Goal: Transaction & Acquisition: Purchase product/service

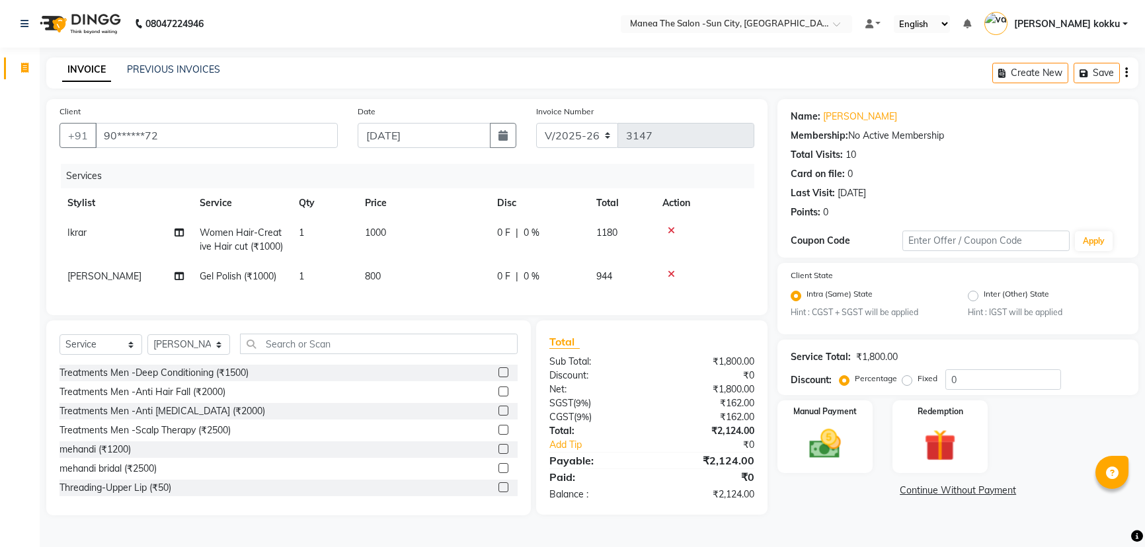
select select "5822"
select select "service"
select select "89893"
click at [424, 289] on td "800" at bounding box center [423, 277] width 132 height 30
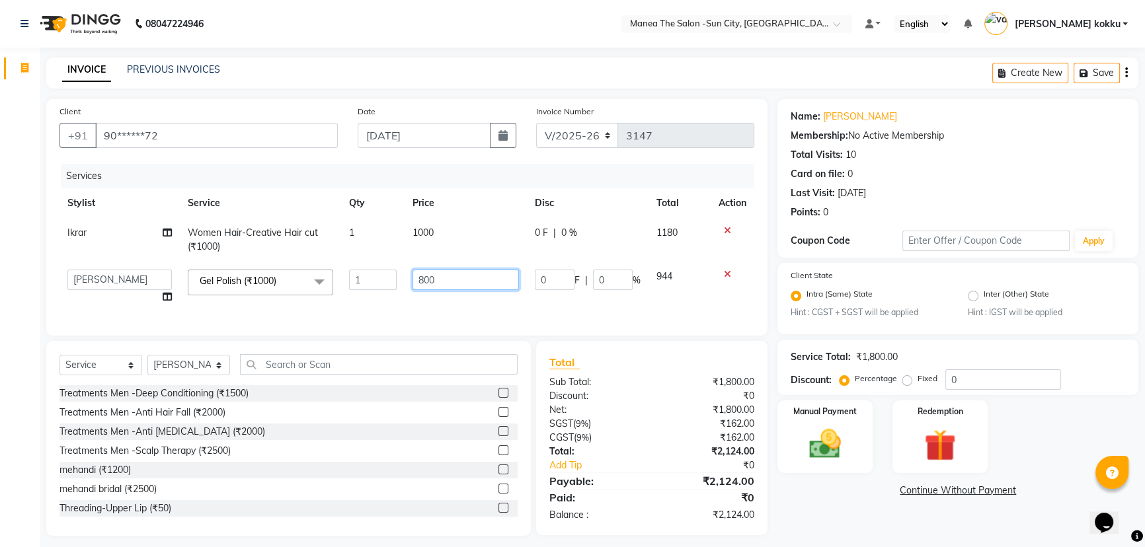
drag, startPoint x: 446, startPoint y: 278, endPoint x: 397, endPoint y: 366, distance: 101.5
click at [354, 322] on div "Services Stylist Service Qty Price Disc Total Action Ikrar Women Hair-Creative …" at bounding box center [406, 243] width 695 height 159
type input "1000"
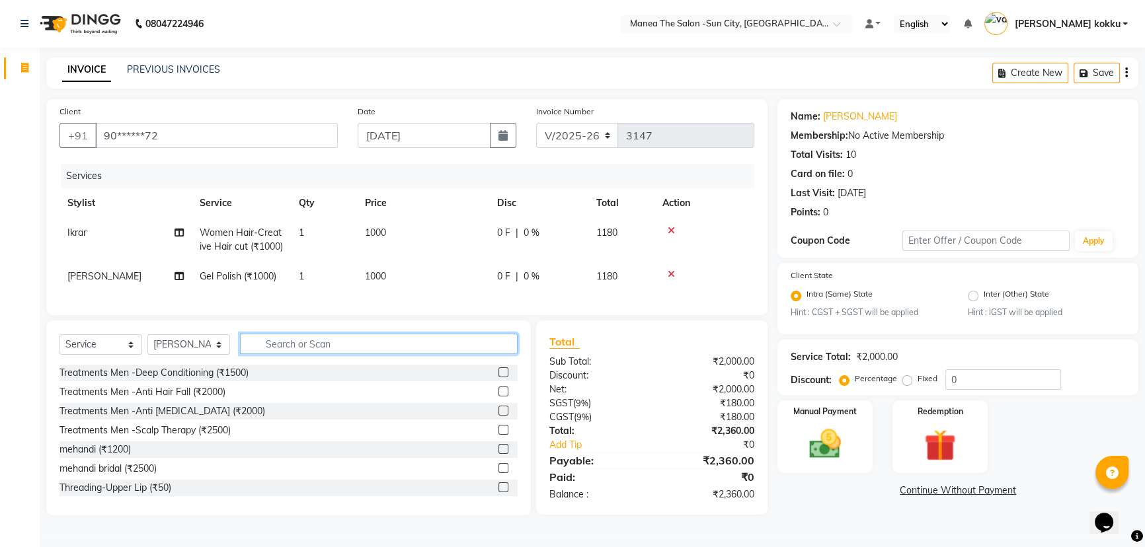
click at [448, 354] on input "text" at bounding box center [379, 344] width 278 height 20
click at [536, 284] on span "0 %" at bounding box center [531, 277] width 16 height 14
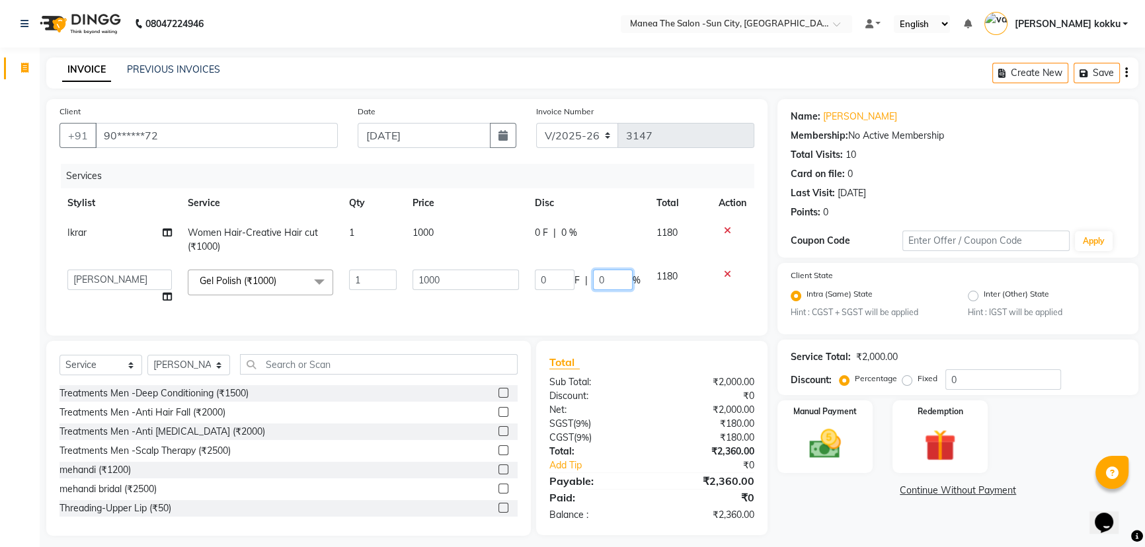
drag, startPoint x: 612, startPoint y: 277, endPoint x: 529, endPoint y: 413, distance: 159.3
click at [529, 412] on div "Client +91 90******72 Date [DATE] Invoice Number V/2025 V/[PHONE_NUMBER] Servic…" at bounding box center [406, 317] width 741 height 437
type input "20"
click at [482, 333] on div "Client +91 90******72 Date [DATE] Invoice Number V/2025 V/[PHONE_NUMBER] Servic…" at bounding box center [406, 217] width 721 height 237
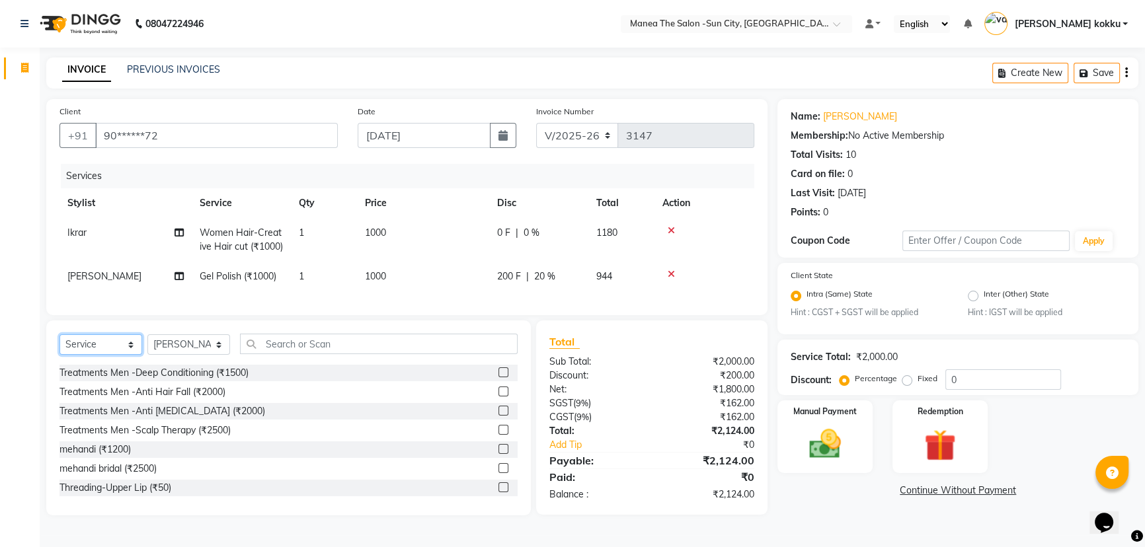
click at [104, 355] on select "Select Service Product Membership Package Voucher Prepaid Gift Card" at bounding box center [100, 344] width 83 height 20
select select "membership"
click at [59, 355] on select "Select Service Product Membership Package Voucher Prepaid Gift Card" at bounding box center [100, 344] width 83 height 20
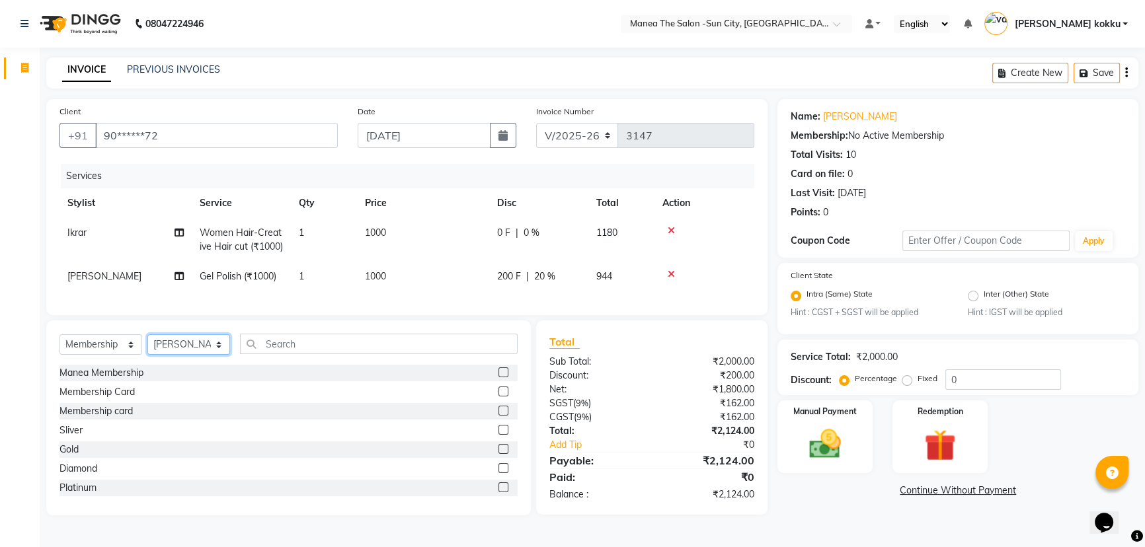
click at [191, 355] on select "Select Stylist [PERSON_NAME] [PERSON_NAME] [PERSON_NAME] Ikrar [PERSON_NAME] K …" at bounding box center [188, 344] width 83 height 20
select select "86861"
click at [147, 355] on select "Select Stylist [PERSON_NAME] [PERSON_NAME] [PERSON_NAME] Ikrar [PERSON_NAME] K …" at bounding box center [188, 344] width 83 height 20
click at [498, 416] on label at bounding box center [503, 411] width 10 height 10
click at [498, 416] on input "checkbox" at bounding box center [502, 411] width 9 height 9
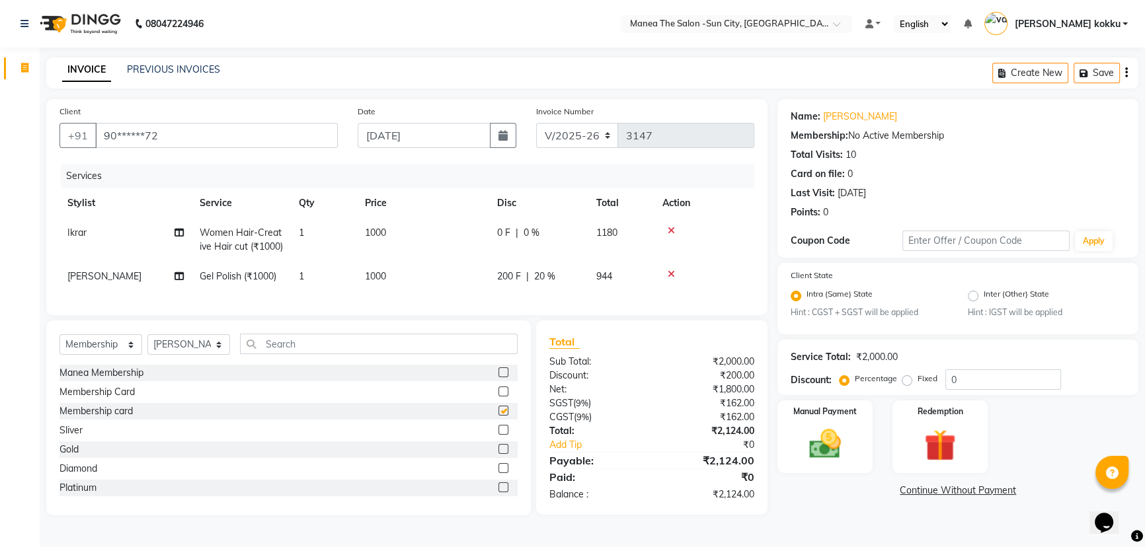
select select "select"
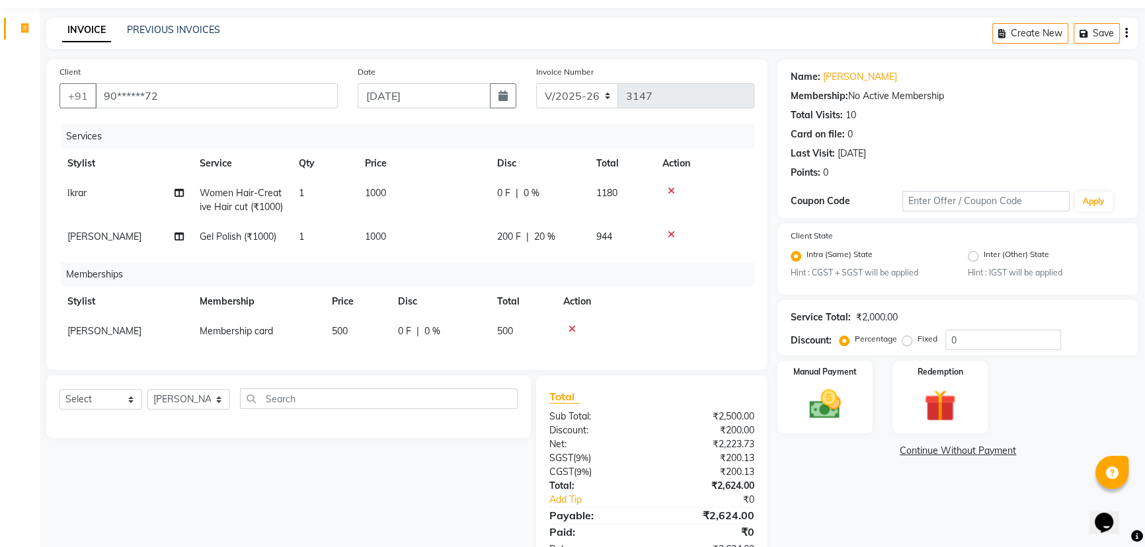
scroll to position [59, 0]
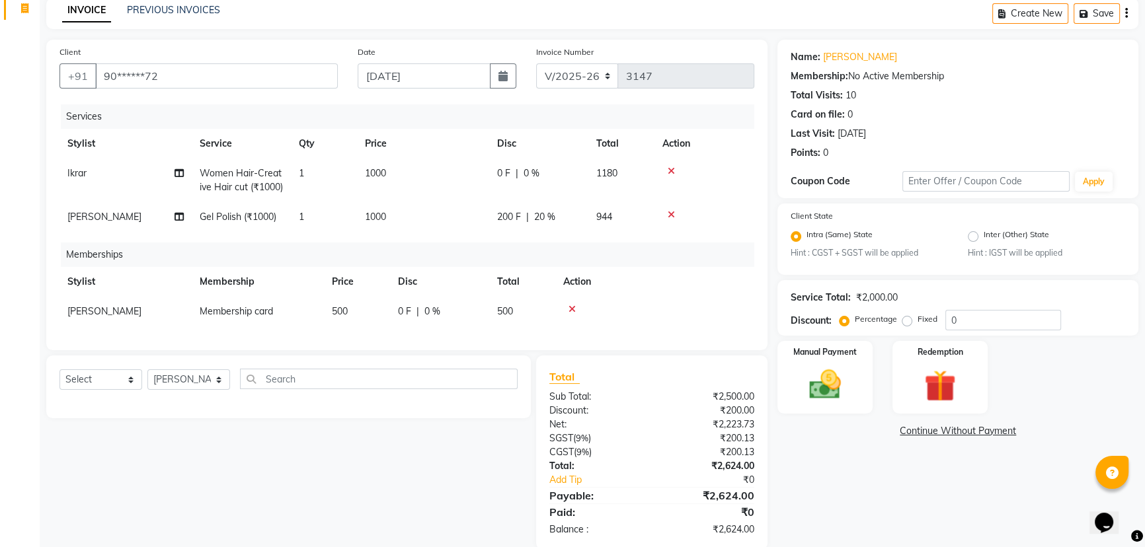
click at [544, 224] on span "20 %" at bounding box center [544, 217] width 21 height 14
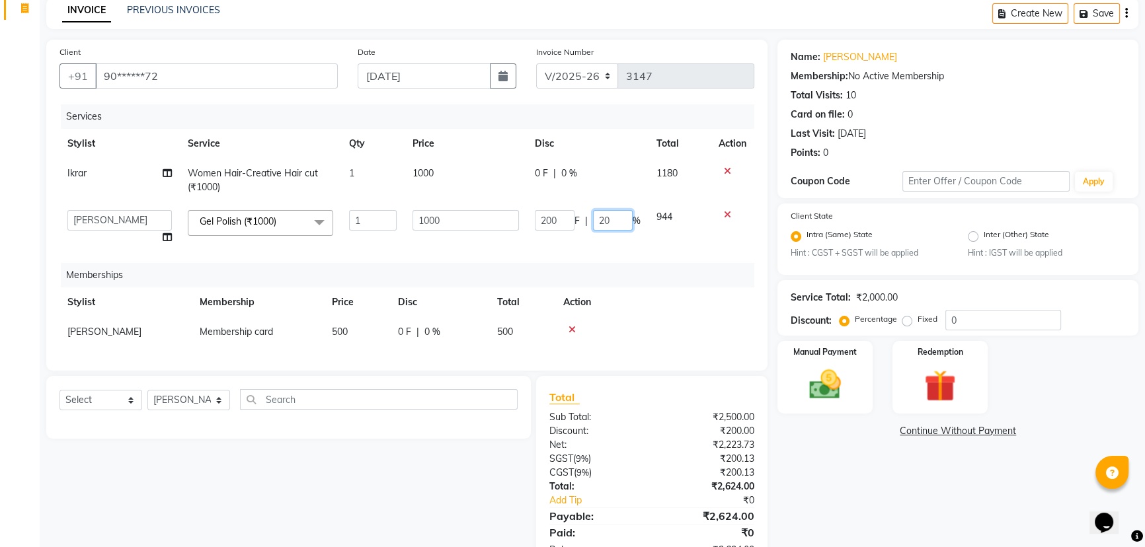
drag, startPoint x: 614, startPoint y: 223, endPoint x: 580, endPoint y: 264, distance: 53.1
click at [577, 252] on div "Services Stylist Service Qty Price Disc Total Action Ikrar Women Hair-Creative …" at bounding box center [406, 230] width 695 height 253
type input "0"
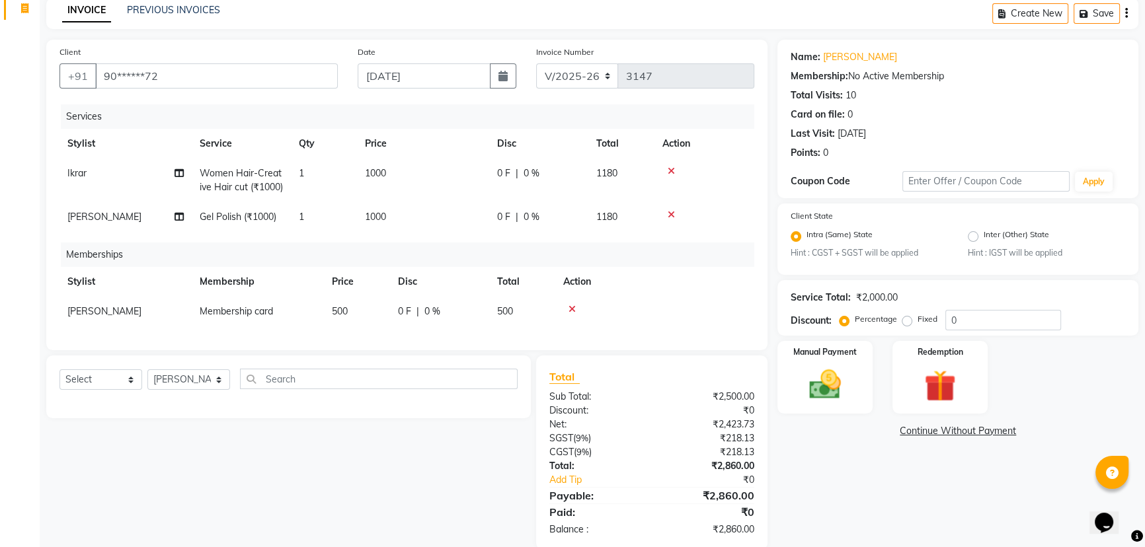
click at [375, 223] on span "1000" at bounding box center [375, 217] width 21 height 12
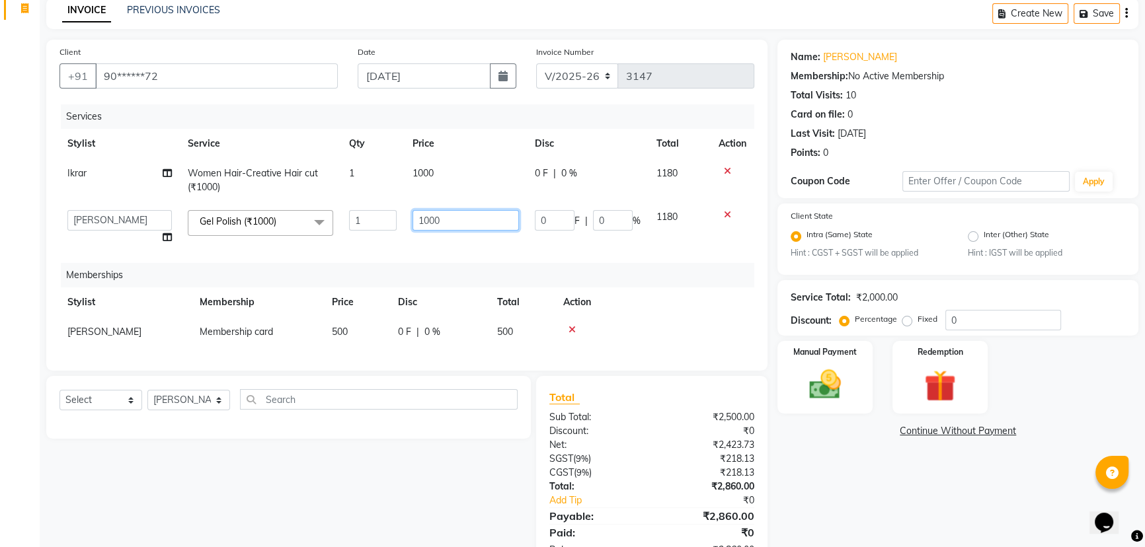
drag, startPoint x: 452, startPoint y: 222, endPoint x: 375, endPoint y: 344, distance: 144.1
click at [375, 344] on div "Services Stylist Service Qty Price Disc Total Action Ikrar Women Hair-Creative …" at bounding box center [406, 230] width 695 height 253
type input "800"
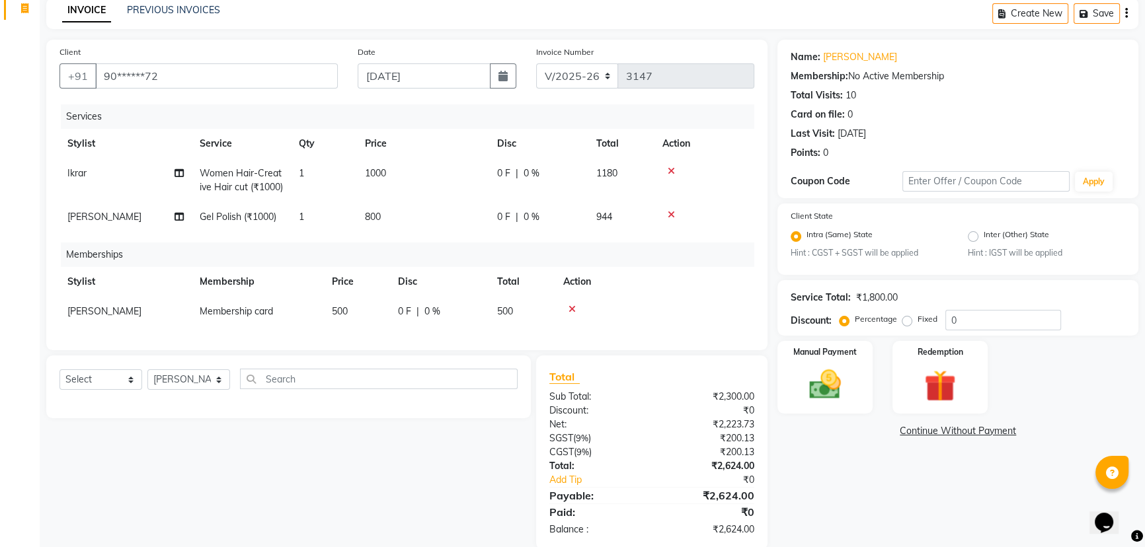
click at [393, 418] on div "Select Service Product Package Voucher Prepaid Gift Card Select Stylist [PERSON…" at bounding box center [288, 387] width 484 height 63
click at [442, 220] on td "800" at bounding box center [423, 217] width 132 height 30
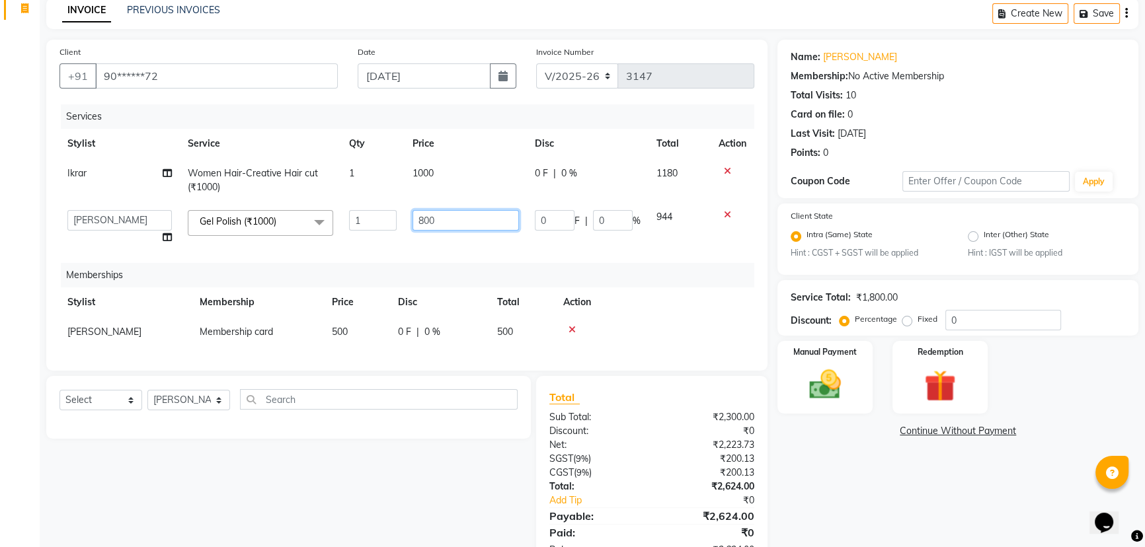
drag, startPoint x: 462, startPoint y: 221, endPoint x: 373, endPoint y: 326, distance: 137.4
click at [349, 319] on div "Services Stylist Service Qty Price Disc Total Action Ikrar Women Hair-Creative …" at bounding box center [406, 230] width 695 height 253
type input "1000"
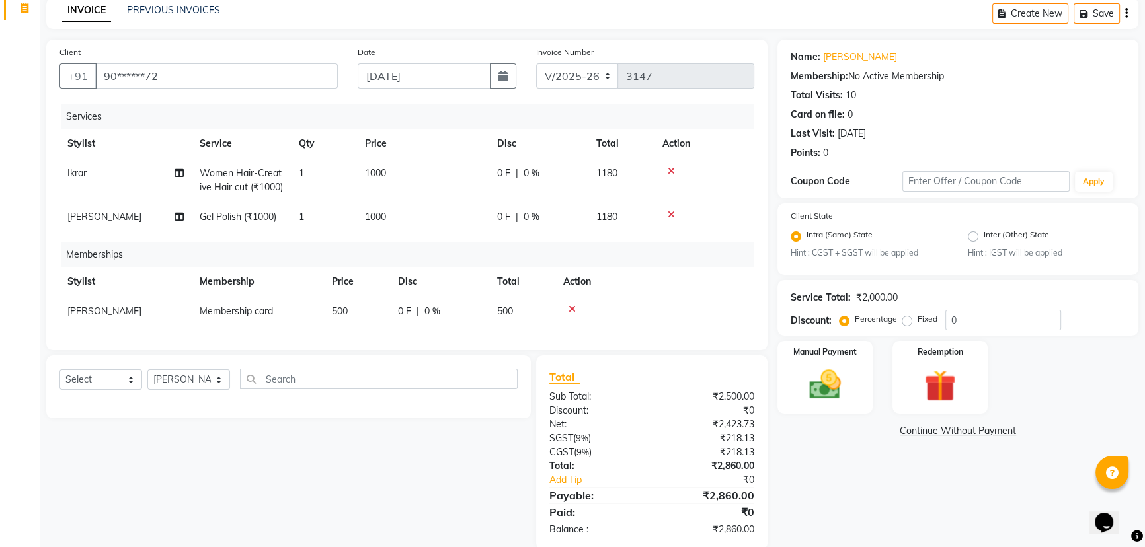
click at [553, 224] on div "0 F | 0 %" at bounding box center [538, 217] width 83 height 14
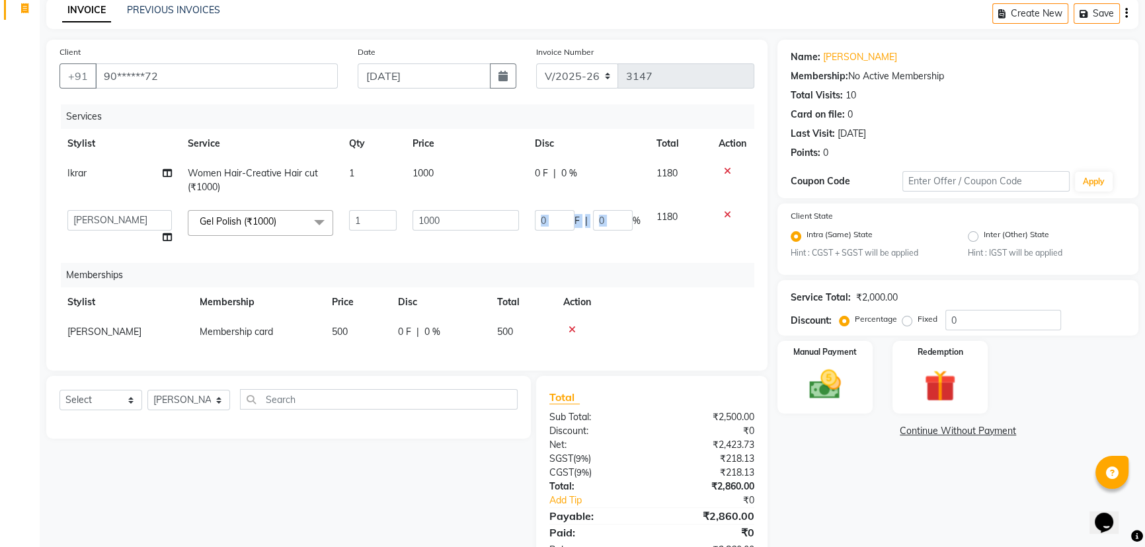
drag, startPoint x: 633, startPoint y: 223, endPoint x: 582, endPoint y: 315, distance: 105.3
click at [563, 278] on div "Services Stylist Service Qty Price Disc Total Action Ikrar Women Hair-Creative …" at bounding box center [406, 230] width 695 height 253
click at [612, 219] on input "0" at bounding box center [613, 220] width 40 height 20
type input "25"
click at [427, 399] on input "text" at bounding box center [379, 399] width 278 height 20
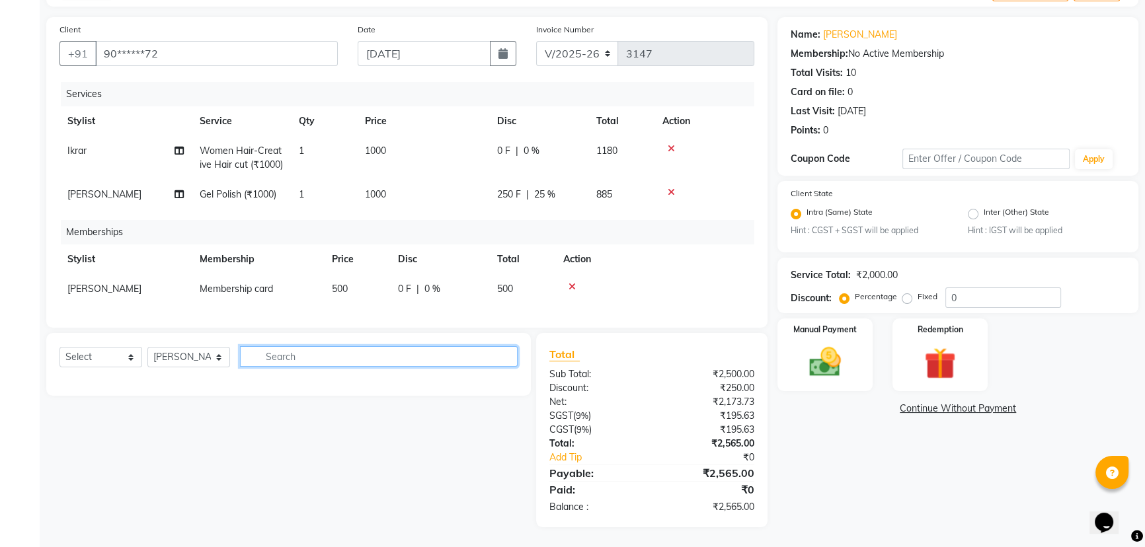
scroll to position [105, 0]
click at [820, 348] on img at bounding box center [825, 363] width 54 height 38
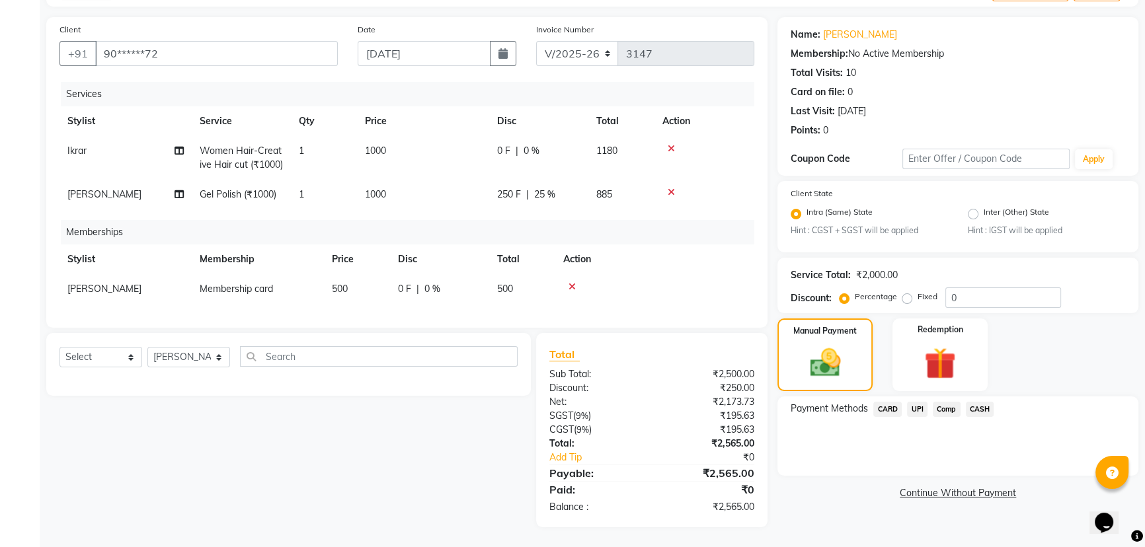
click at [915, 402] on span "UPI" at bounding box center [917, 409] width 20 height 15
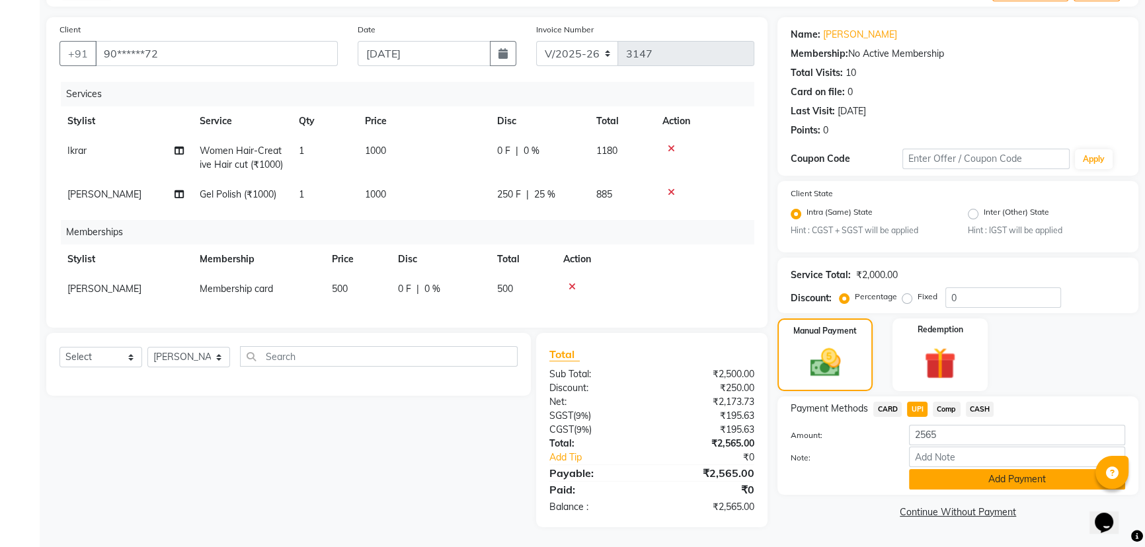
click at [952, 469] on button "Add Payment" at bounding box center [1017, 479] width 216 height 20
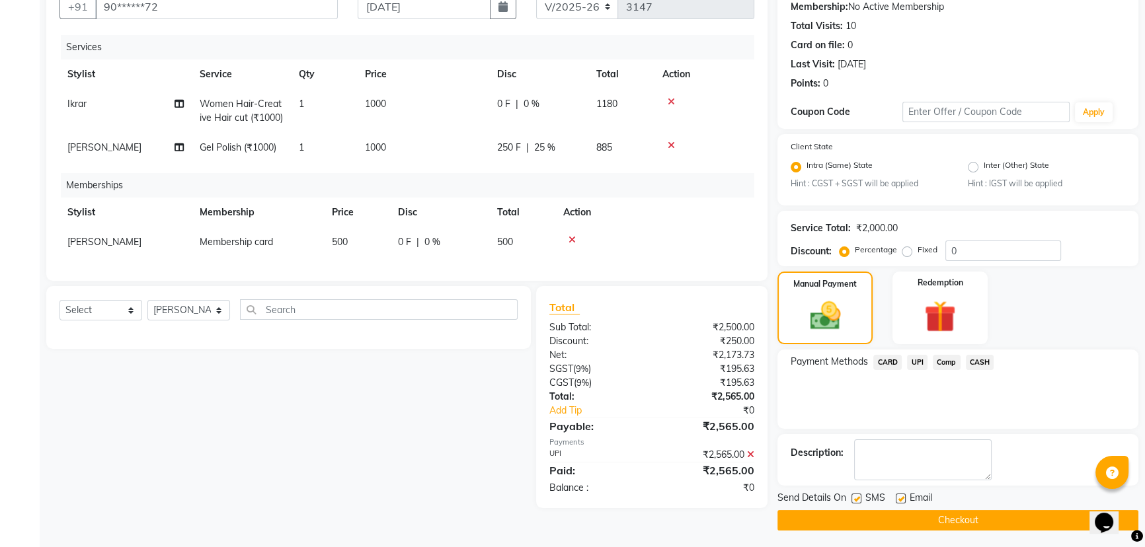
scroll to position [132, 0]
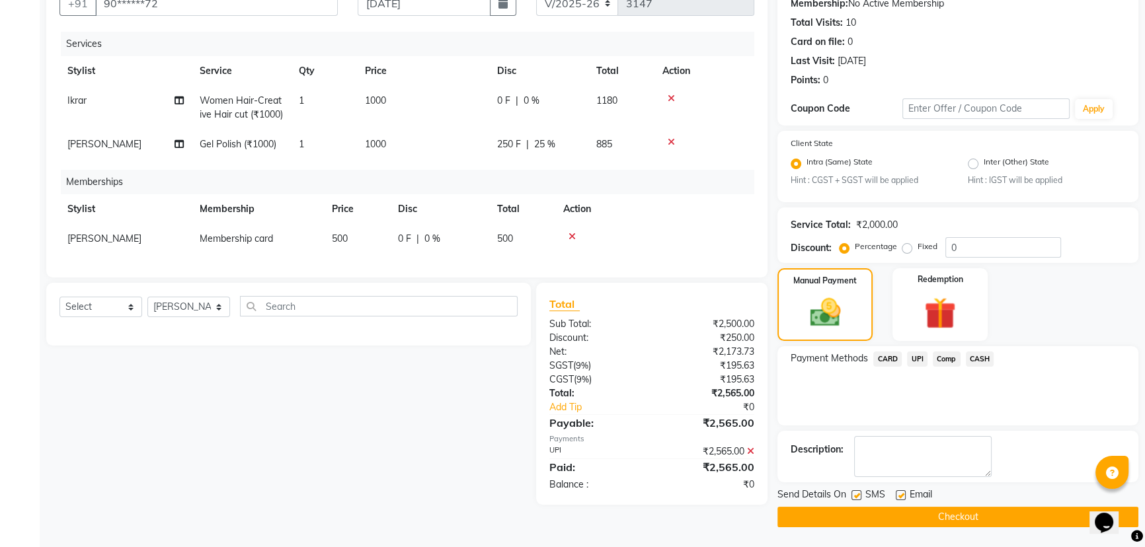
click at [856, 494] on label at bounding box center [856, 495] width 10 height 10
click at [856, 494] on input "checkbox" at bounding box center [855, 496] width 9 height 9
checkbox input "false"
click at [902, 496] on label at bounding box center [901, 495] width 10 height 10
click at [902, 496] on input "checkbox" at bounding box center [900, 496] width 9 height 9
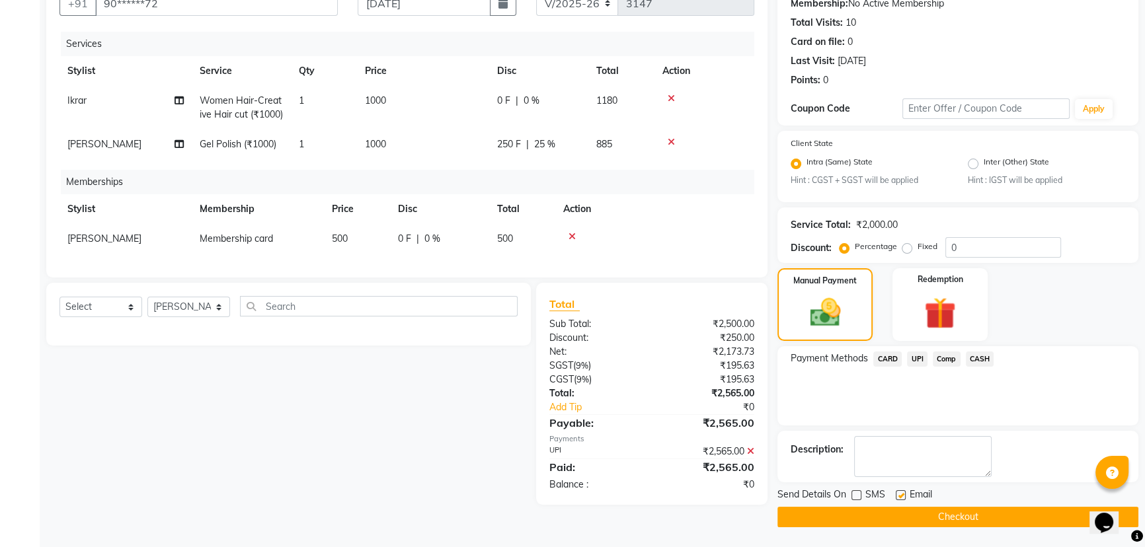
checkbox input "false"
click at [914, 520] on button "Checkout" at bounding box center [957, 517] width 361 height 20
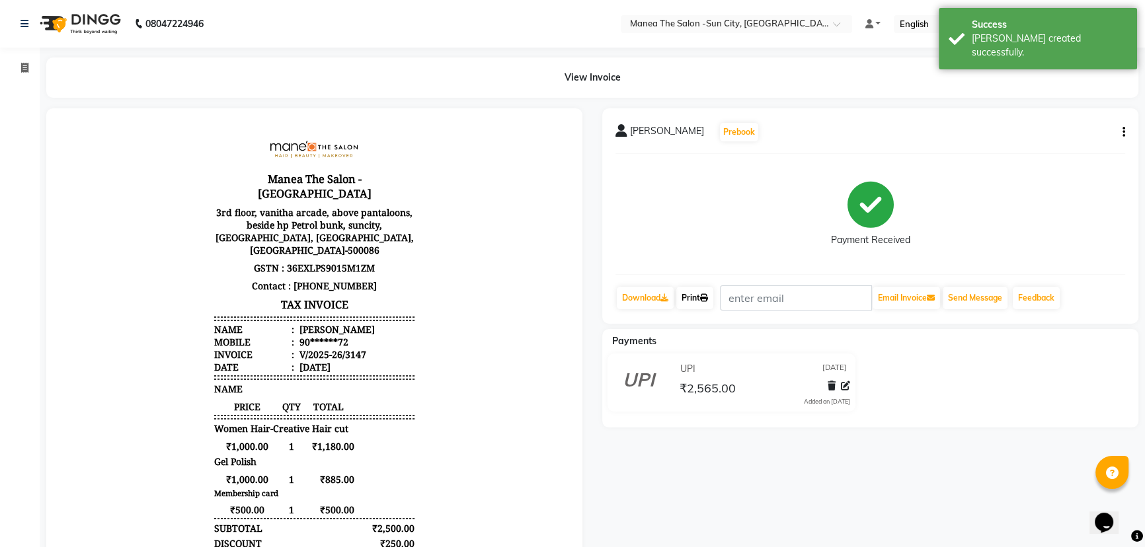
click at [698, 292] on link "Print" at bounding box center [694, 298] width 37 height 22
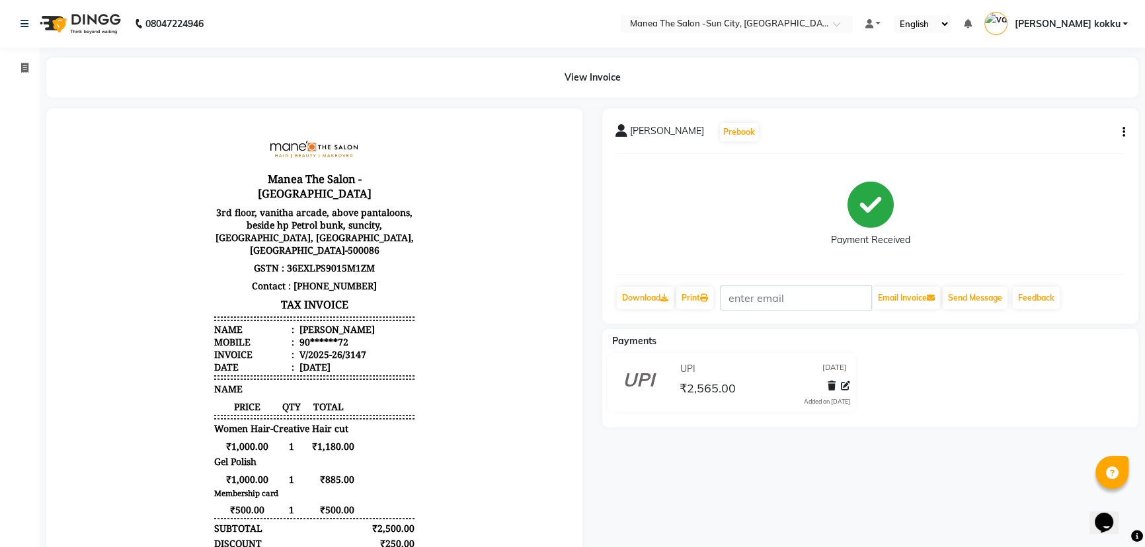
click at [1120, 126] on button "button" at bounding box center [1121, 133] width 8 height 14
click at [1071, 143] on div "Edit Item Staff" at bounding box center [1057, 140] width 91 height 17
select select "60026"
select select "89893"
select select "86861"
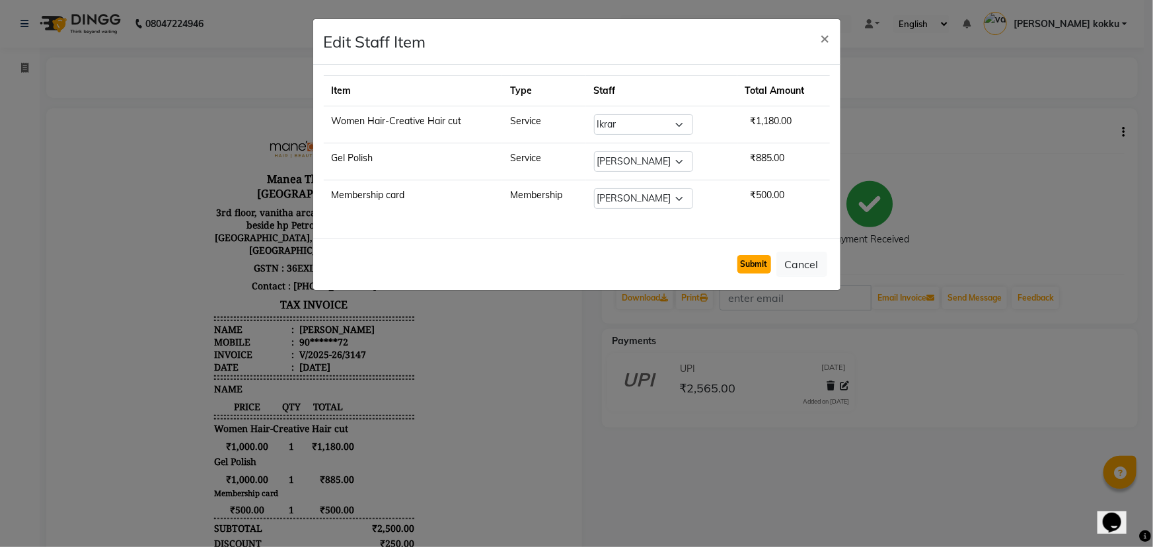
click at [746, 264] on button "Submit" at bounding box center [755, 264] width 34 height 19
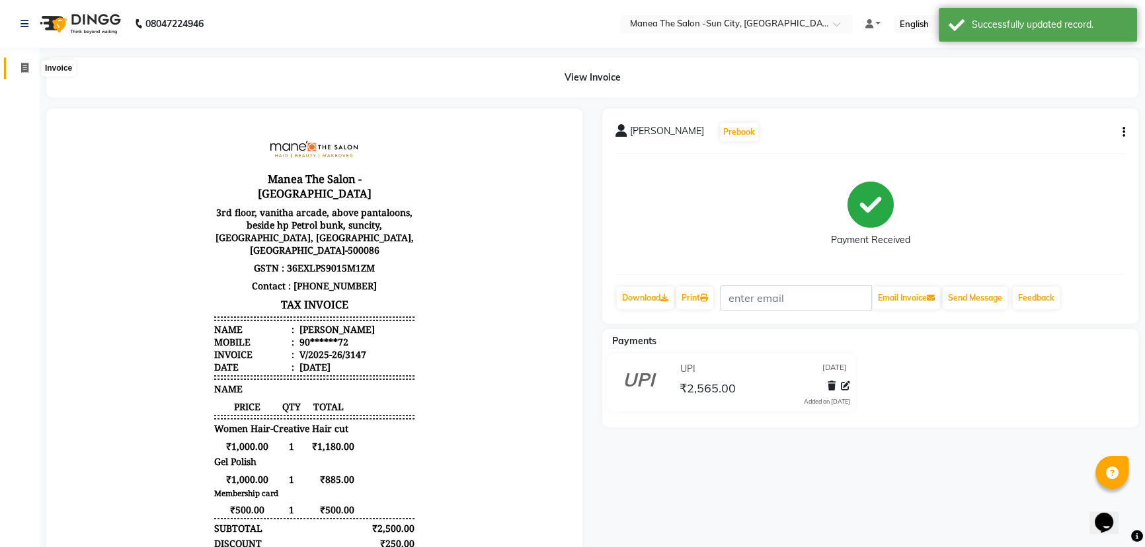
click at [18, 67] on span at bounding box center [24, 68] width 23 height 15
select select "service"
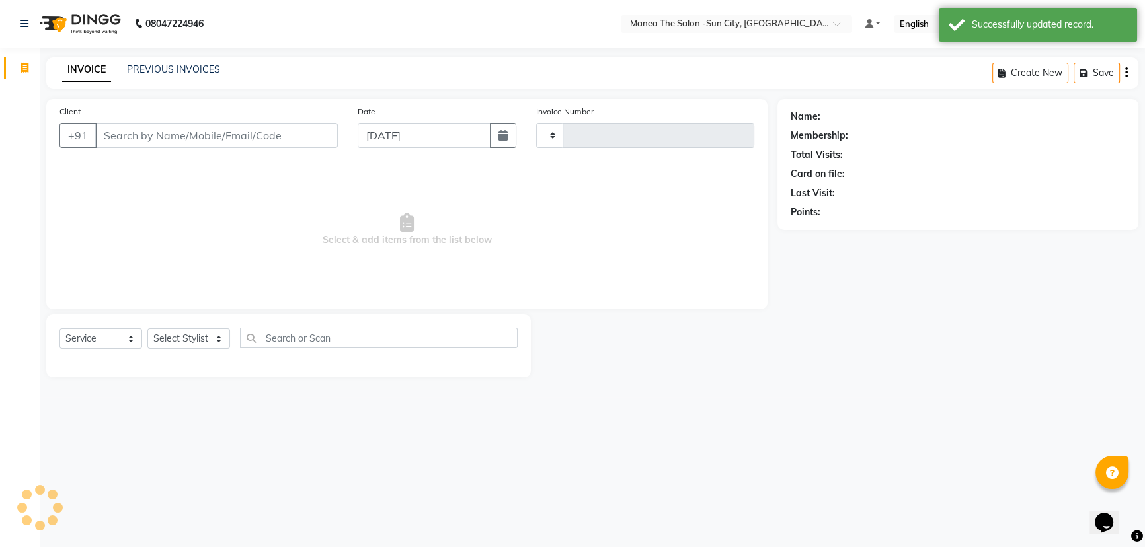
type input "3148"
select select "5822"
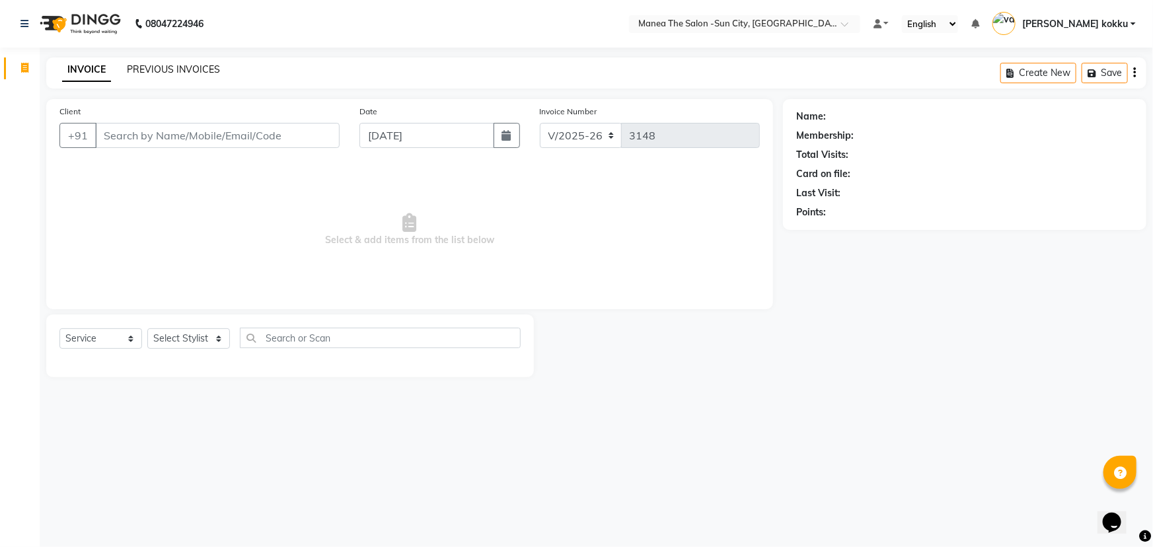
click at [172, 71] on link "PREVIOUS INVOICES" at bounding box center [173, 69] width 93 height 12
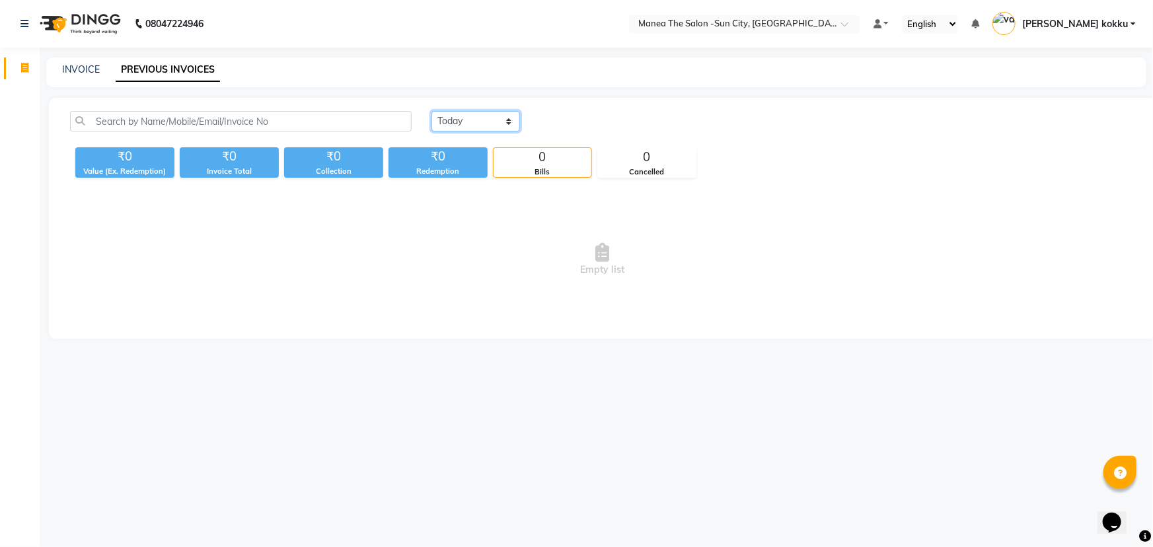
click at [481, 119] on select "[DATE] [DATE] Custom Range" at bounding box center [476, 121] width 89 height 20
click at [92, 67] on link "INVOICE" at bounding box center [81, 69] width 38 height 12
select select "service"
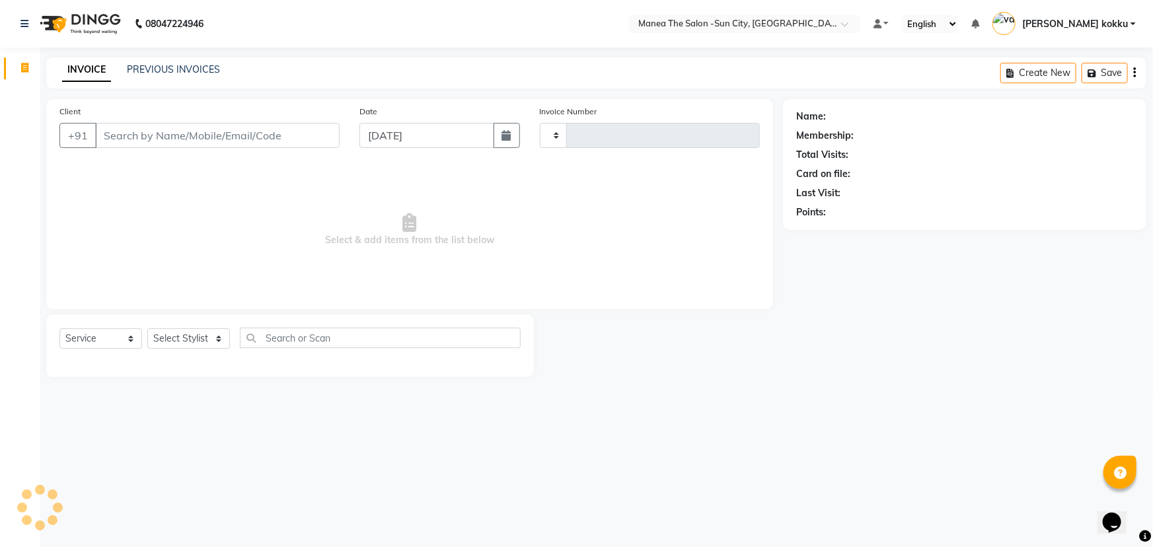
type input "3148"
select select "5822"
click at [179, 328] on div "Select Service Product Membership Package Voucher Prepaid Gift Card Select Styl…" at bounding box center [289, 343] width 461 height 31
click at [184, 341] on select "Select Stylist [PERSON_NAME] [PERSON_NAME] [PERSON_NAME] Ikrar [PERSON_NAME] K …" at bounding box center [188, 338] width 83 height 20
select select "60378"
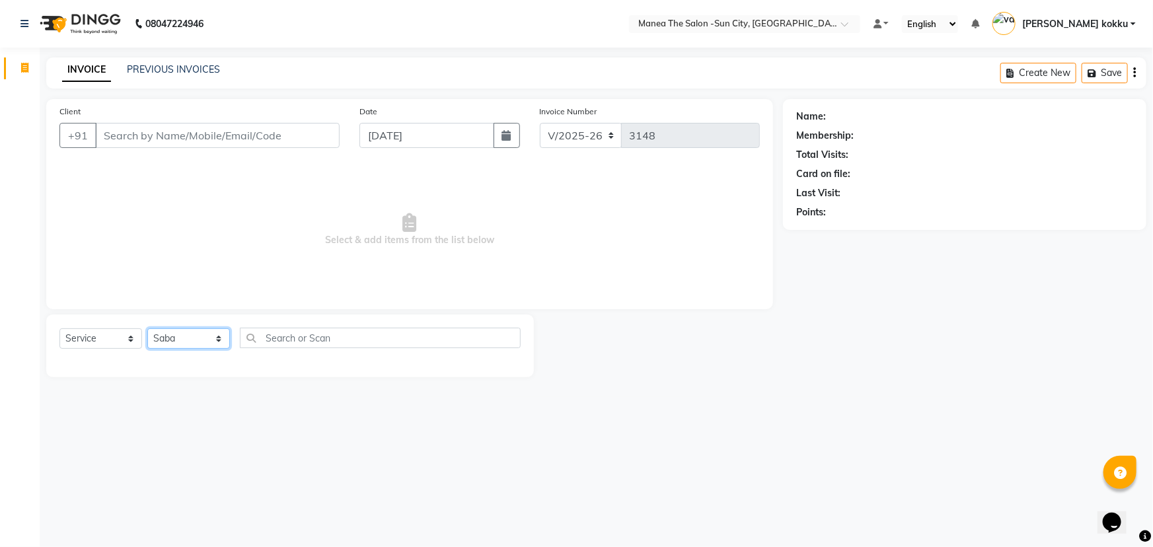
click at [147, 328] on select "Select Stylist [PERSON_NAME] [PERSON_NAME] [PERSON_NAME] Ikrar [PERSON_NAME] K …" at bounding box center [188, 338] width 83 height 20
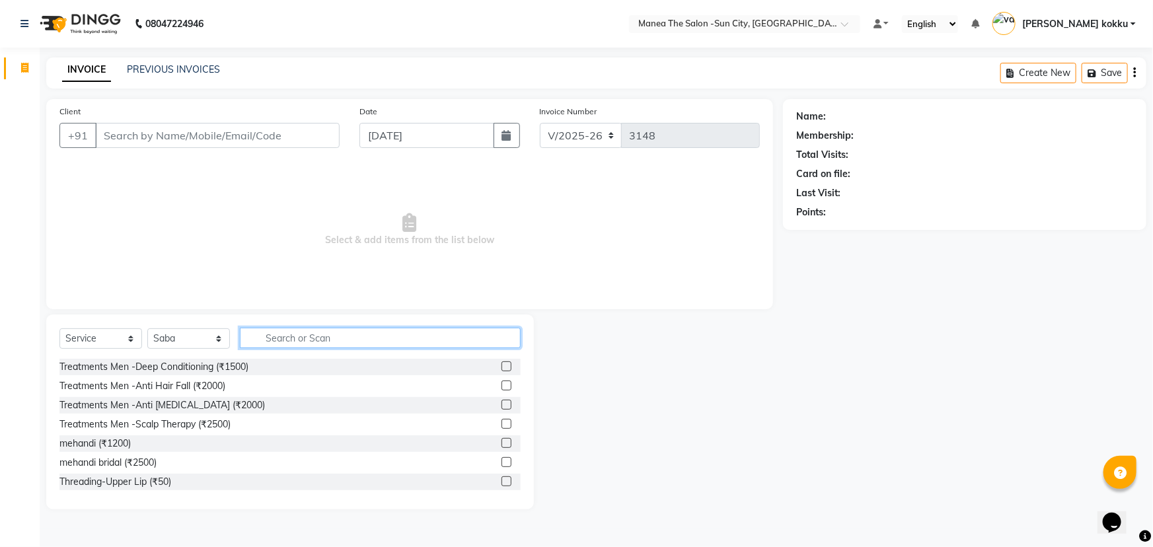
click at [276, 340] on input "text" at bounding box center [380, 338] width 281 height 20
type input "thre"
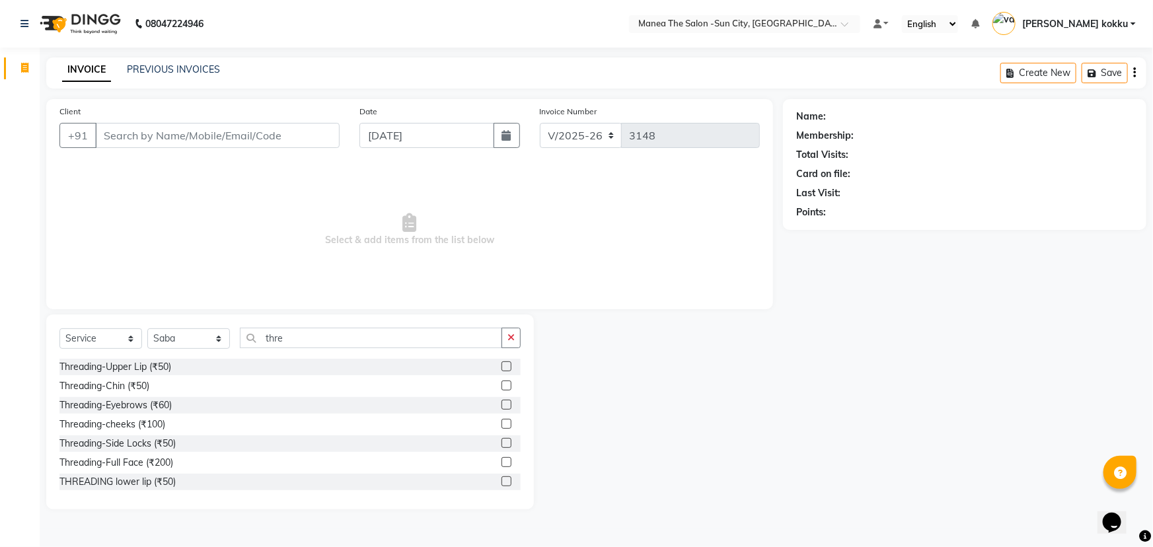
click at [502, 404] on label at bounding box center [507, 405] width 10 height 10
click at [502, 404] on input "checkbox" at bounding box center [506, 405] width 9 height 9
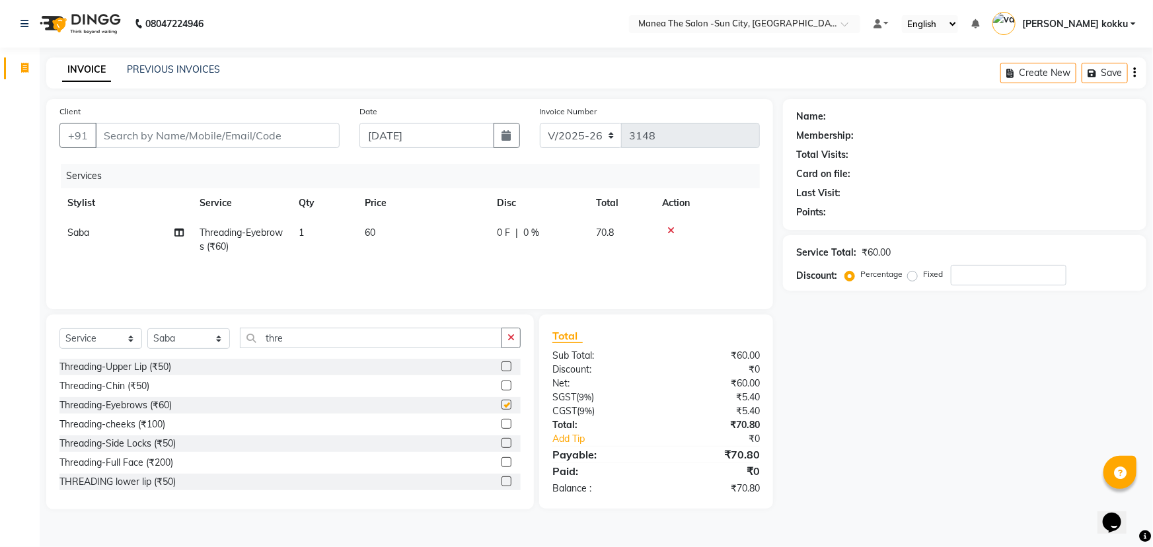
checkbox input "false"
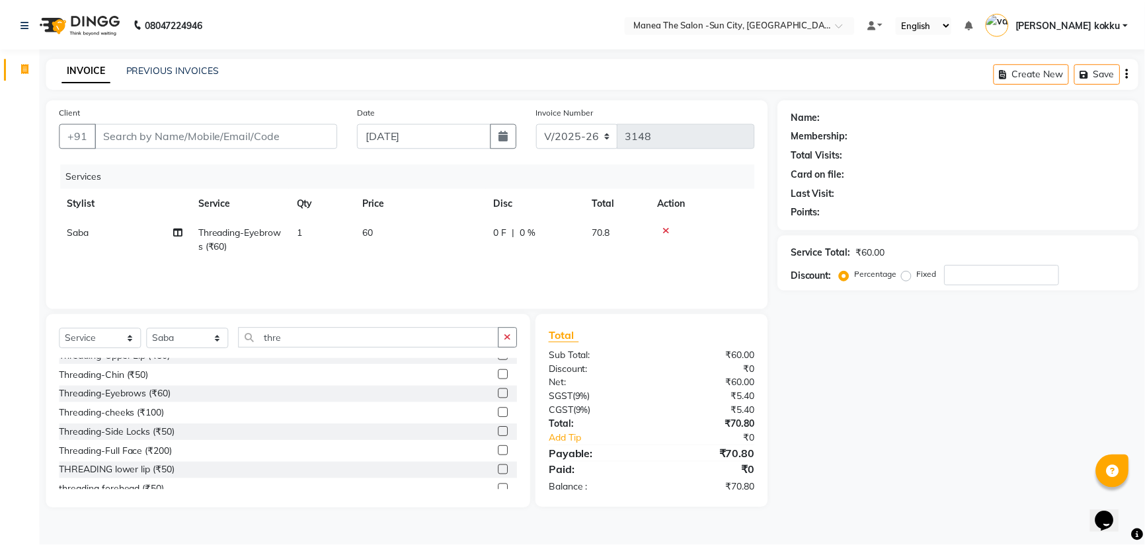
scroll to position [20, 0]
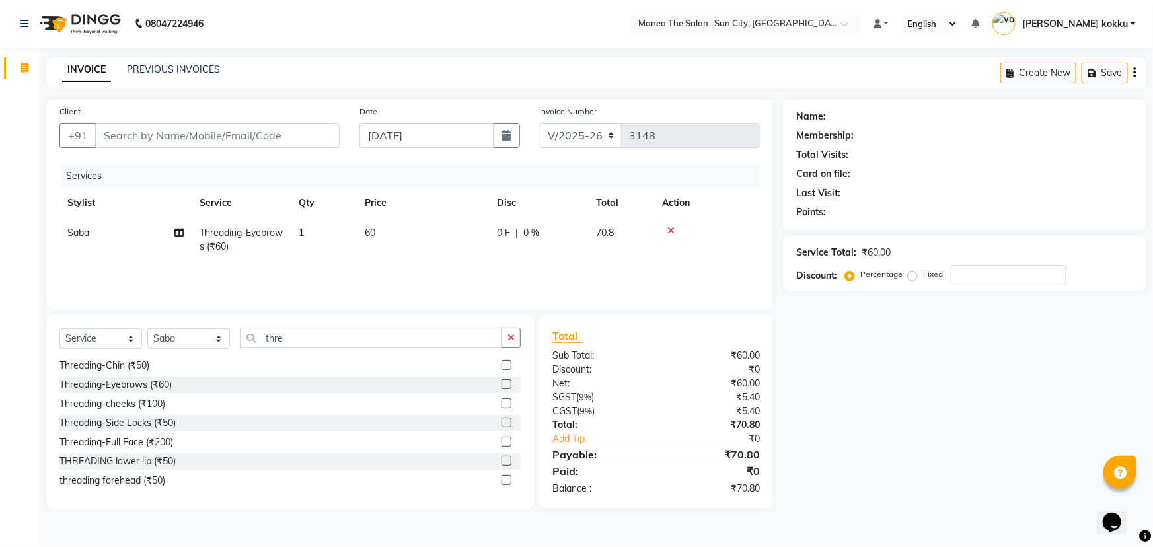
click at [502, 481] on label at bounding box center [507, 480] width 10 height 10
click at [502, 481] on input "checkbox" at bounding box center [506, 481] width 9 height 9
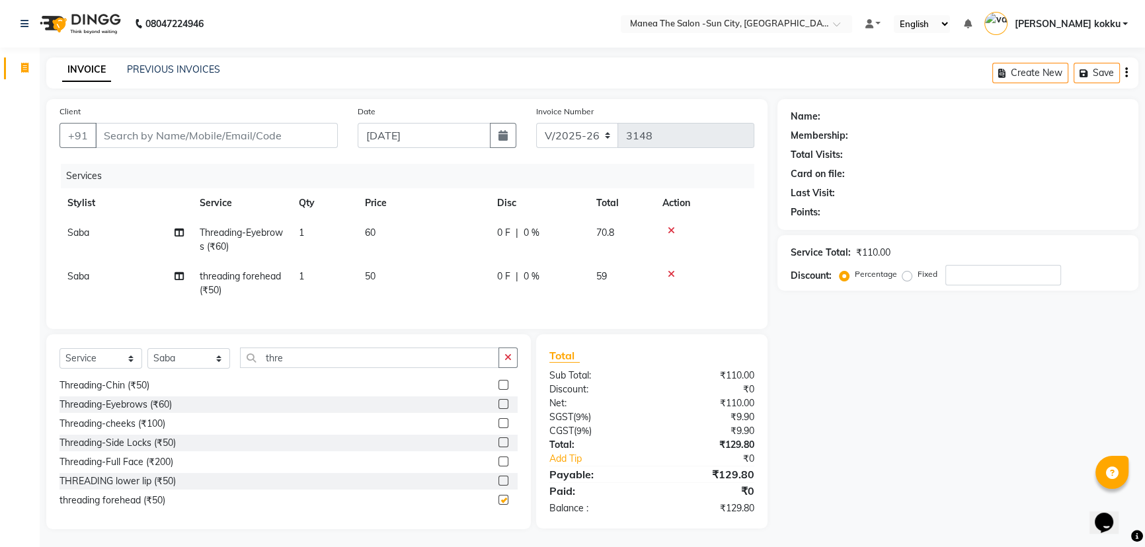
checkbox input "false"
click at [519, 369] on div "Select Service Product Membership Package Voucher Prepaid Gift Card Select Styl…" at bounding box center [288, 431] width 484 height 195
click at [217, 369] on select "Select Stylist [PERSON_NAME] [PERSON_NAME] [PERSON_NAME] Ikrar [PERSON_NAME] K …" at bounding box center [188, 358] width 83 height 20
select select "78639"
click at [147, 358] on select "Select Stylist [PERSON_NAME] [PERSON_NAME] [PERSON_NAME] Ikrar [PERSON_NAME] K …" at bounding box center [188, 358] width 83 height 20
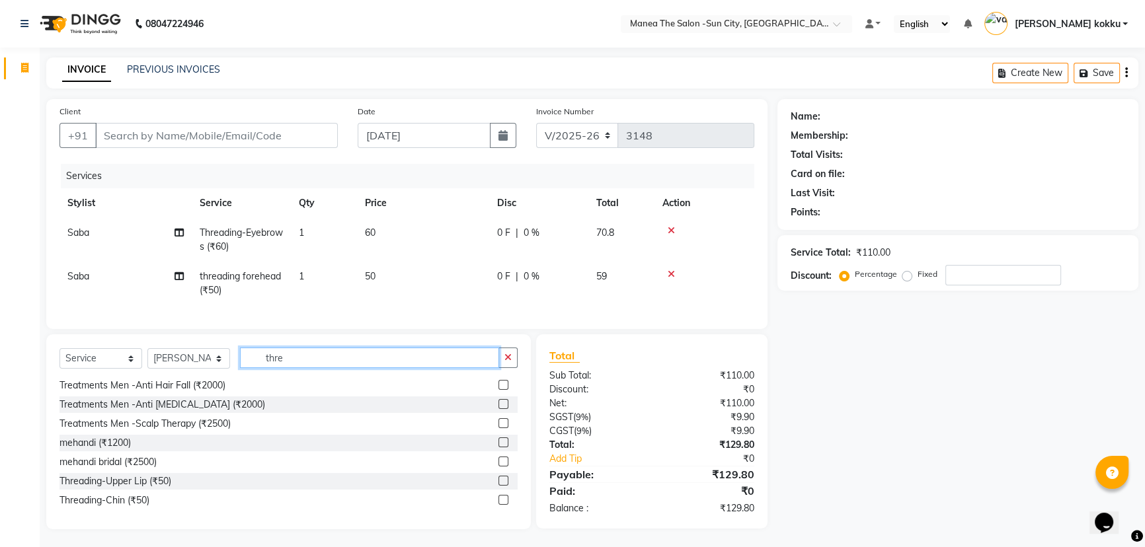
click at [317, 366] on input "thre" at bounding box center [369, 358] width 259 height 20
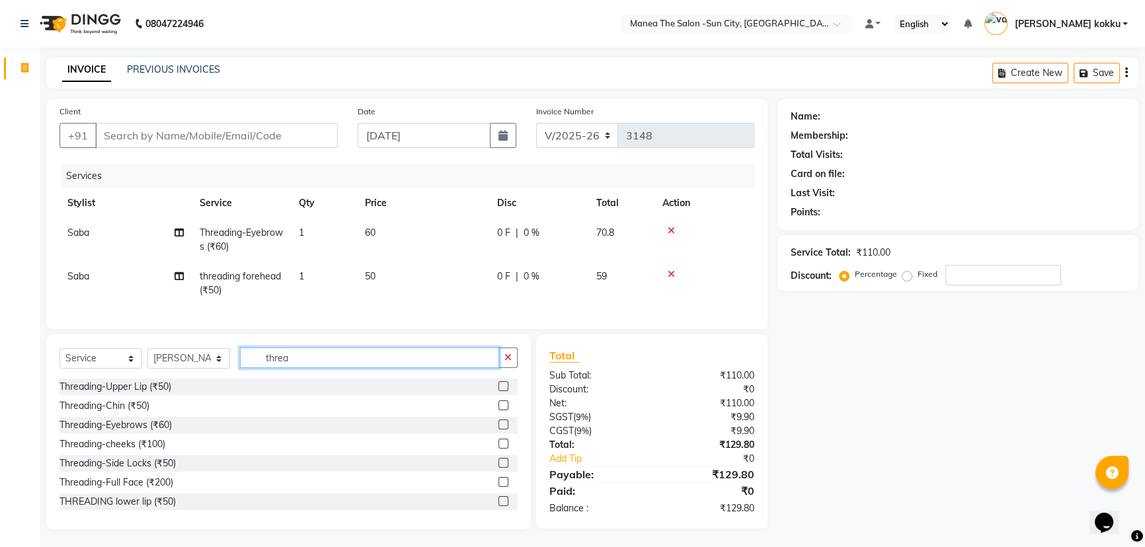
type input "threa"
click at [498, 430] on label at bounding box center [503, 425] width 10 height 10
click at [498, 430] on input "checkbox" at bounding box center [502, 425] width 9 height 9
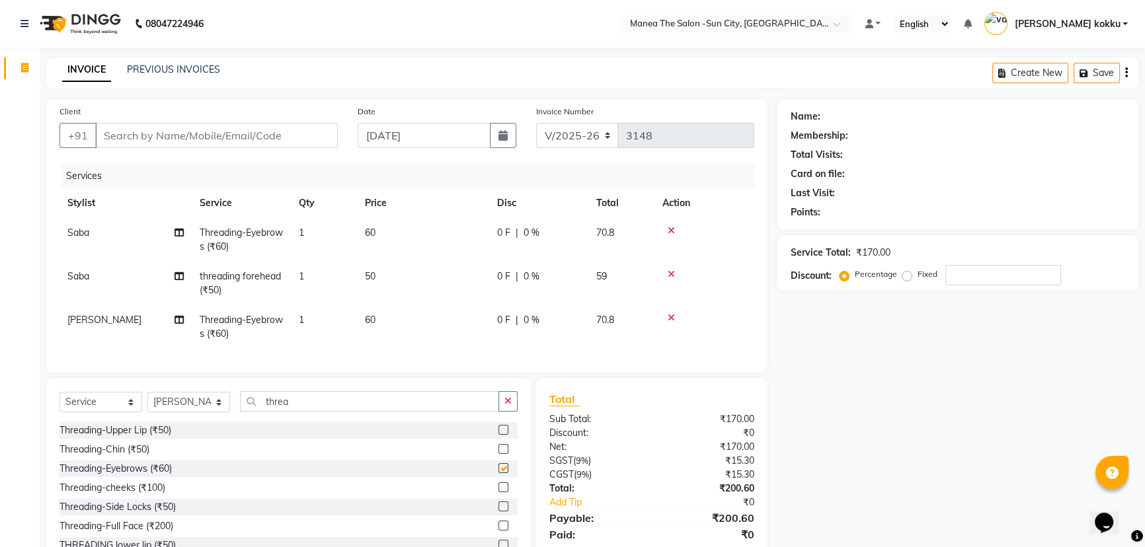
checkbox input "false"
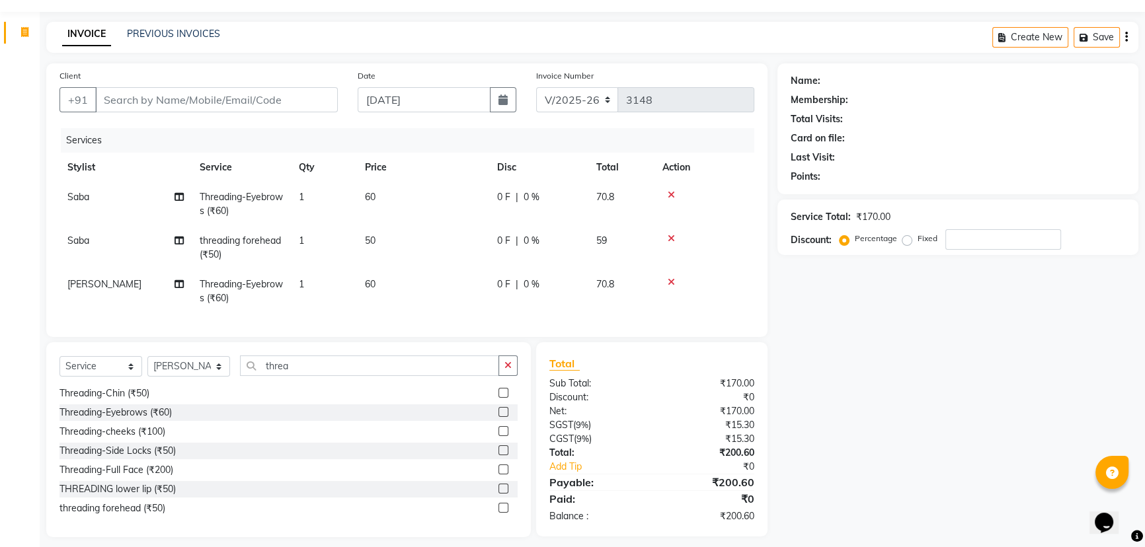
scroll to position [54, 0]
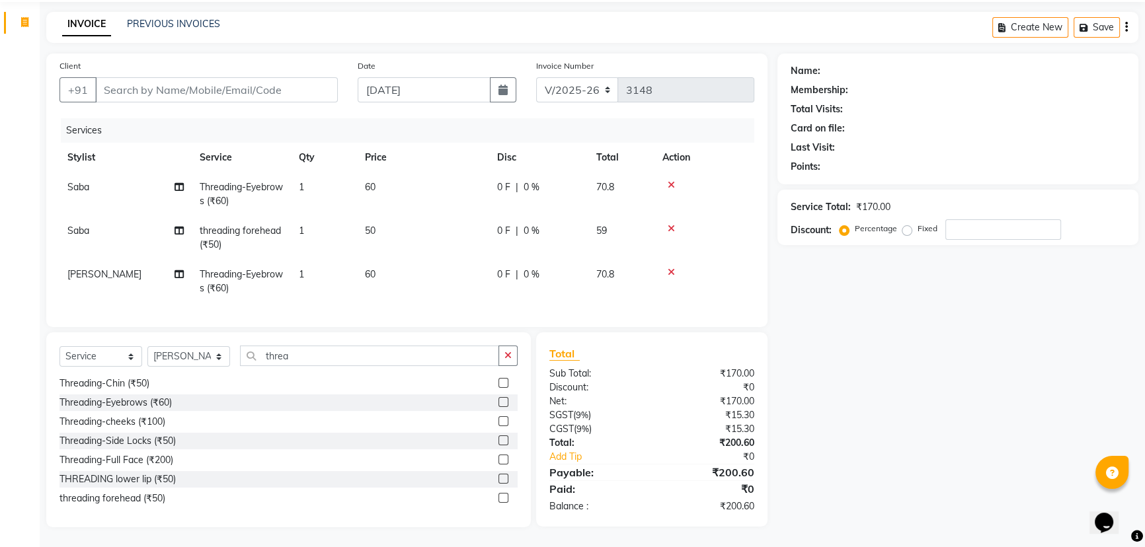
click at [498, 498] on label at bounding box center [503, 498] width 10 height 10
click at [498, 498] on input "checkbox" at bounding box center [502, 498] width 9 height 9
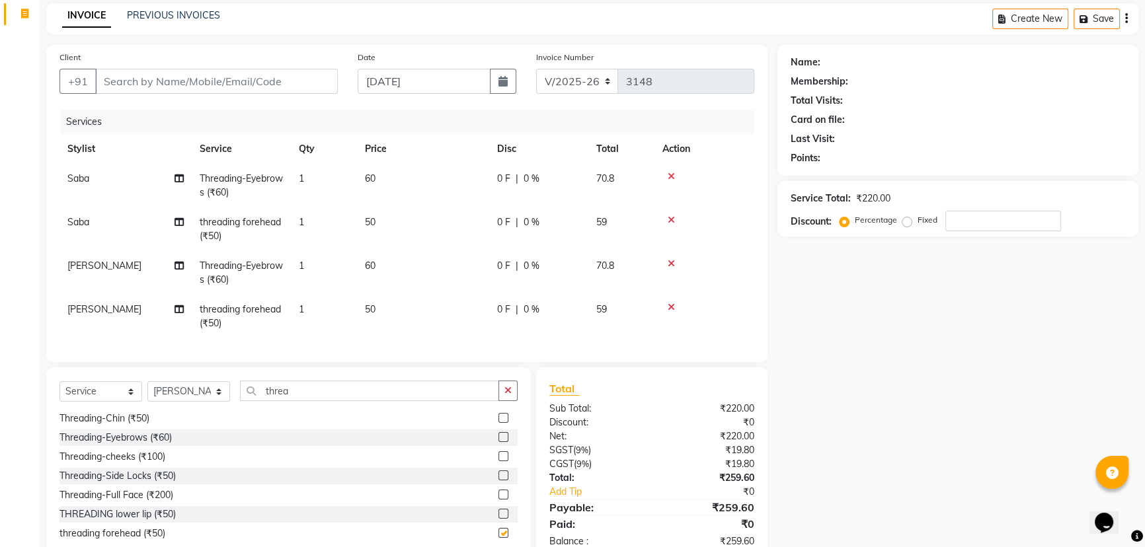
checkbox input "false"
click at [203, 402] on select "Select Stylist [PERSON_NAME] [PERSON_NAME] [PERSON_NAME] Ikrar [PERSON_NAME] K …" at bounding box center [188, 391] width 83 height 20
select select "84191"
click at [147, 390] on select "Select Stylist [PERSON_NAME] [PERSON_NAME] [PERSON_NAME] Ikrar [PERSON_NAME] K …" at bounding box center [188, 391] width 83 height 20
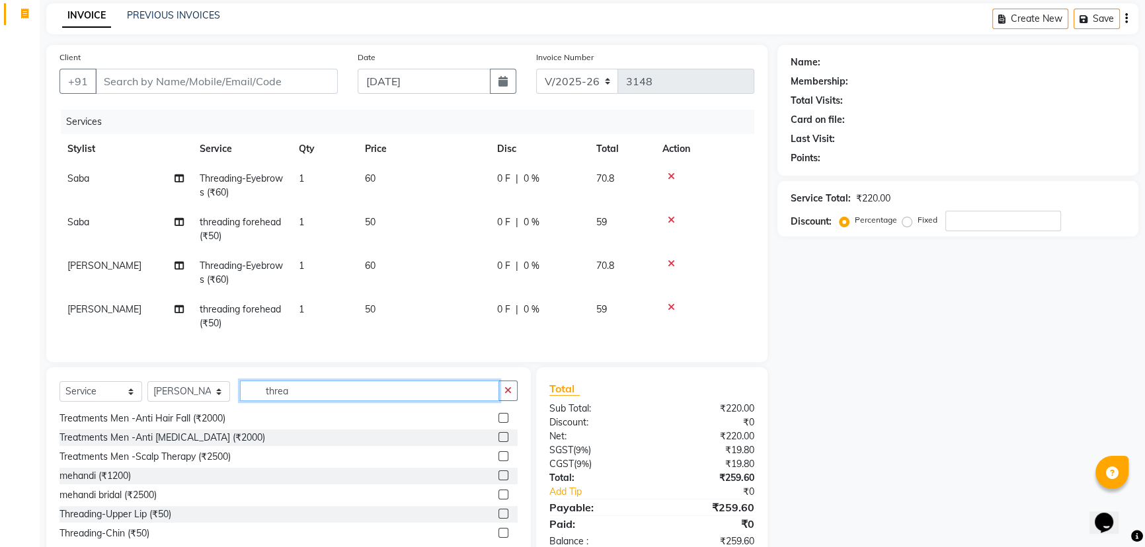
click at [306, 395] on input "threa" at bounding box center [369, 391] width 259 height 20
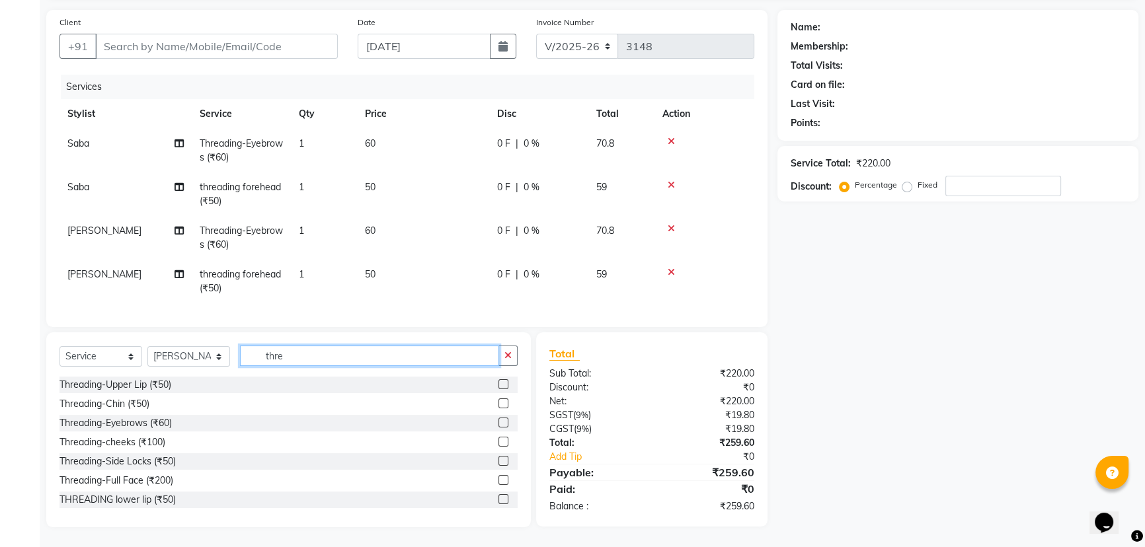
scroll to position [98, 0]
type input "thre"
click at [498, 422] on label at bounding box center [503, 423] width 10 height 10
click at [498, 422] on input "checkbox" at bounding box center [502, 423] width 9 height 9
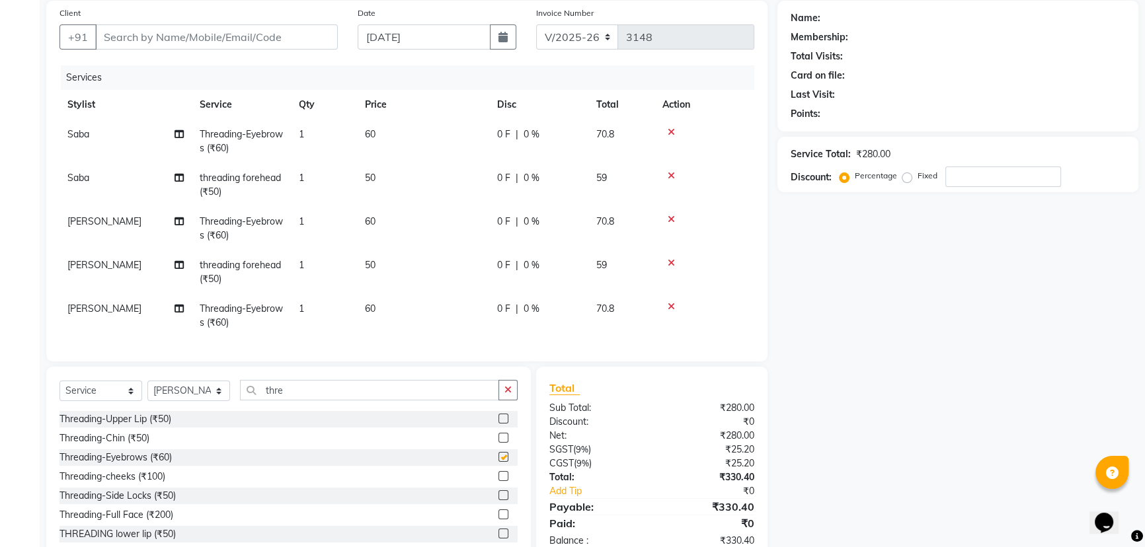
checkbox input "false"
click at [498, 424] on label at bounding box center [503, 419] width 10 height 10
click at [498, 424] on input "checkbox" at bounding box center [502, 419] width 9 height 9
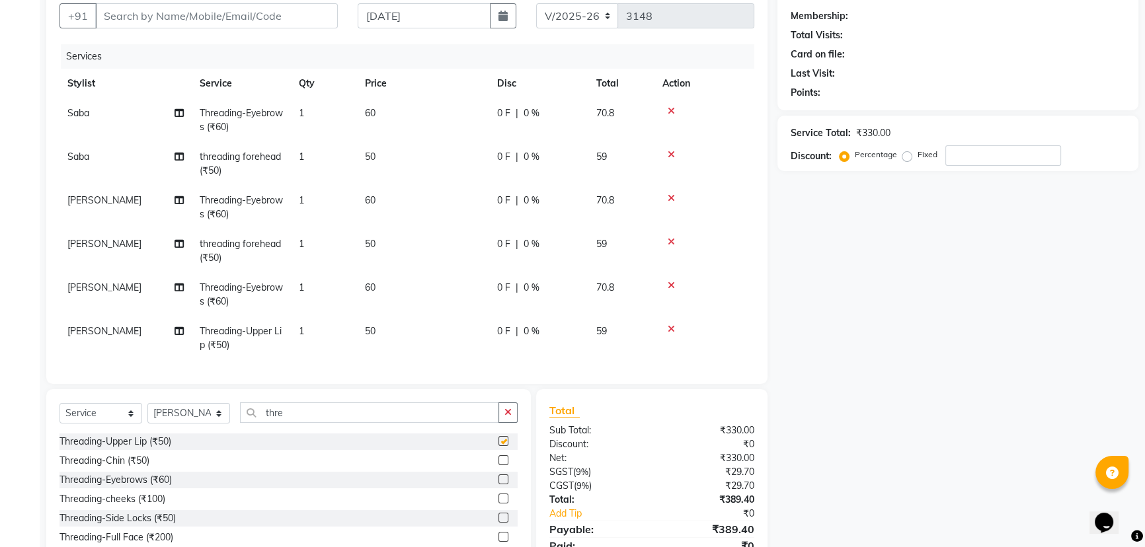
checkbox input "false"
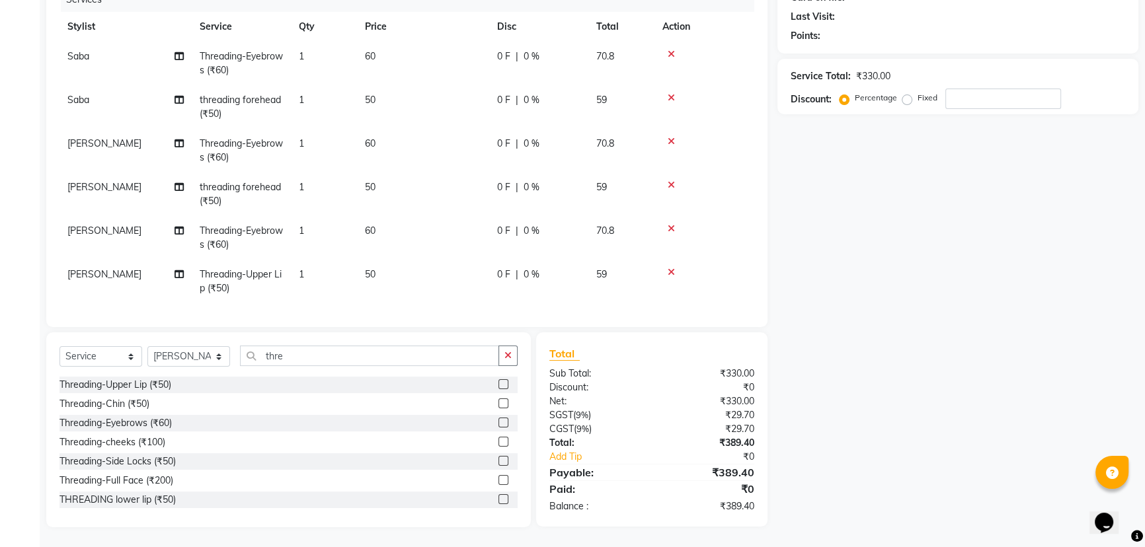
scroll to position [20, 0]
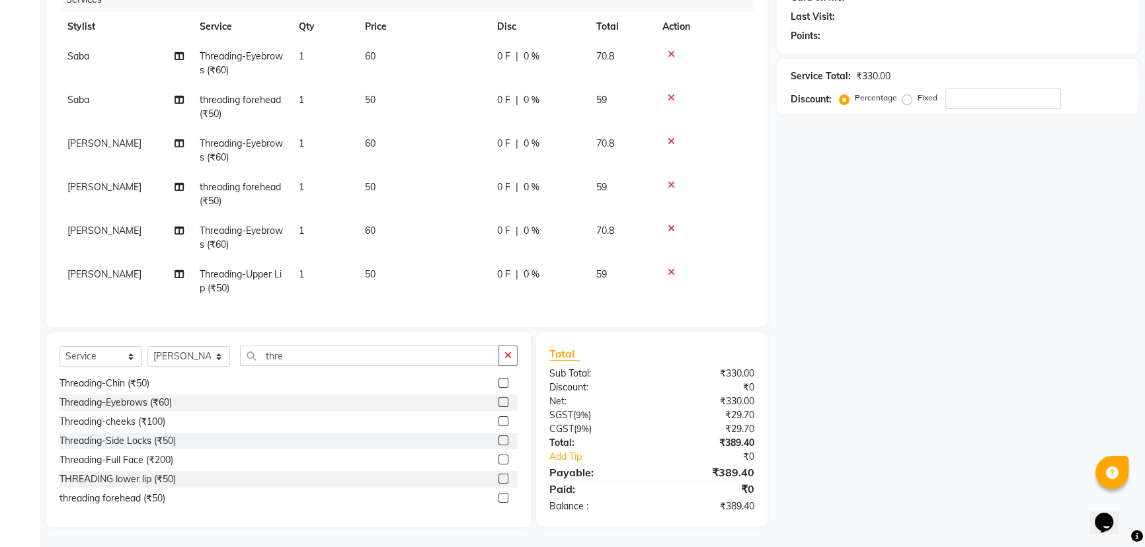
click at [498, 499] on label at bounding box center [503, 498] width 10 height 10
click at [498, 499] on input "checkbox" at bounding box center [502, 498] width 9 height 9
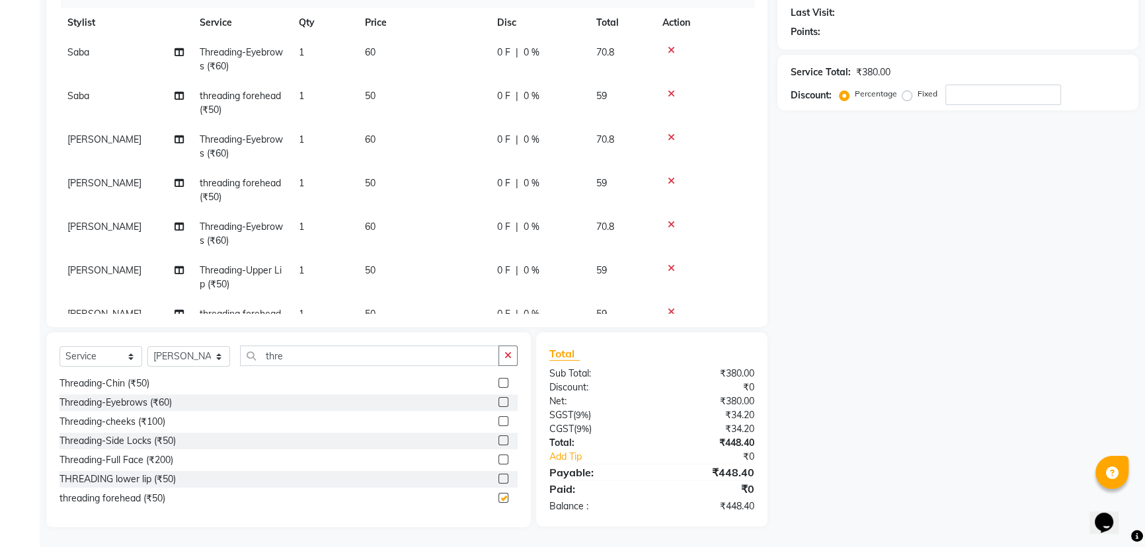
checkbox input "false"
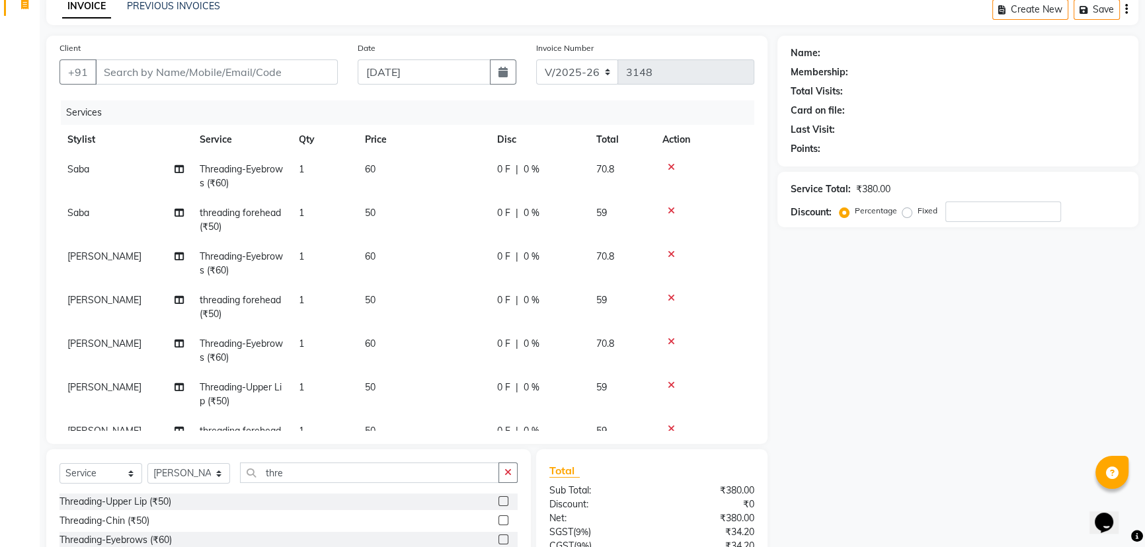
scroll to position [0, 0]
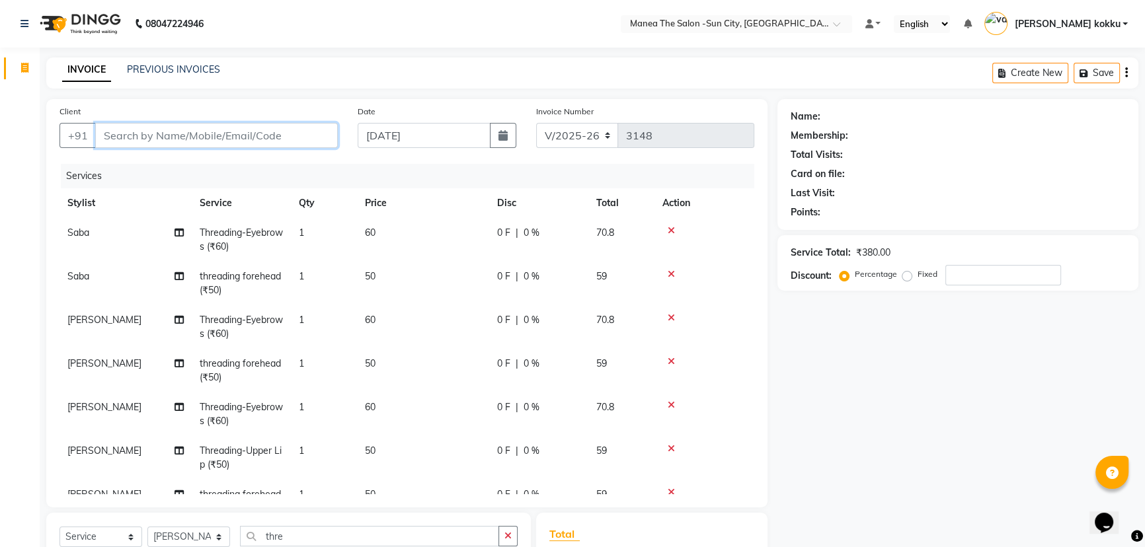
click at [326, 128] on input "Client" at bounding box center [216, 135] width 243 height 25
type input "7"
type input "0"
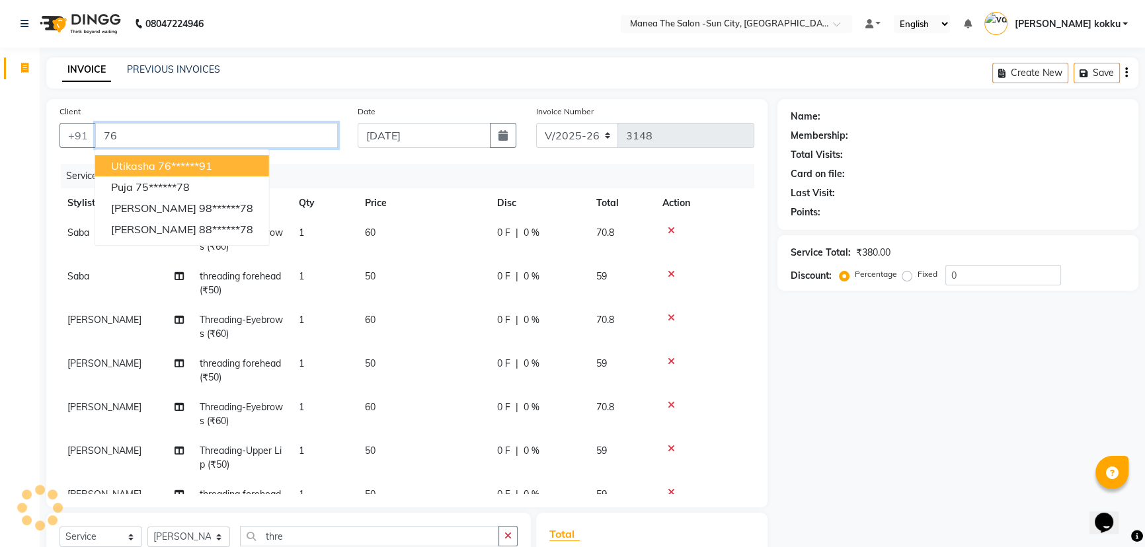
type input "7"
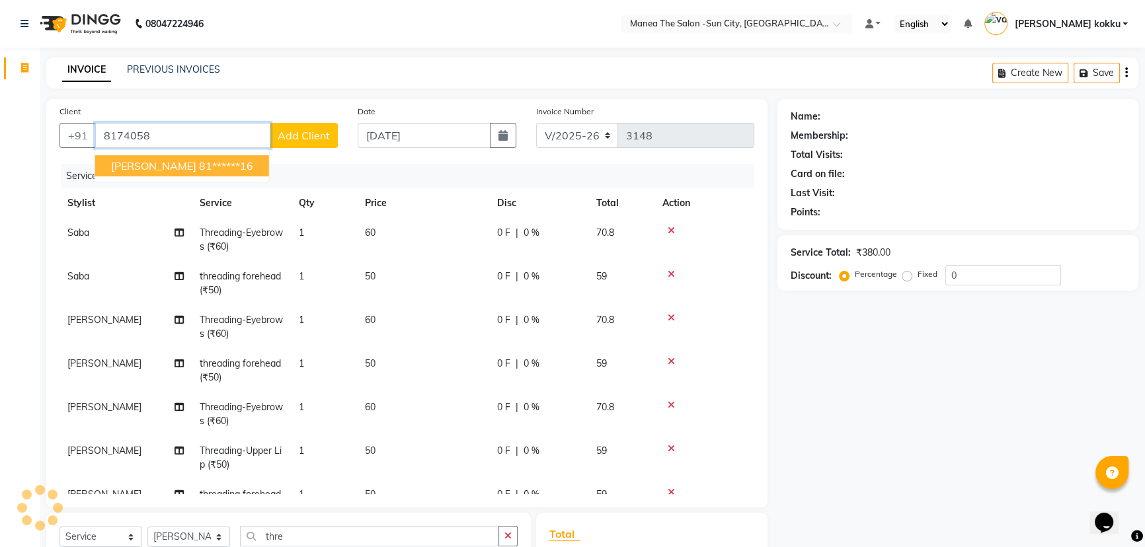
click at [199, 165] on ngb-highlight "81******16" at bounding box center [226, 165] width 54 height 13
type input "81******16"
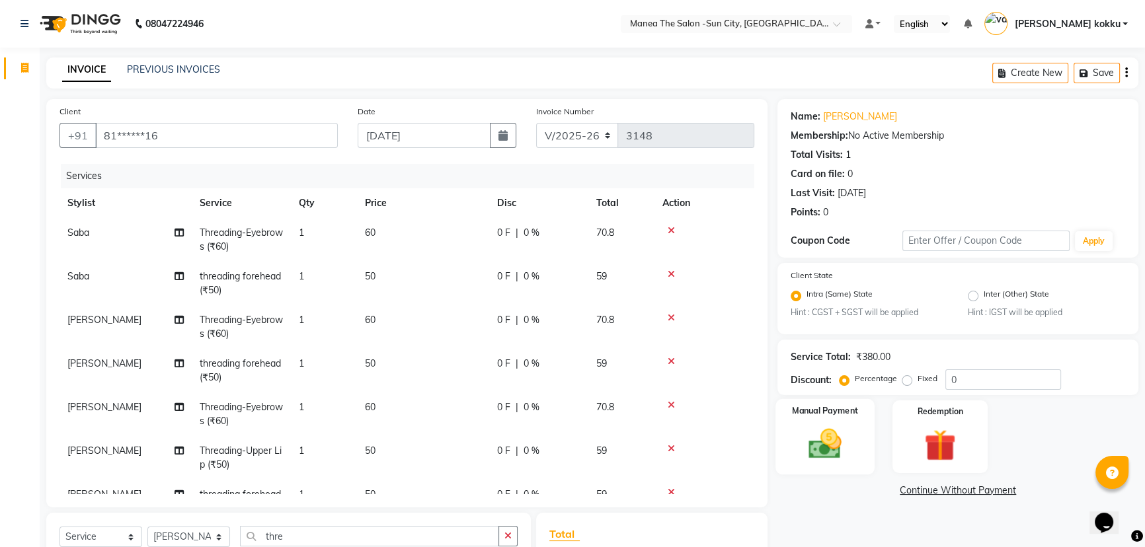
click at [826, 445] on img at bounding box center [825, 445] width 54 height 38
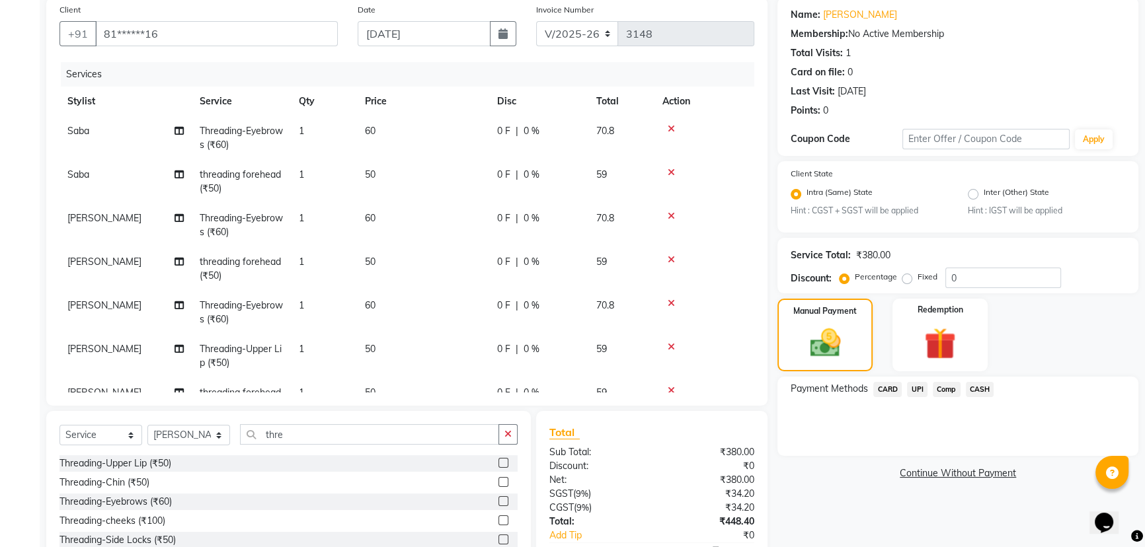
scroll to position [180, 0]
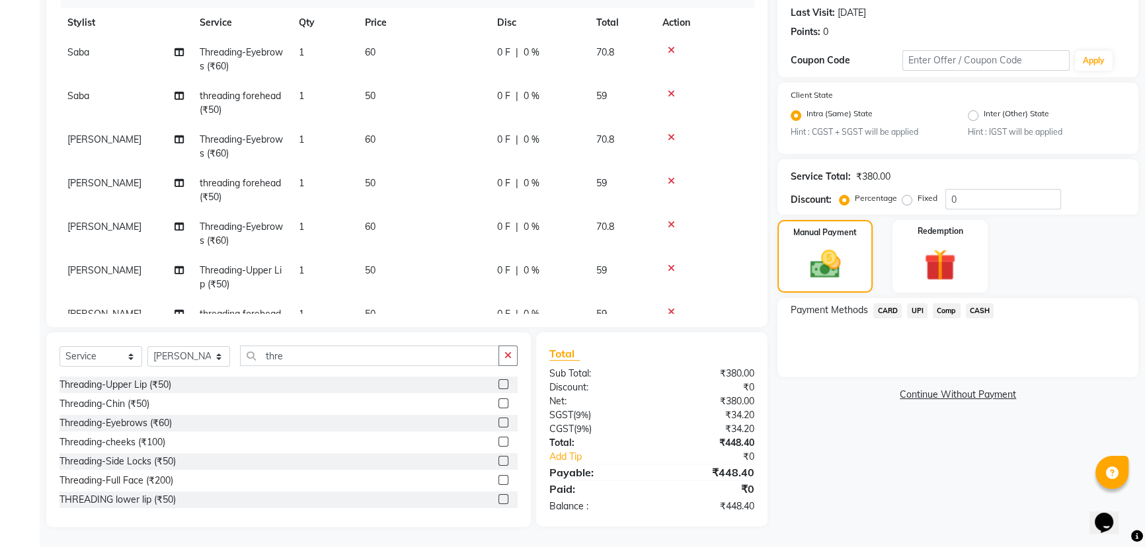
click at [918, 312] on span "UPI" at bounding box center [917, 310] width 20 height 15
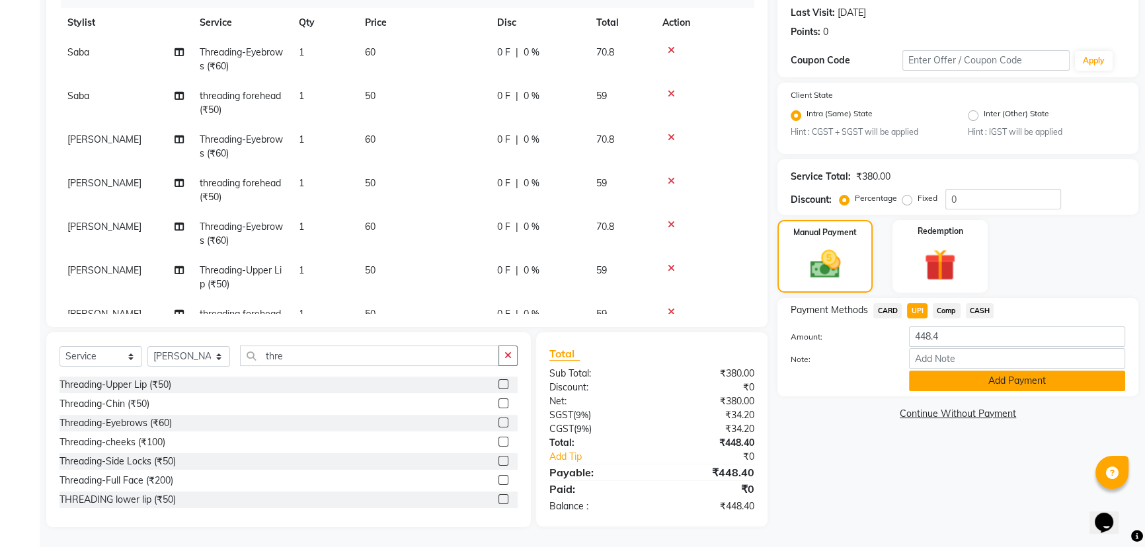
click at [949, 377] on button "Add Payment" at bounding box center [1017, 381] width 216 height 20
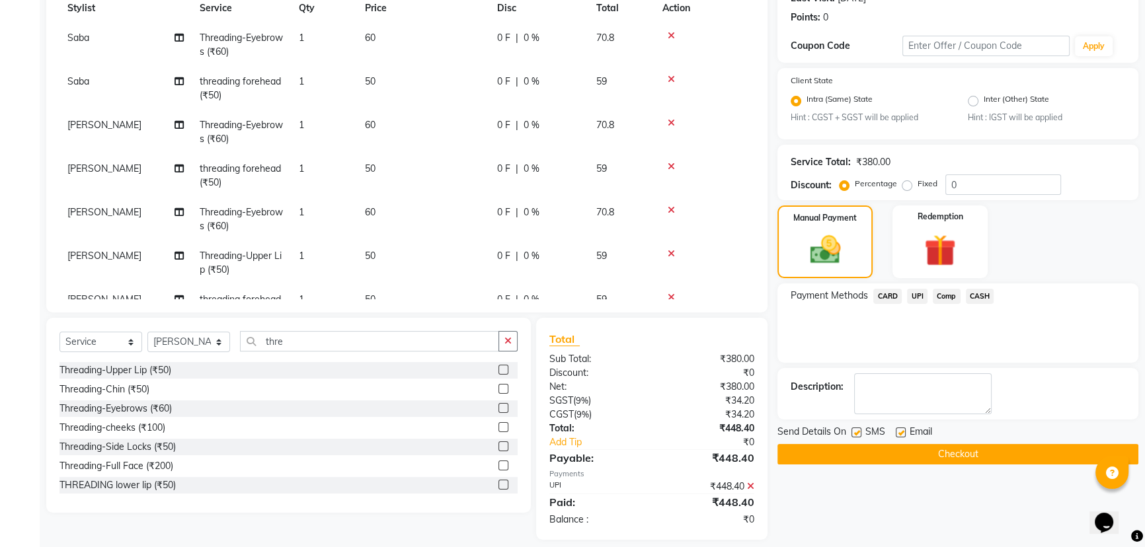
scroll to position [208, 0]
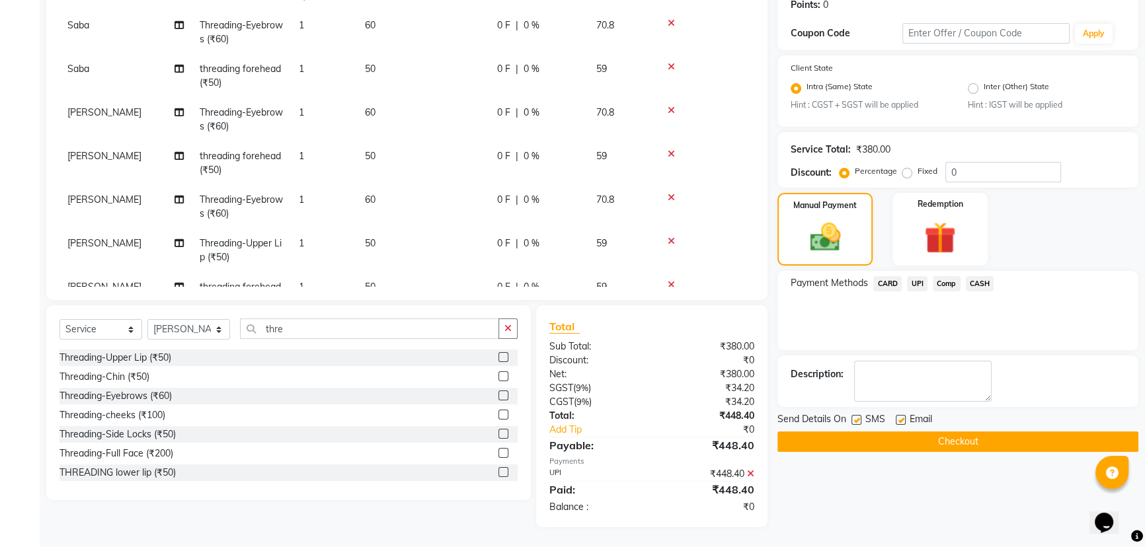
click at [859, 419] on label at bounding box center [856, 420] width 10 height 10
click at [859, 419] on input "checkbox" at bounding box center [855, 420] width 9 height 9
checkbox input "false"
click at [903, 422] on label at bounding box center [901, 420] width 10 height 10
click at [903, 422] on input "checkbox" at bounding box center [900, 420] width 9 height 9
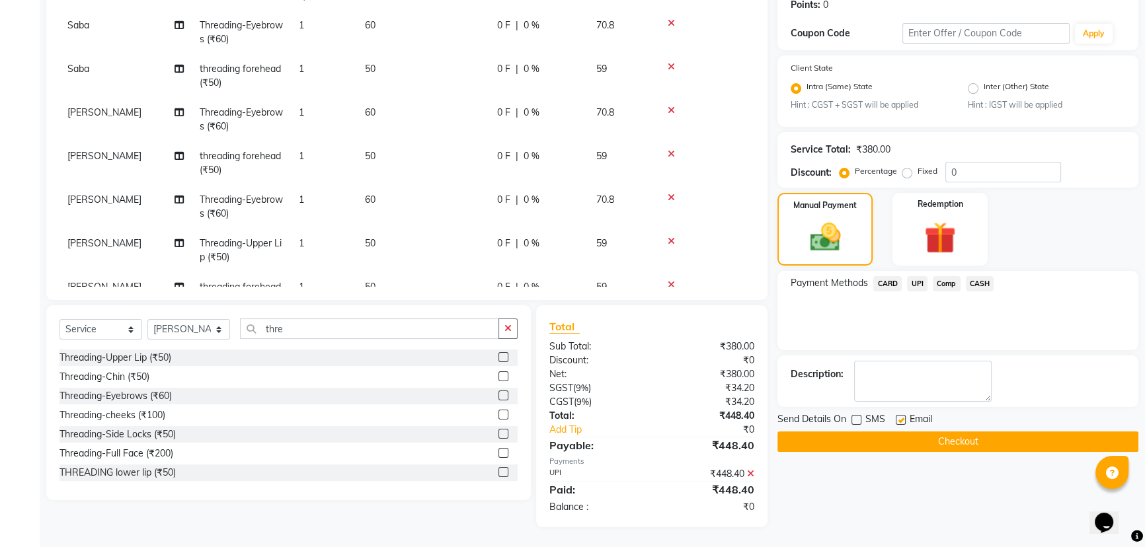
checkbox input "false"
click at [906, 437] on button "Checkout" at bounding box center [957, 442] width 361 height 20
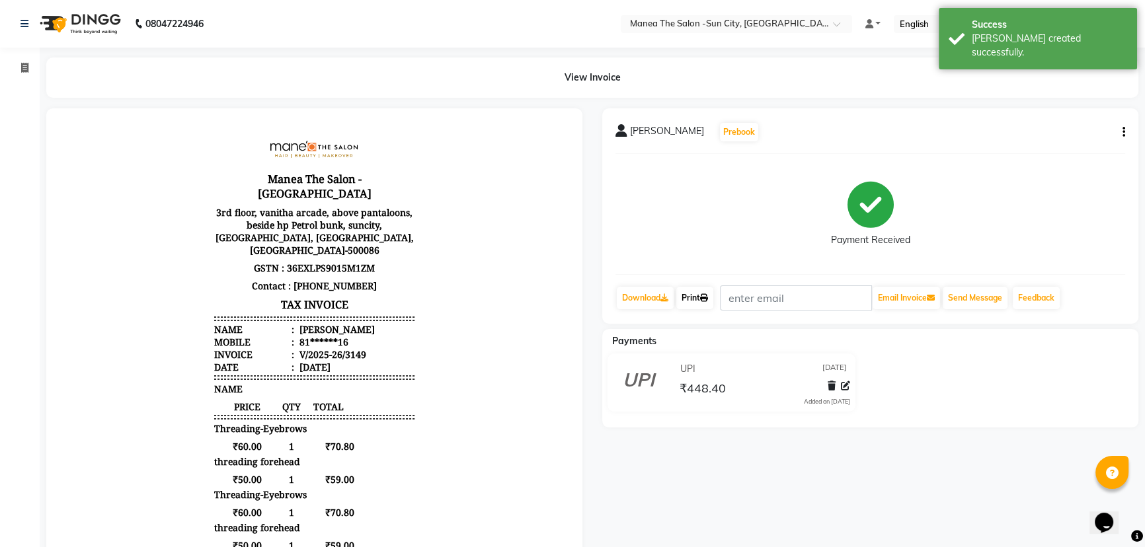
click at [695, 297] on link "Print" at bounding box center [694, 298] width 37 height 22
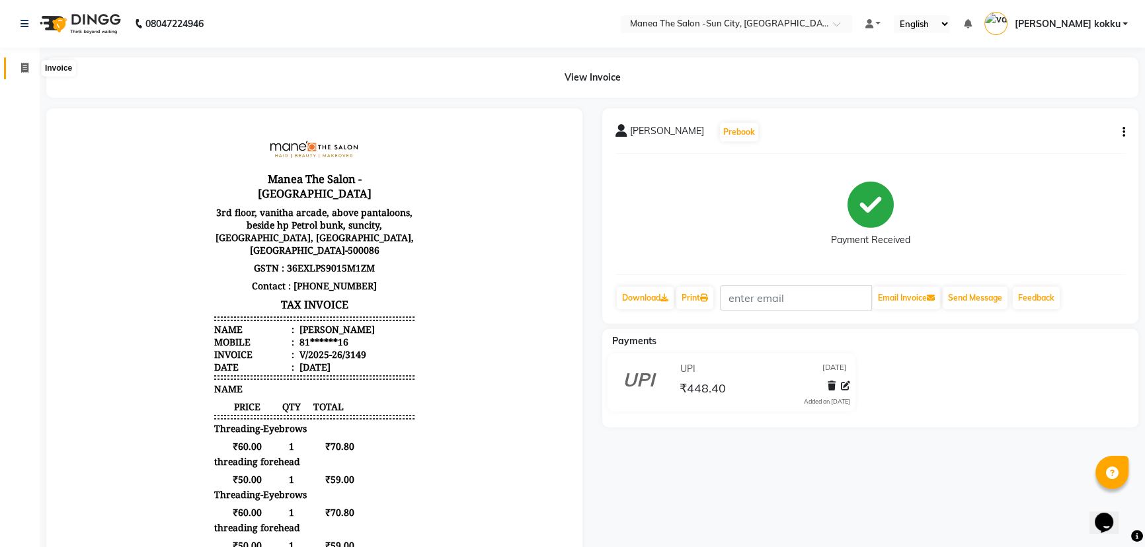
click at [33, 61] on span at bounding box center [24, 68] width 23 height 15
select select "service"
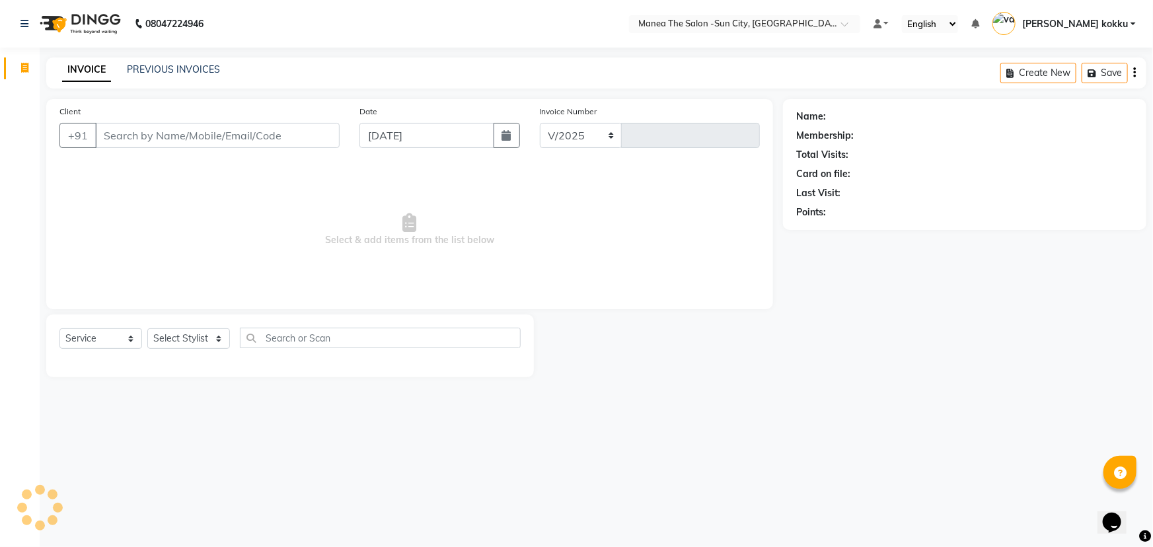
select select "5822"
type input "3150"
click at [200, 339] on select "Select Stylist [PERSON_NAME] [PERSON_NAME] [PERSON_NAME] Ikrar [PERSON_NAME] K …" at bounding box center [188, 338] width 83 height 20
select select "40515"
click at [147, 328] on select "Select Stylist [PERSON_NAME] [PERSON_NAME] [PERSON_NAME] Ikrar [PERSON_NAME] K …" at bounding box center [188, 338] width 83 height 20
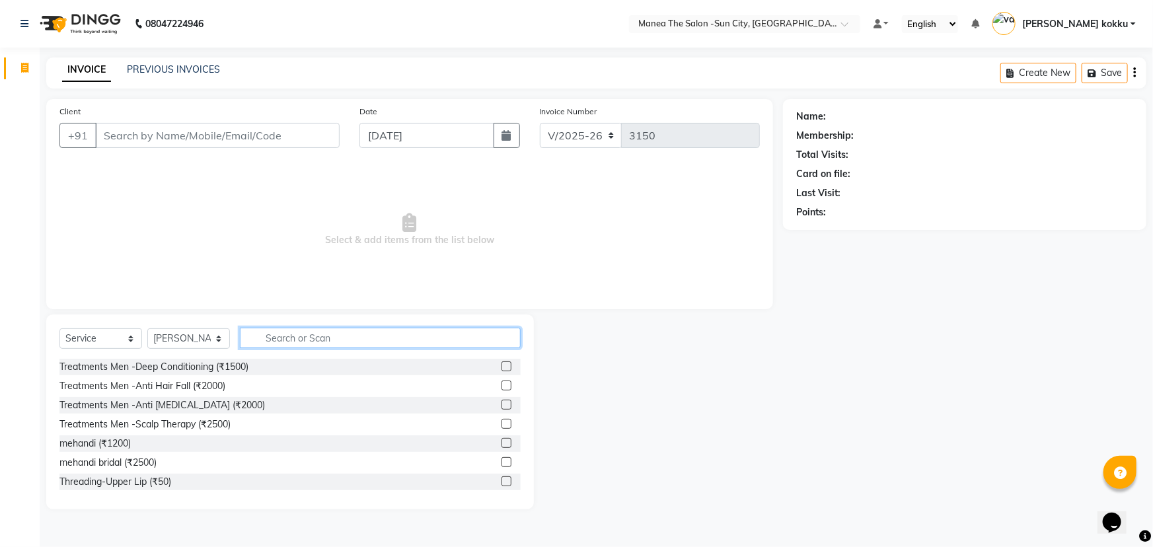
click at [282, 338] on input "text" at bounding box center [380, 338] width 281 height 20
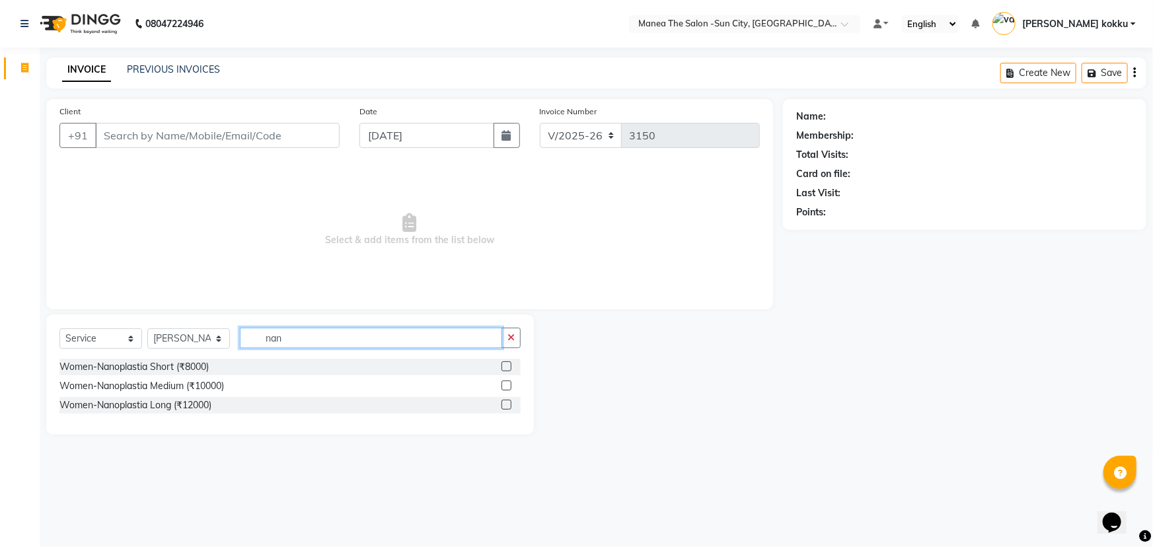
type input "nan"
click at [508, 389] on label at bounding box center [507, 386] width 10 height 10
click at [508, 389] on input "checkbox" at bounding box center [506, 386] width 9 height 9
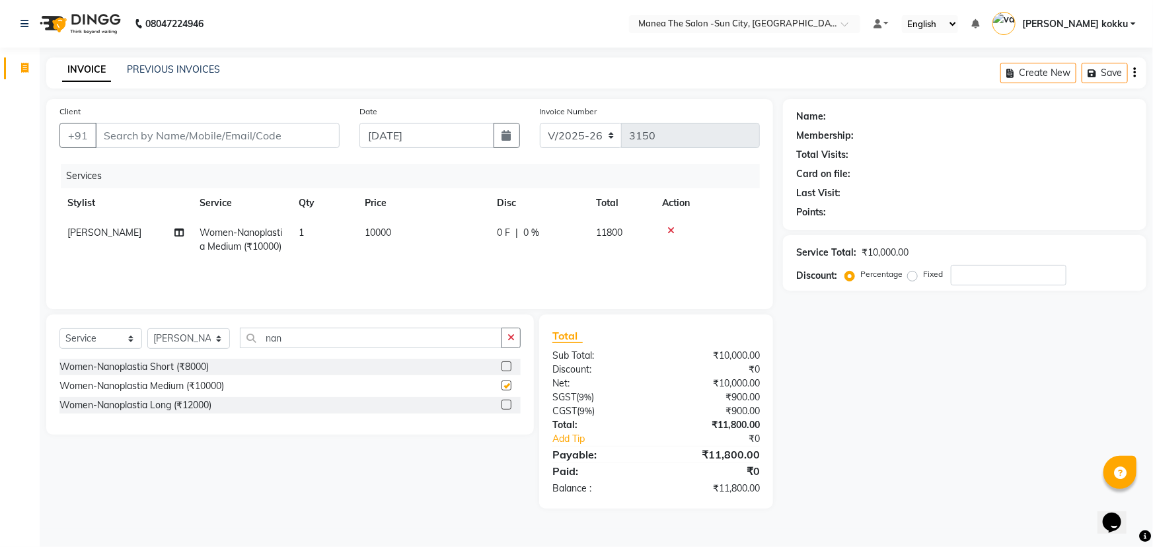
checkbox input "false"
click at [383, 338] on input "nan" at bounding box center [371, 338] width 262 height 20
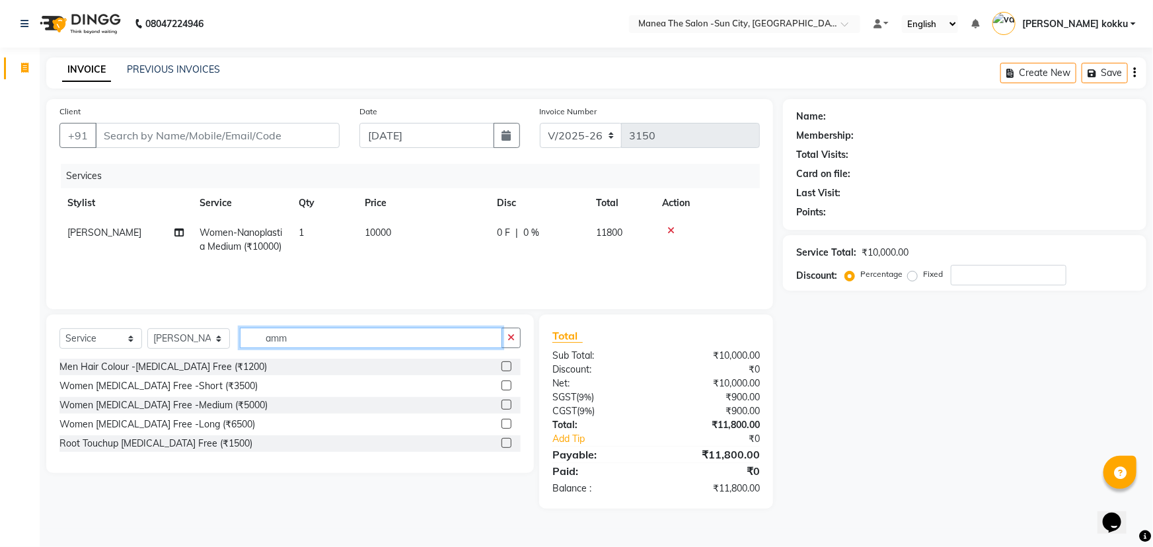
type input "amm"
click at [507, 407] on label at bounding box center [507, 405] width 10 height 10
click at [507, 407] on input "checkbox" at bounding box center [506, 405] width 9 height 9
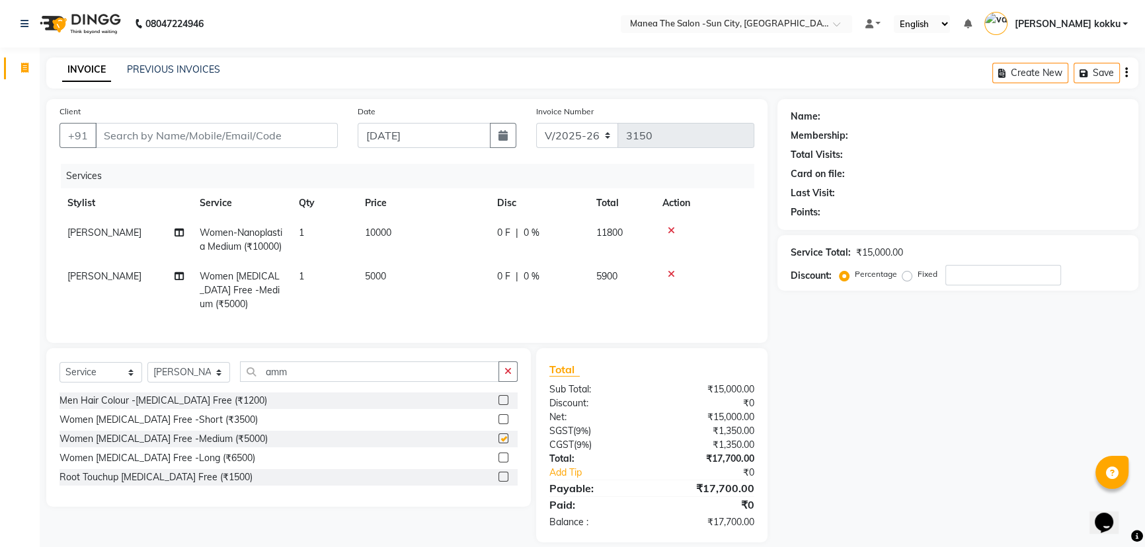
checkbox input "false"
click at [400, 294] on td "5000" at bounding box center [423, 291] width 132 height 58
select select "40515"
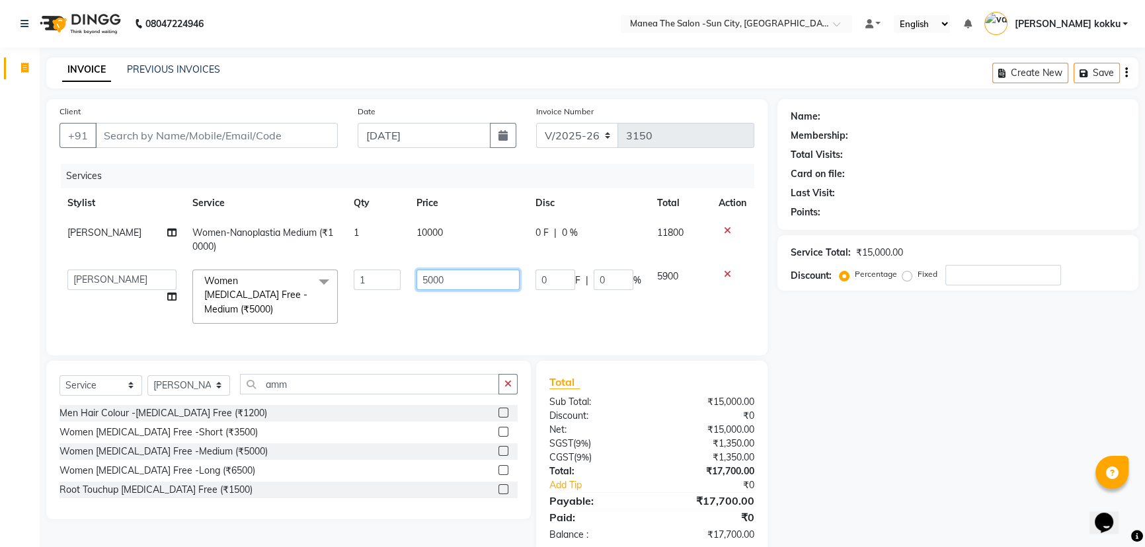
drag, startPoint x: 452, startPoint y: 286, endPoint x: 280, endPoint y: 483, distance: 261.9
click at [280, 475] on div "Client +91 Date [DATE] Invoice Number V/2025 V/[PHONE_NUMBER] Services Stylist …" at bounding box center [406, 327] width 741 height 456
type input "6000"
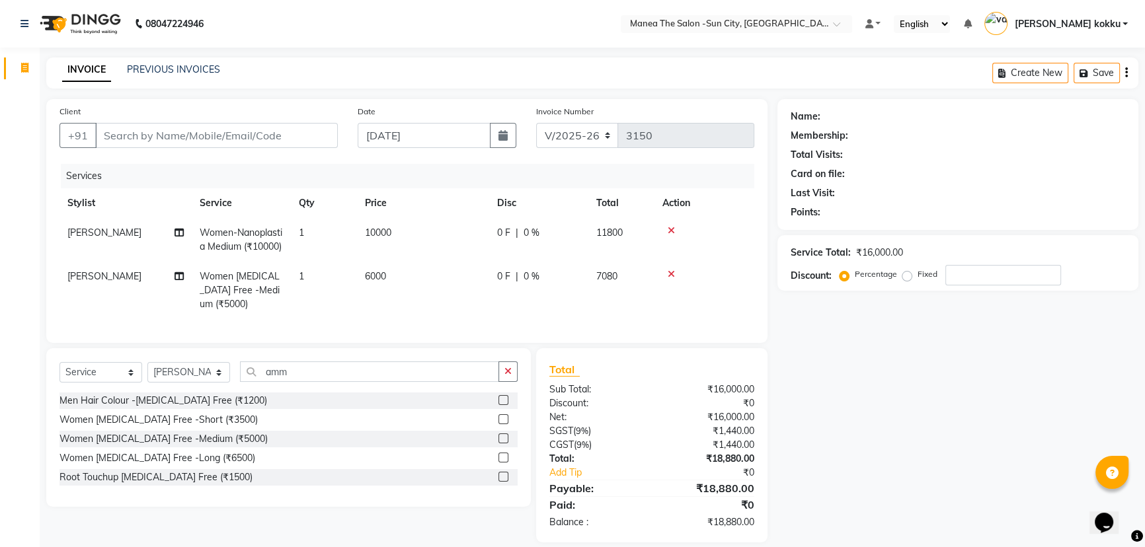
click at [833, 441] on div "Name: Membership: Total Visits: Card on file: Last Visit: Points: Service Total…" at bounding box center [962, 321] width 371 height 444
click at [309, 135] on input "Client" at bounding box center [216, 135] width 243 height 25
type input "9"
type input "0"
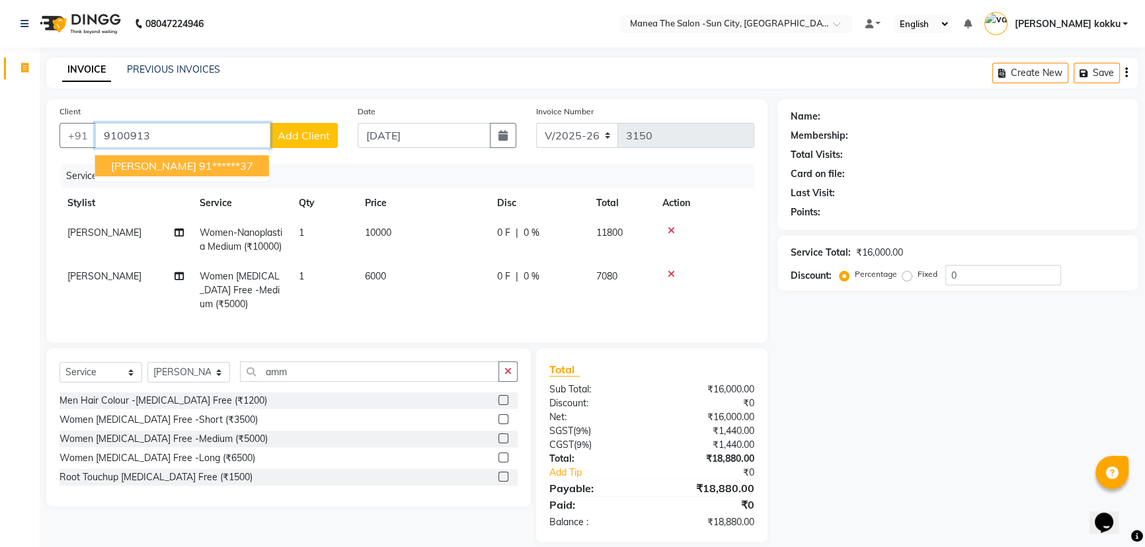
click at [212, 166] on button "[PERSON_NAME] 91******37" at bounding box center [182, 165] width 174 height 21
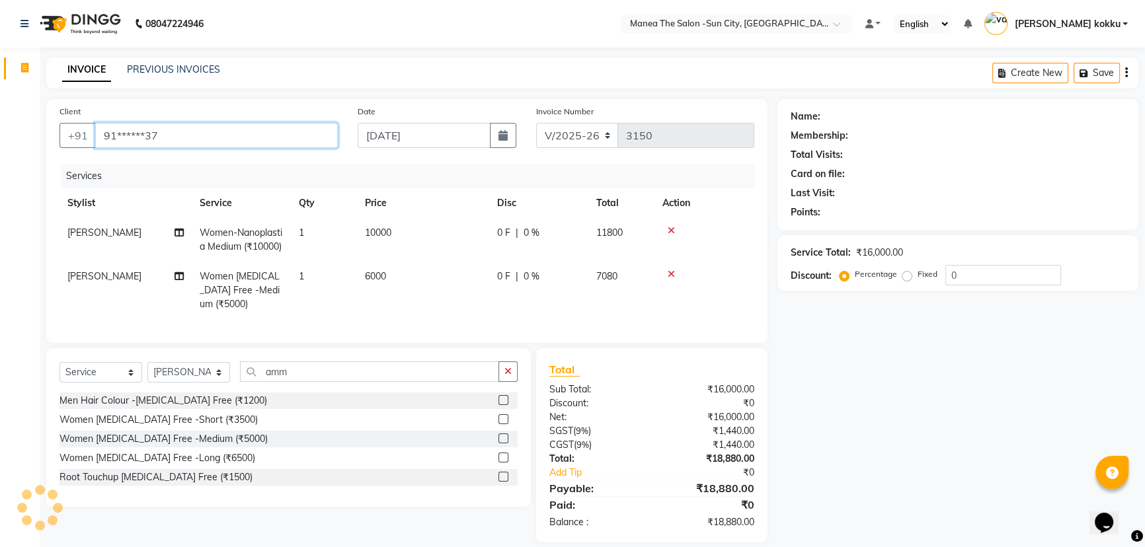
type input "91******37"
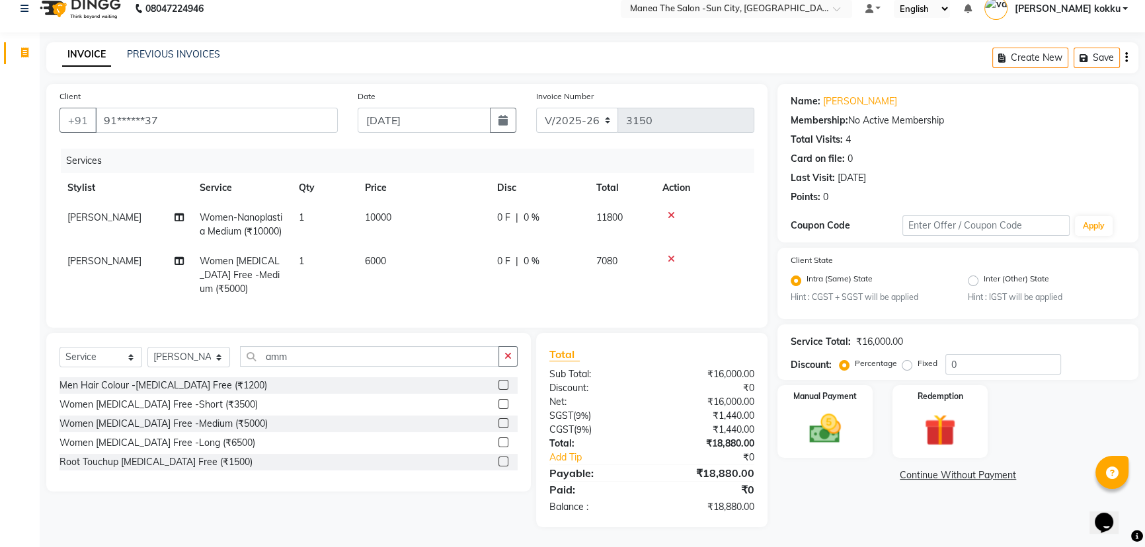
scroll to position [38, 0]
click at [991, 354] on input "0" at bounding box center [1003, 364] width 116 height 20
type input "20.5"
click at [826, 410] on img at bounding box center [825, 429] width 54 height 38
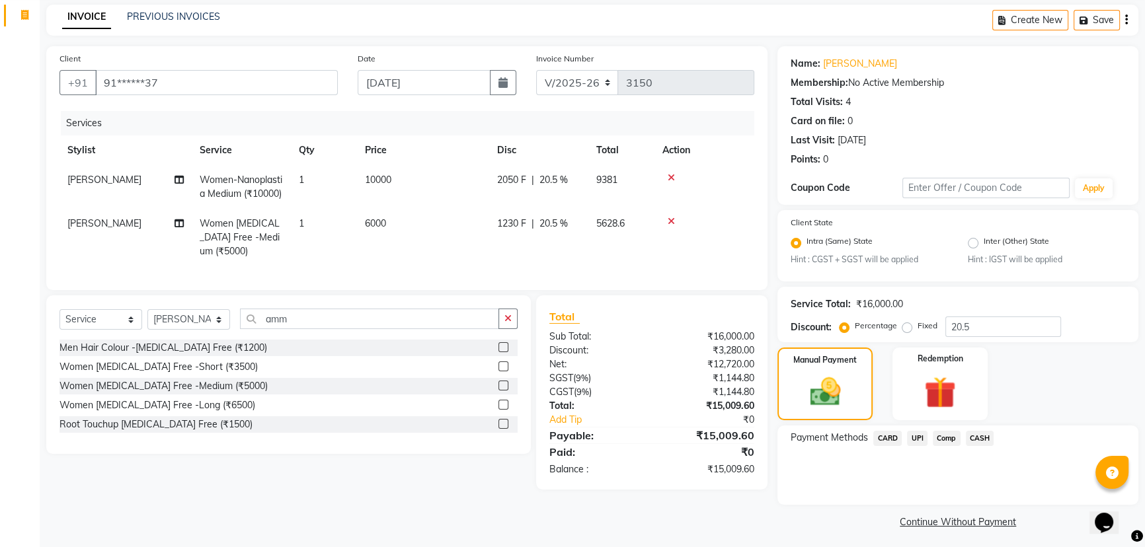
scroll to position [58, 0]
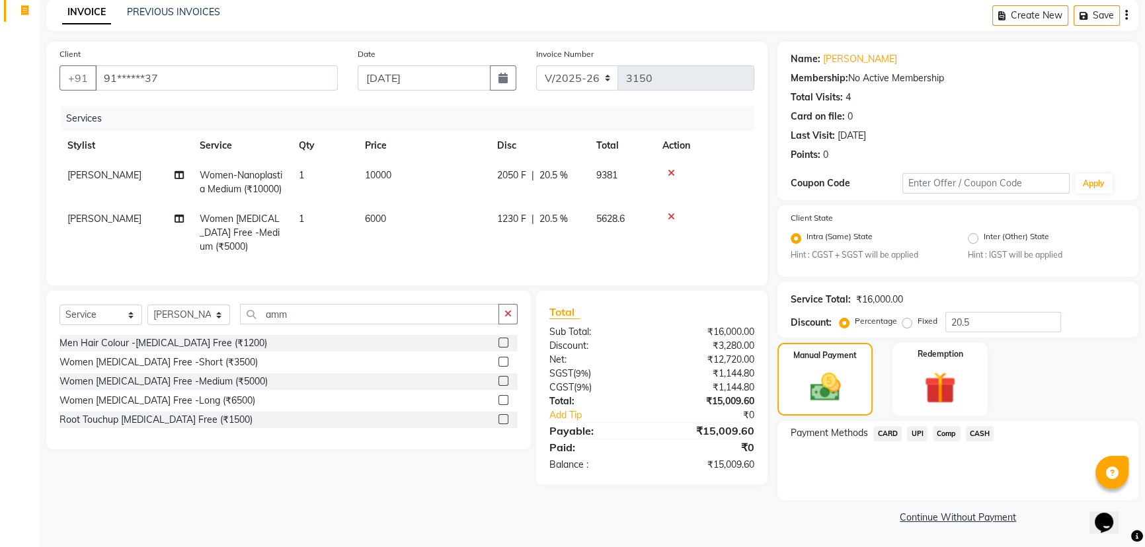
click at [920, 432] on span "UPI" at bounding box center [917, 433] width 20 height 15
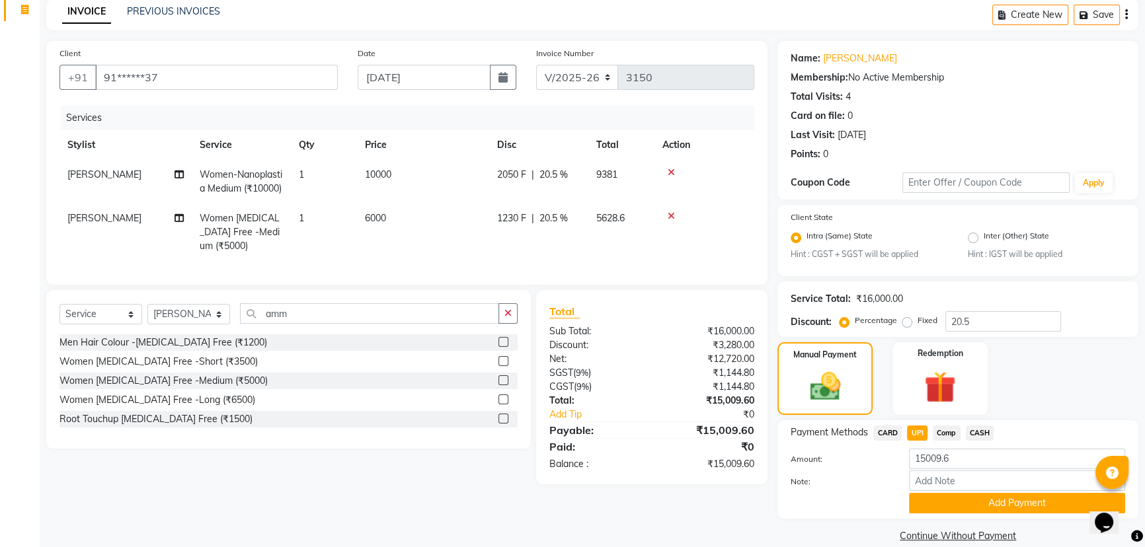
scroll to position [77, 0]
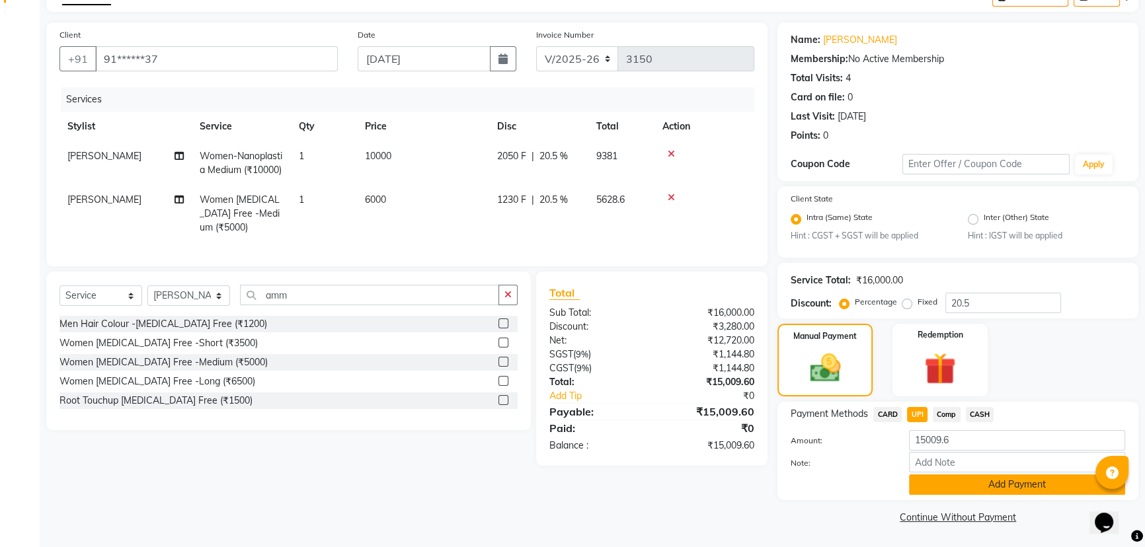
click at [937, 481] on button "Add Payment" at bounding box center [1017, 485] width 216 height 20
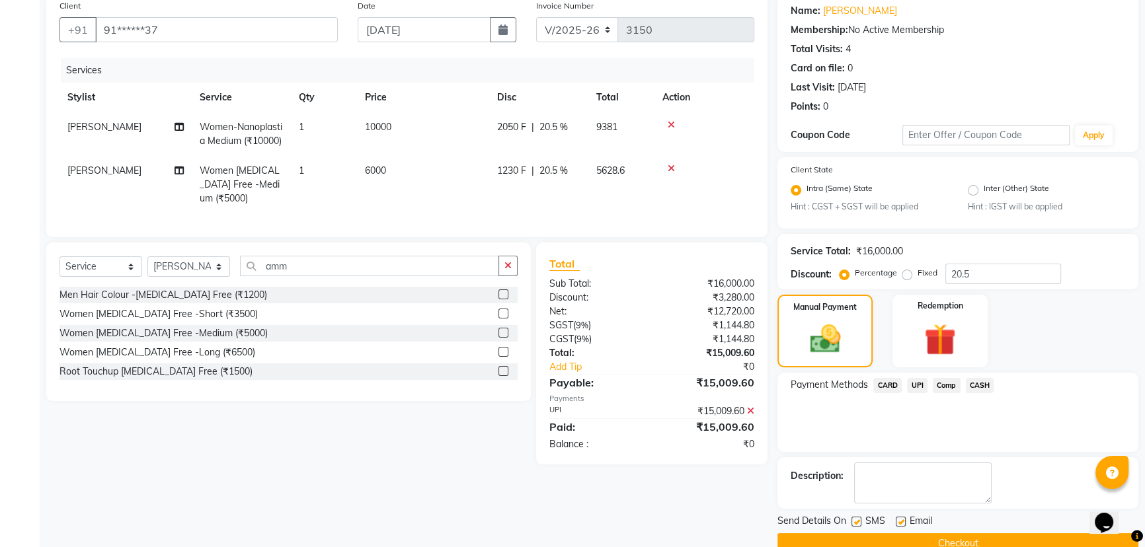
scroll to position [132, 0]
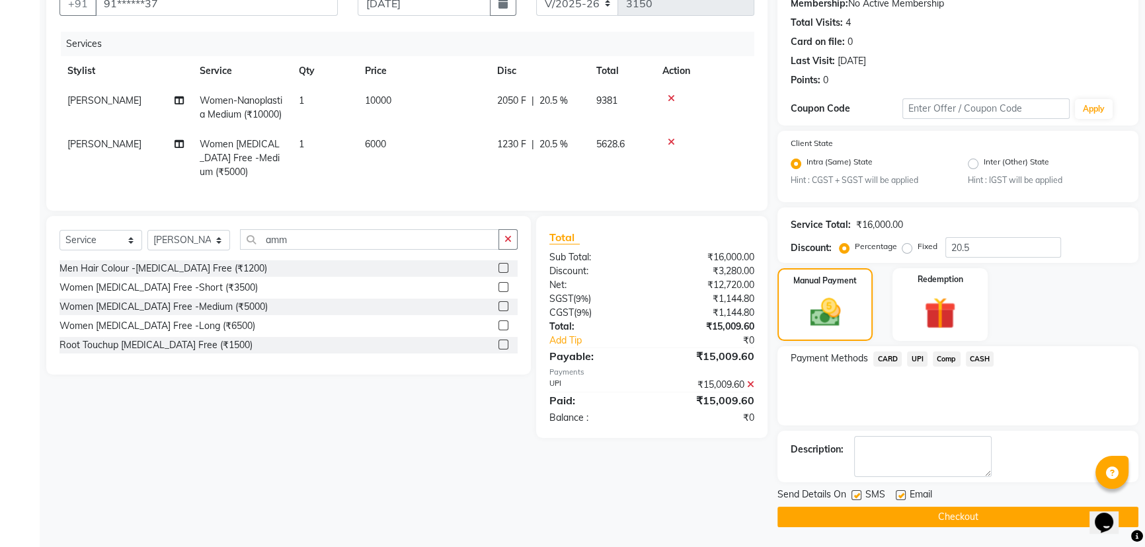
click at [856, 492] on label at bounding box center [856, 495] width 10 height 10
click at [856, 492] on input "checkbox" at bounding box center [855, 496] width 9 height 9
checkbox input "false"
click at [899, 491] on label at bounding box center [901, 495] width 10 height 10
click at [899, 492] on input "checkbox" at bounding box center [900, 496] width 9 height 9
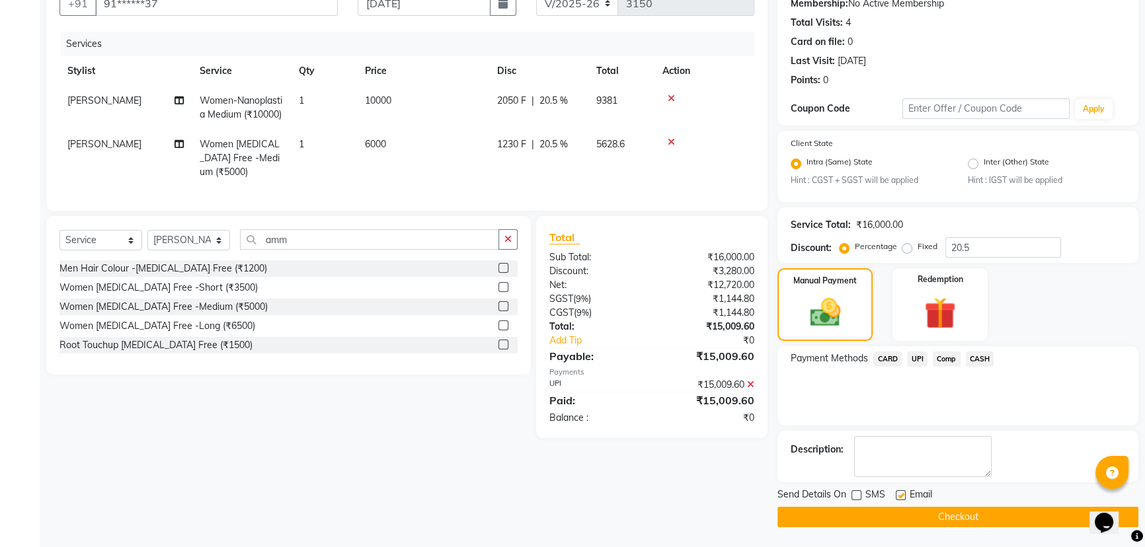
checkbox input "false"
click at [906, 518] on button "Checkout" at bounding box center [957, 517] width 361 height 20
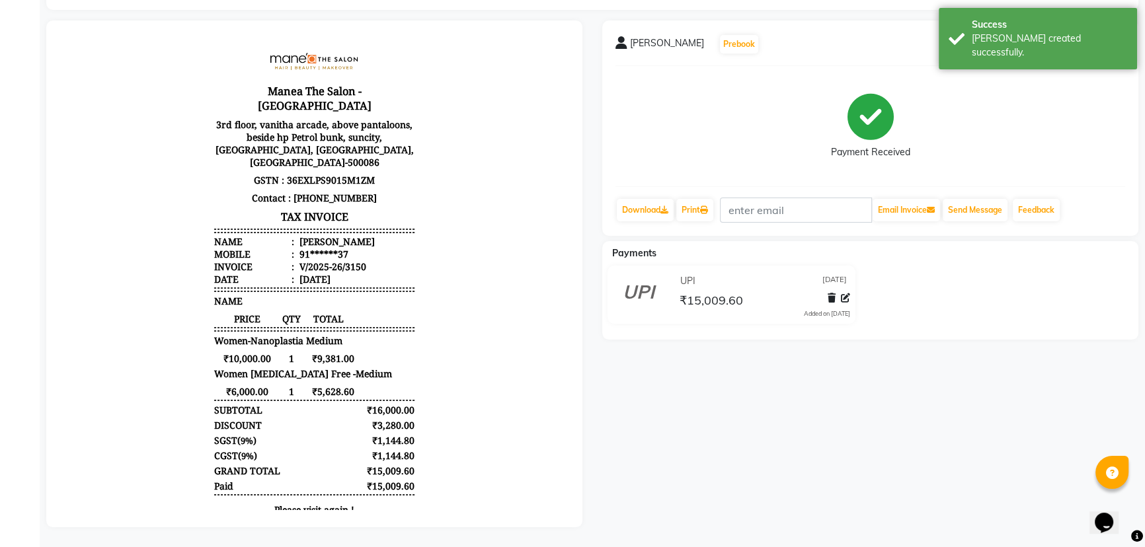
scroll to position [96, 0]
click at [702, 203] on link "Print" at bounding box center [694, 210] width 37 height 22
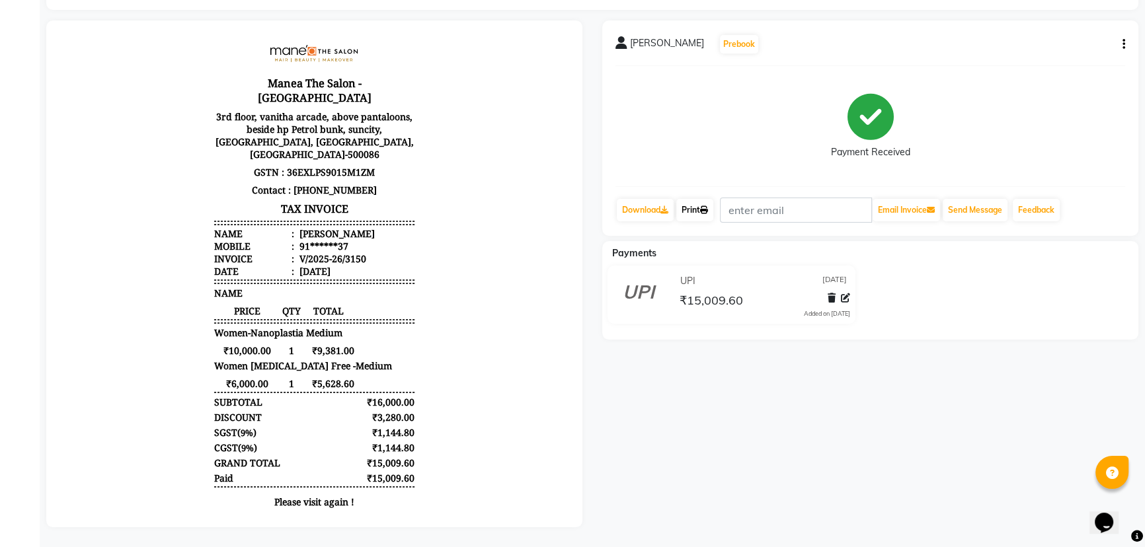
scroll to position [11, 0]
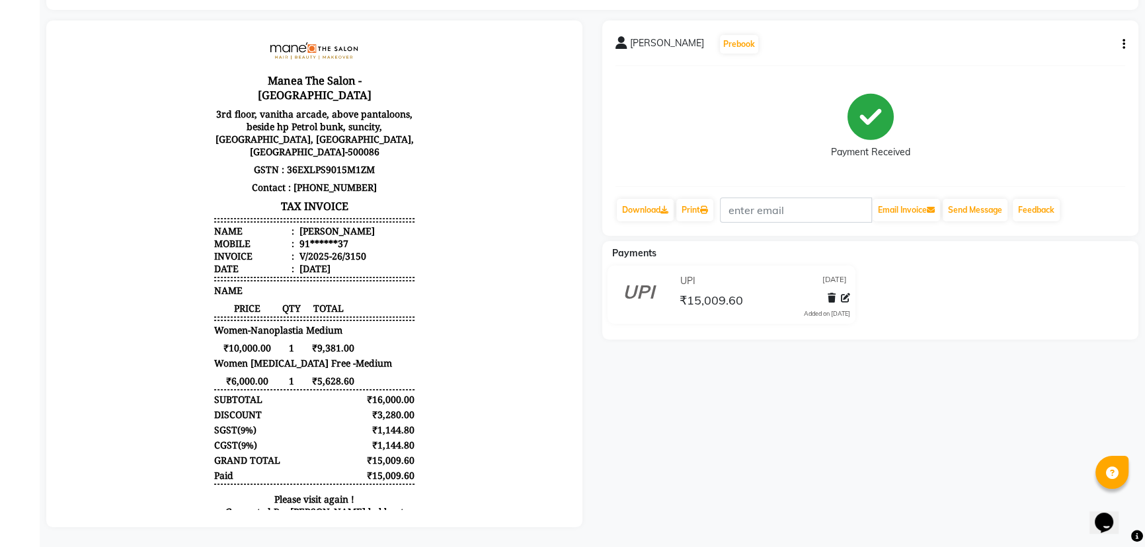
click at [1122, 44] on icon "button" at bounding box center [1123, 44] width 3 height 1
click at [1077, 48] on div "Edit Item Staff" at bounding box center [1057, 52] width 91 height 17
select select
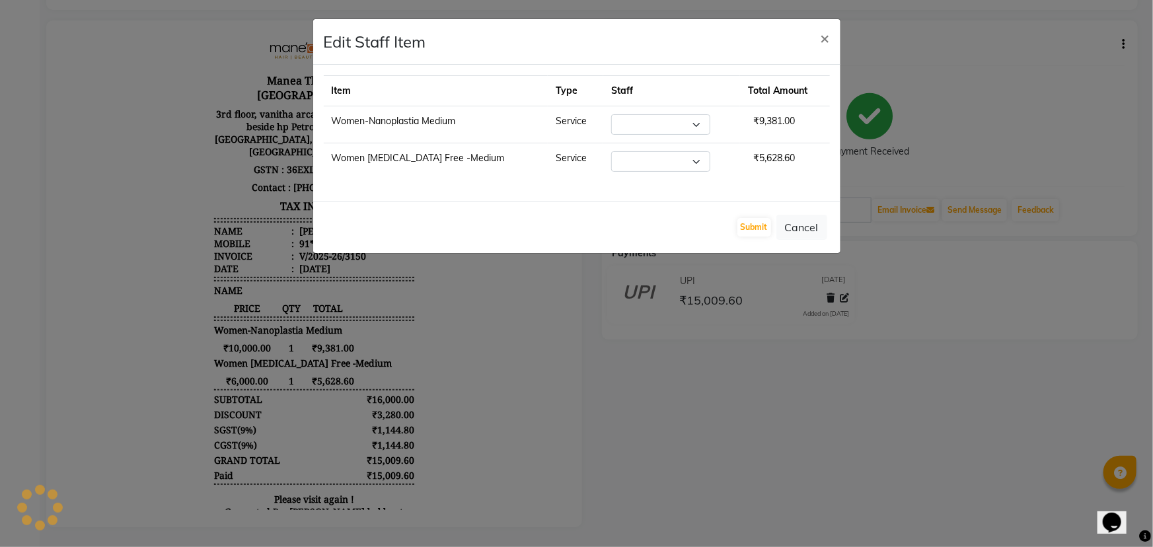
select select "40515"
click at [757, 231] on button "Submit" at bounding box center [755, 227] width 34 height 19
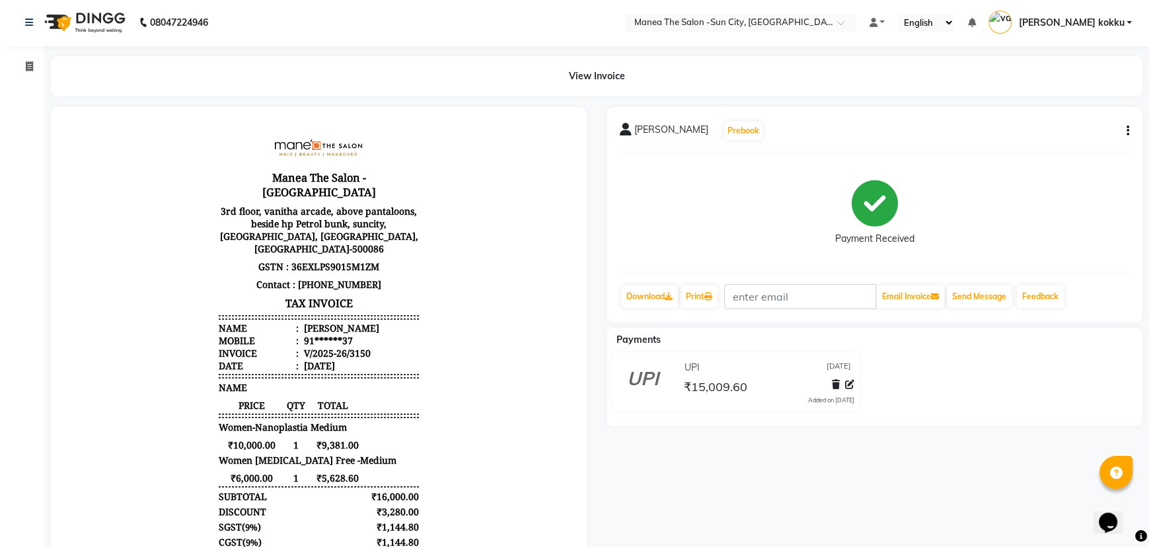
scroll to position [0, 0]
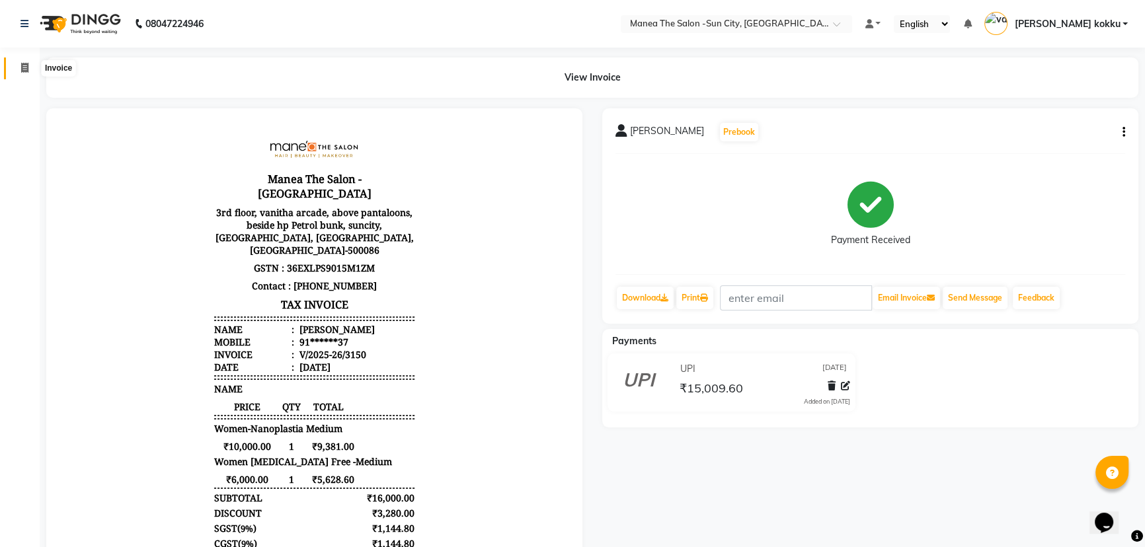
click at [19, 63] on span at bounding box center [24, 68] width 23 height 15
select select "service"
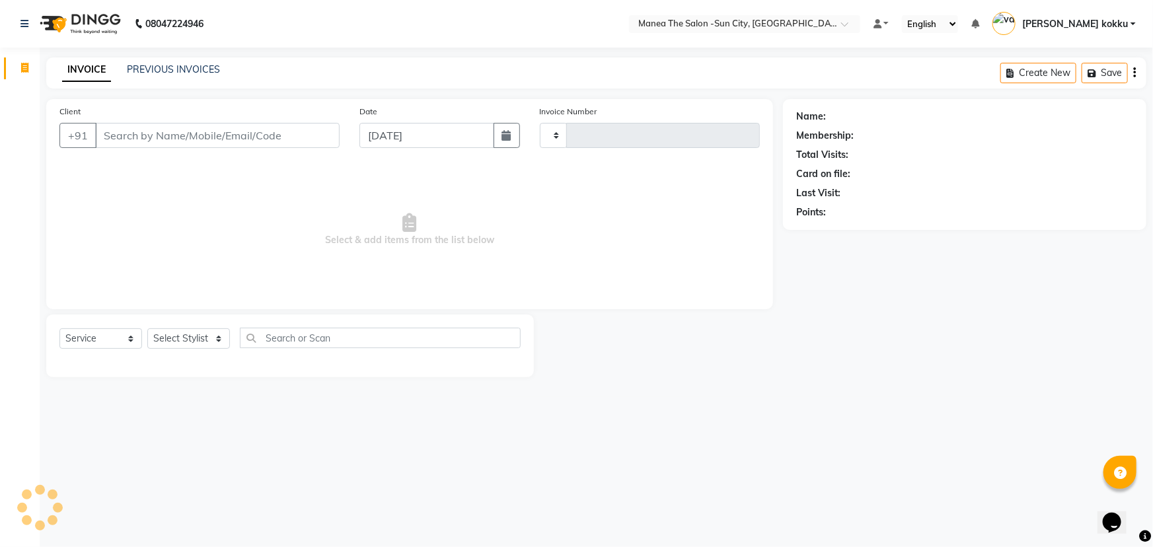
type input "3151"
select select "5822"
click at [181, 337] on select "Select Stylist [PERSON_NAME] [PERSON_NAME] [PERSON_NAME] Ikrar [PERSON_NAME] K …" at bounding box center [188, 338] width 83 height 20
select select "78639"
click at [147, 328] on select "Select Stylist [PERSON_NAME] [PERSON_NAME] [PERSON_NAME] Ikrar [PERSON_NAME] K …" at bounding box center [188, 338] width 83 height 20
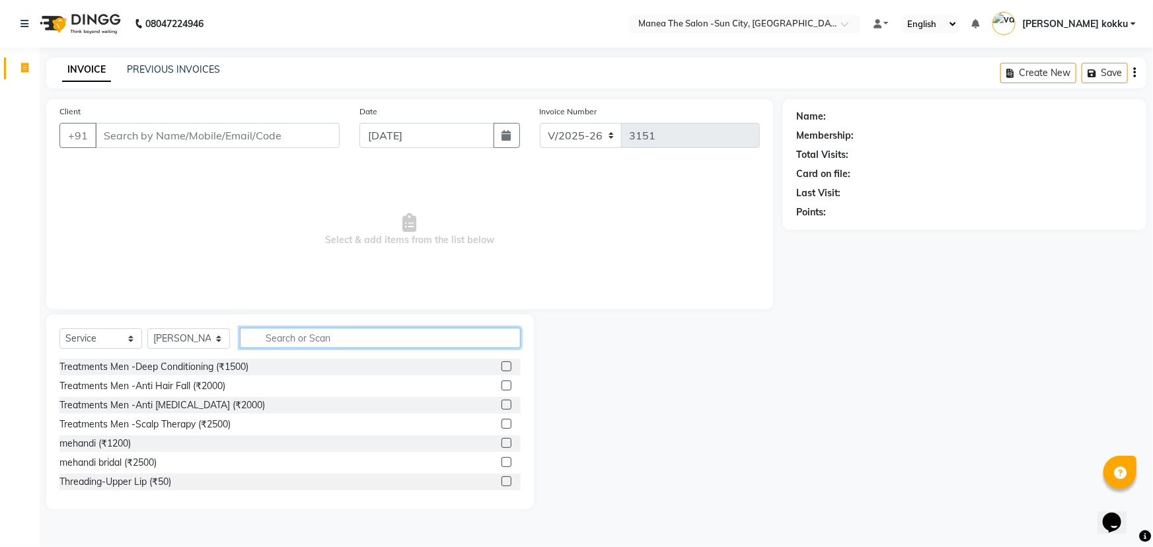
click at [289, 340] on input "text" at bounding box center [380, 338] width 281 height 20
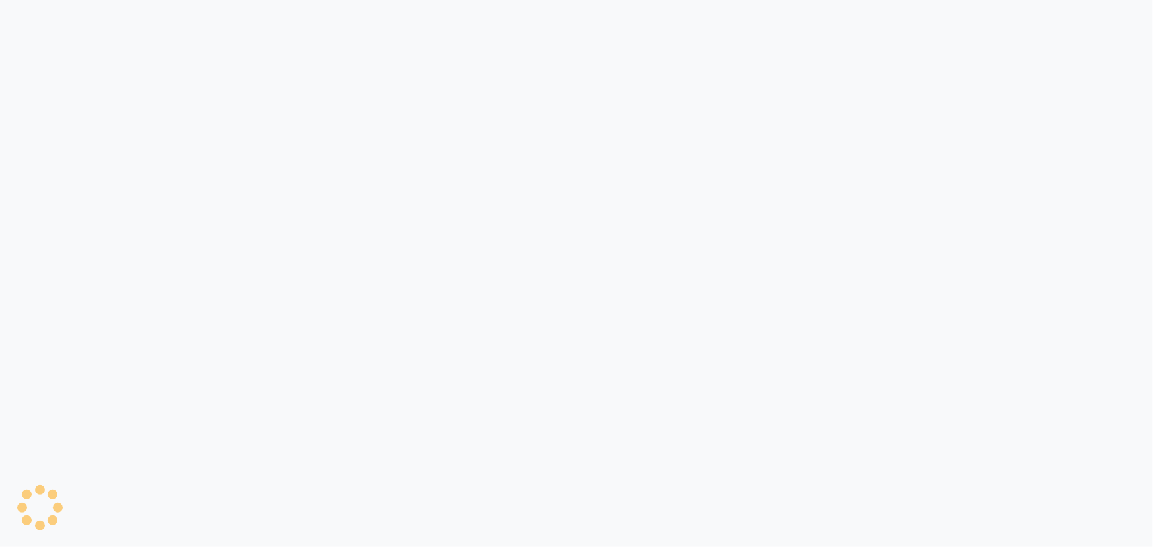
select select "5822"
select select "service"
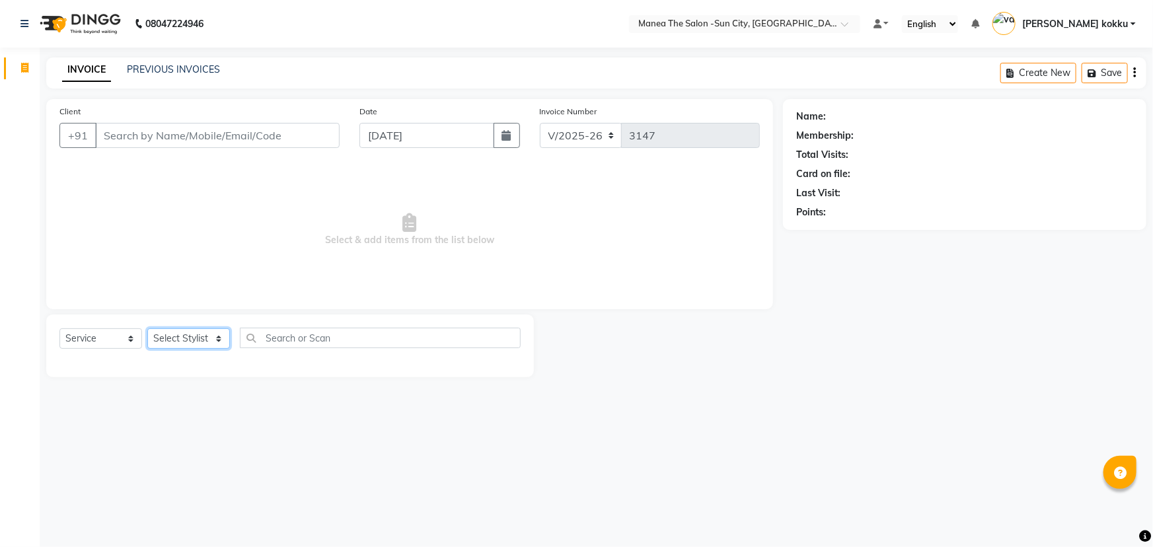
click at [198, 334] on select "Select Stylist" at bounding box center [188, 338] width 83 height 20
select select "85974"
click at [147, 328] on select "Select Stylist [PERSON_NAME] [PERSON_NAME] [PERSON_NAME] Ikrar [PERSON_NAME] K …" at bounding box center [188, 338] width 83 height 20
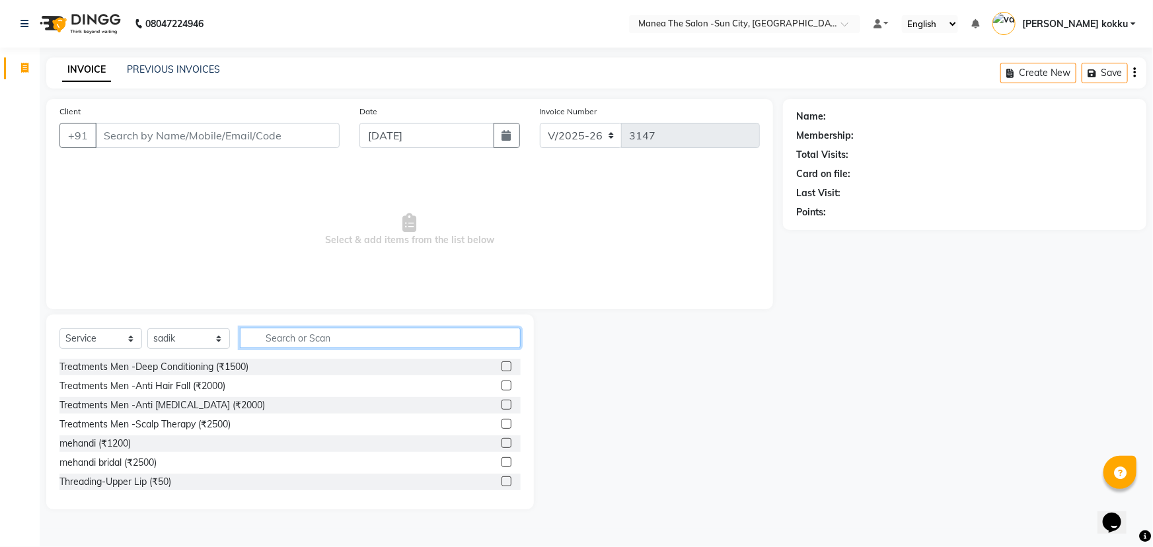
click at [377, 338] on input "text" at bounding box center [380, 338] width 281 height 20
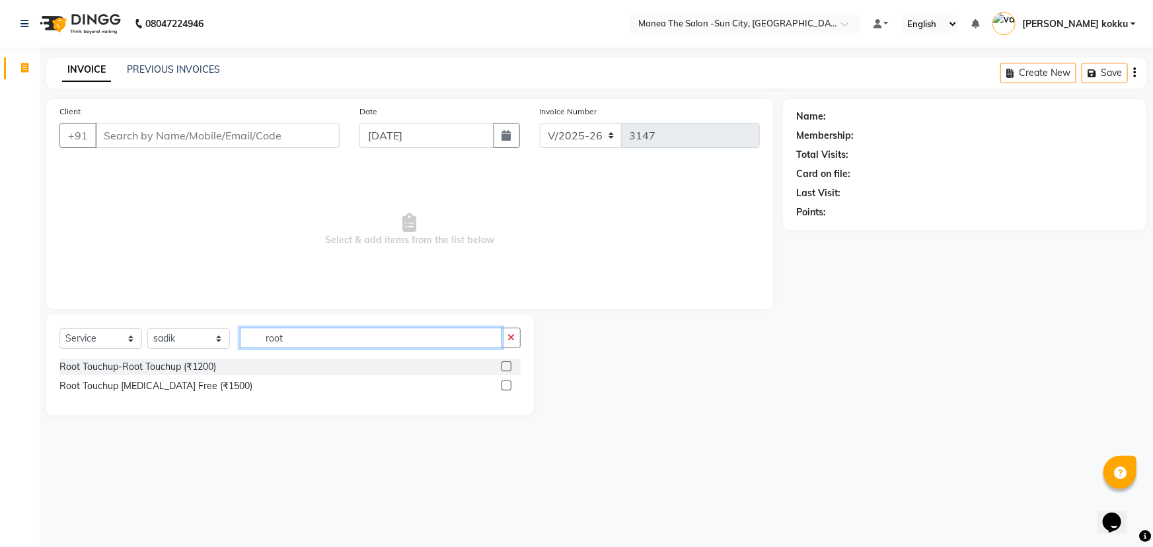
type input "root"
click at [503, 385] on label at bounding box center [507, 386] width 10 height 10
click at [503, 385] on input "checkbox" at bounding box center [506, 386] width 9 height 9
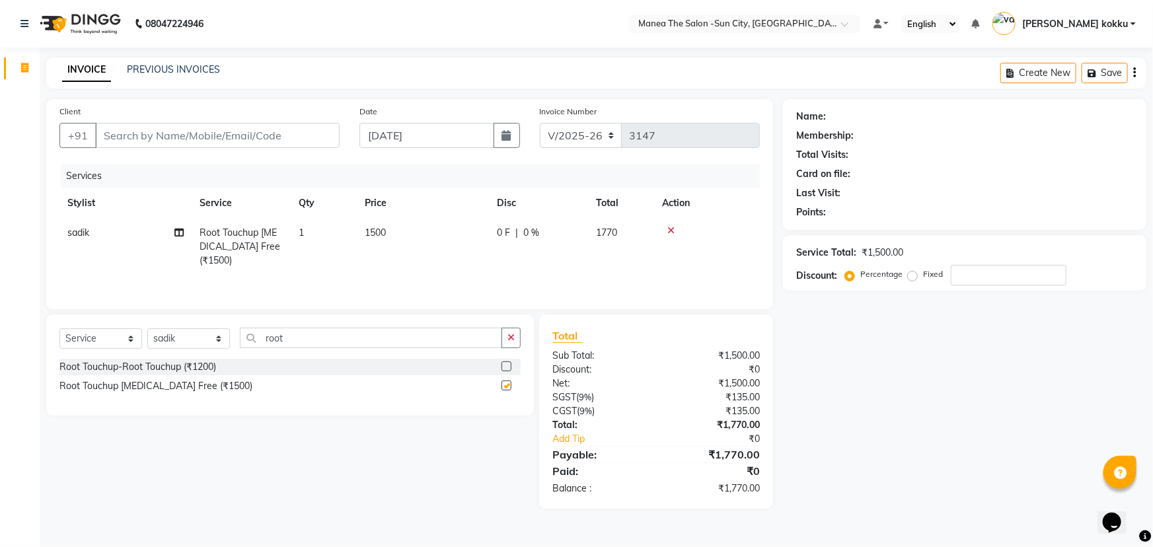
checkbox input "false"
click at [213, 342] on select "Select Stylist [PERSON_NAME] [PERSON_NAME] [PERSON_NAME] Ikrar [PERSON_NAME] K …" at bounding box center [188, 338] width 83 height 20
select select "60378"
click at [147, 328] on select "Select Stylist [PERSON_NAME] [PERSON_NAME] [PERSON_NAME] Ikrar [PERSON_NAME] K …" at bounding box center [188, 338] width 83 height 20
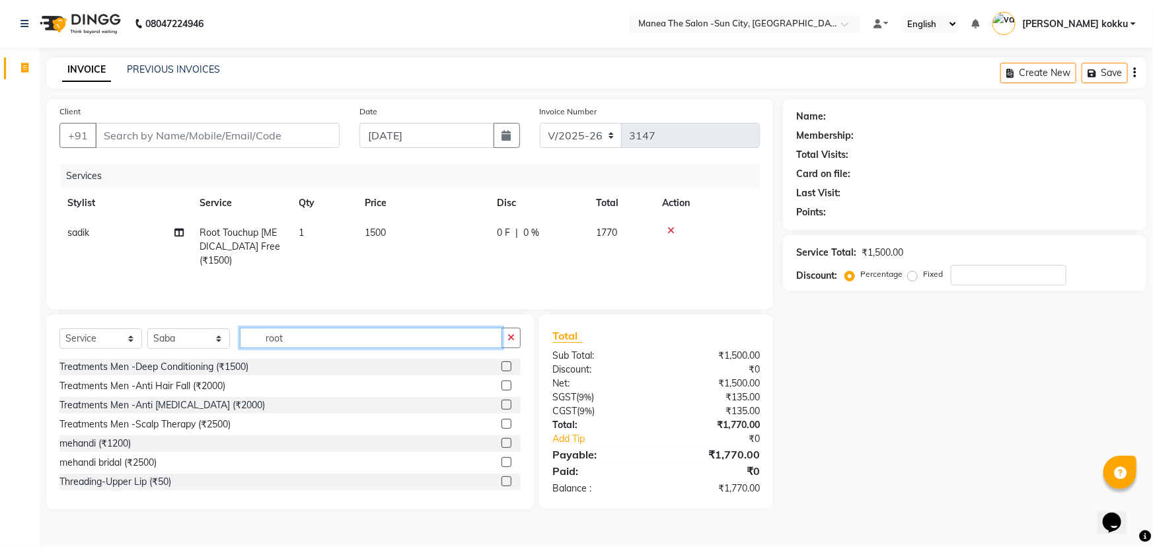
click at [325, 333] on input "root" at bounding box center [371, 338] width 262 height 20
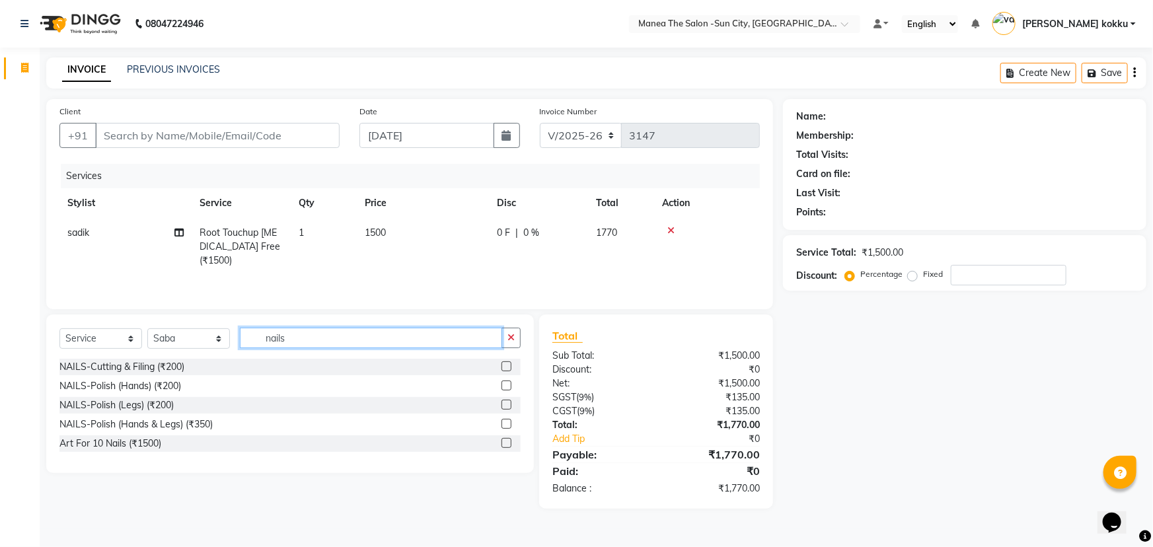
type input "nails"
click at [506, 366] on label at bounding box center [507, 367] width 10 height 10
click at [506, 366] on input "checkbox" at bounding box center [506, 367] width 9 height 9
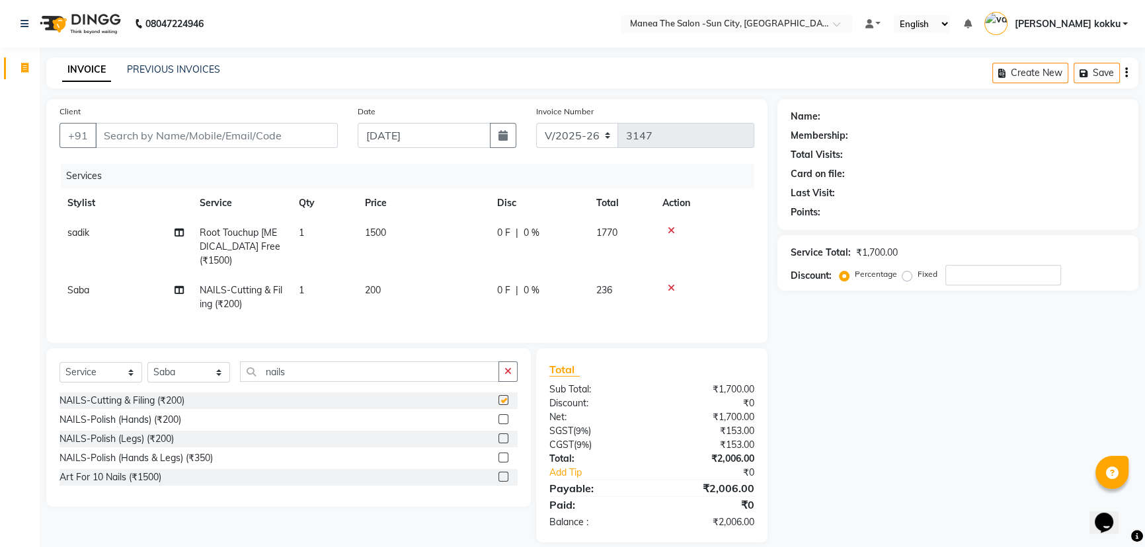
checkbox input "false"
click at [330, 288] on td "1" at bounding box center [324, 298] width 66 height 44
select select "60378"
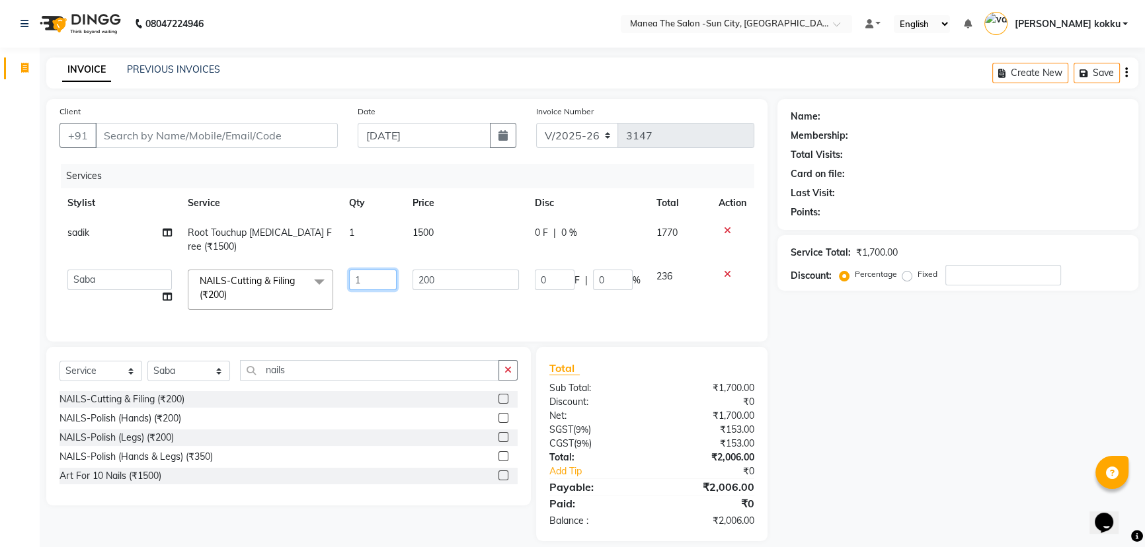
drag, startPoint x: 346, startPoint y: 286, endPoint x: 386, endPoint y: 482, distance: 200.3
click at [356, 451] on div "Client +91 Date 04-09-2025 Invoice Number V/2025 V/2025-26 3147 Services Stylis…" at bounding box center [406, 320] width 741 height 442
type input "2"
click at [387, 381] on input "nails" at bounding box center [369, 370] width 259 height 20
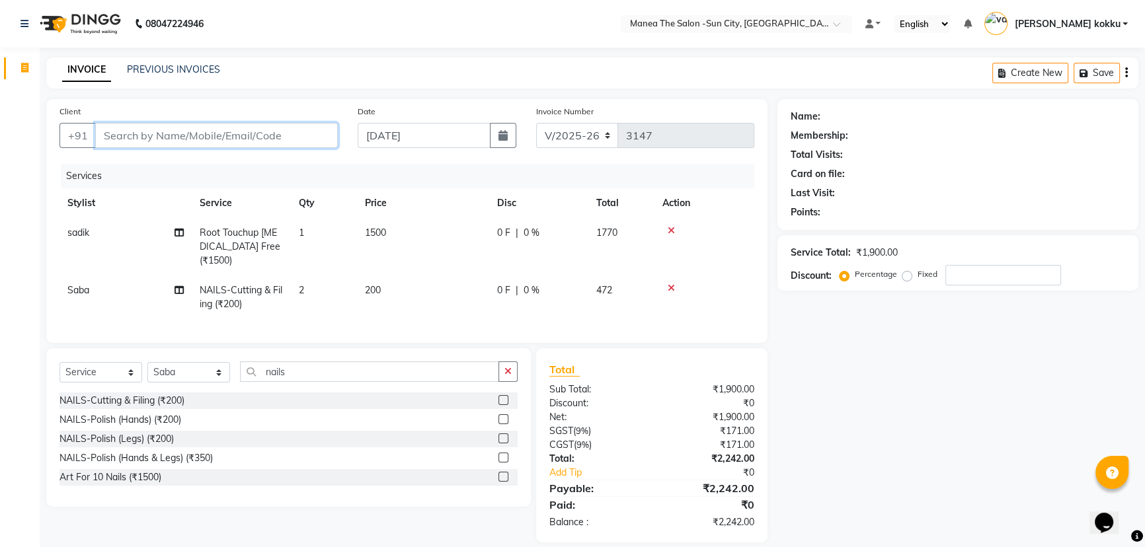
click at [275, 139] on input "Client" at bounding box center [216, 135] width 243 height 25
type input "s"
type input "0"
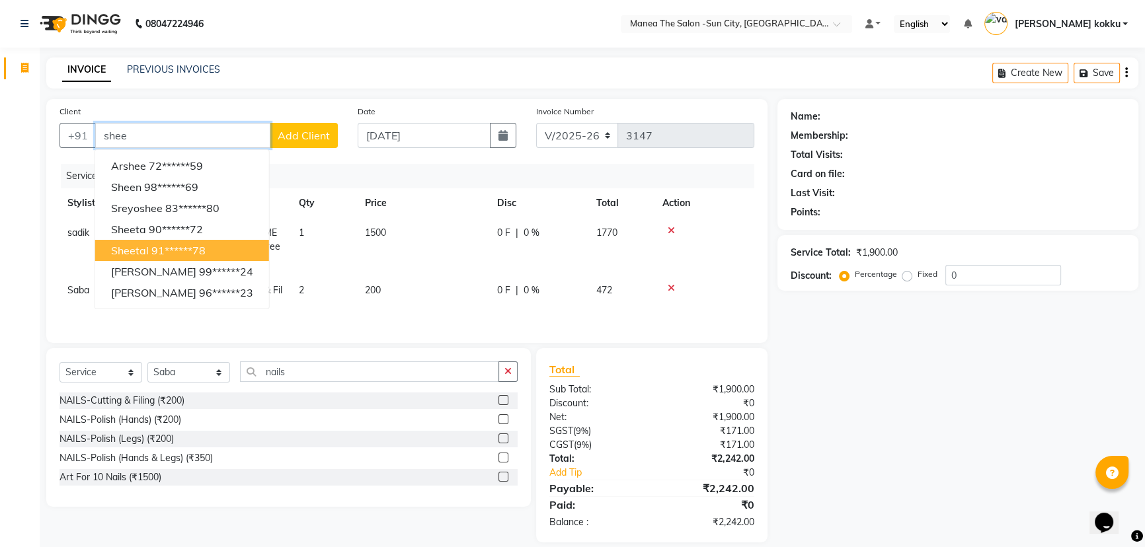
click at [182, 254] on ngb-highlight "91******78" at bounding box center [178, 250] width 54 height 13
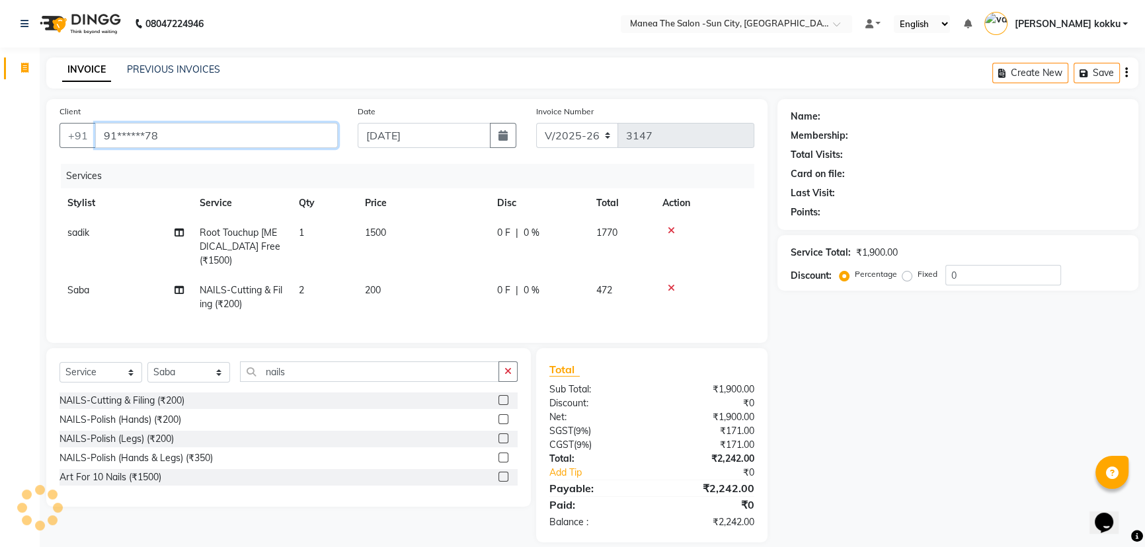
type input "91******78"
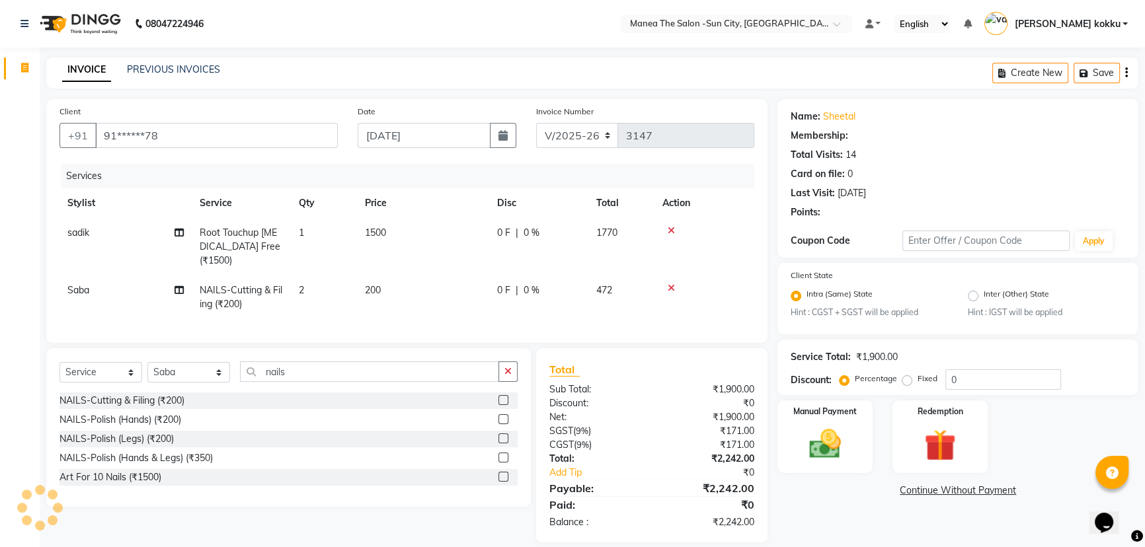
select select "1: Object"
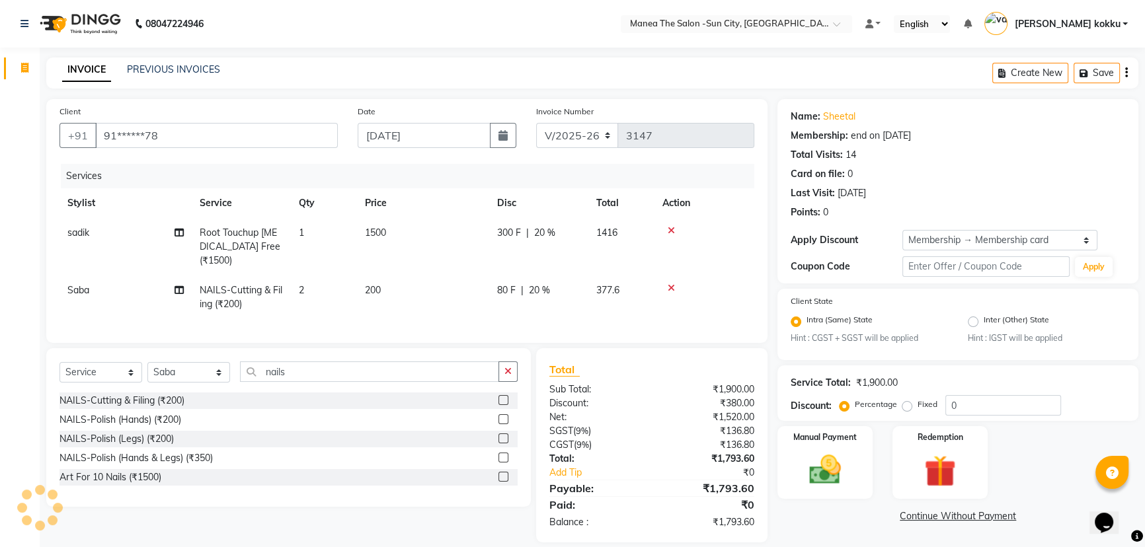
type input "20"
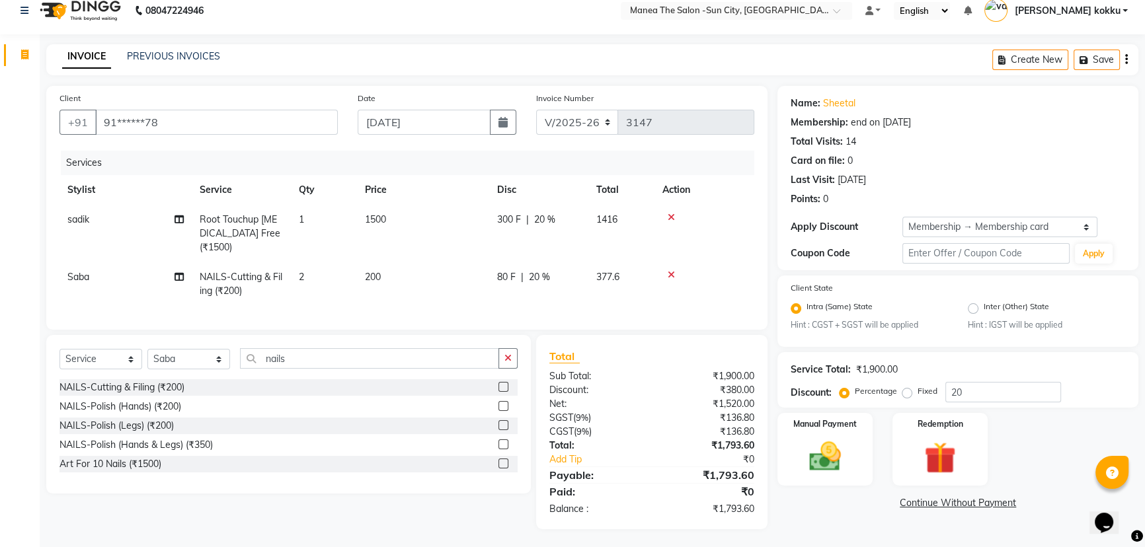
scroll to position [24, 0]
click at [823, 446] on img at bounding box center [825, 455] width 54 height 38
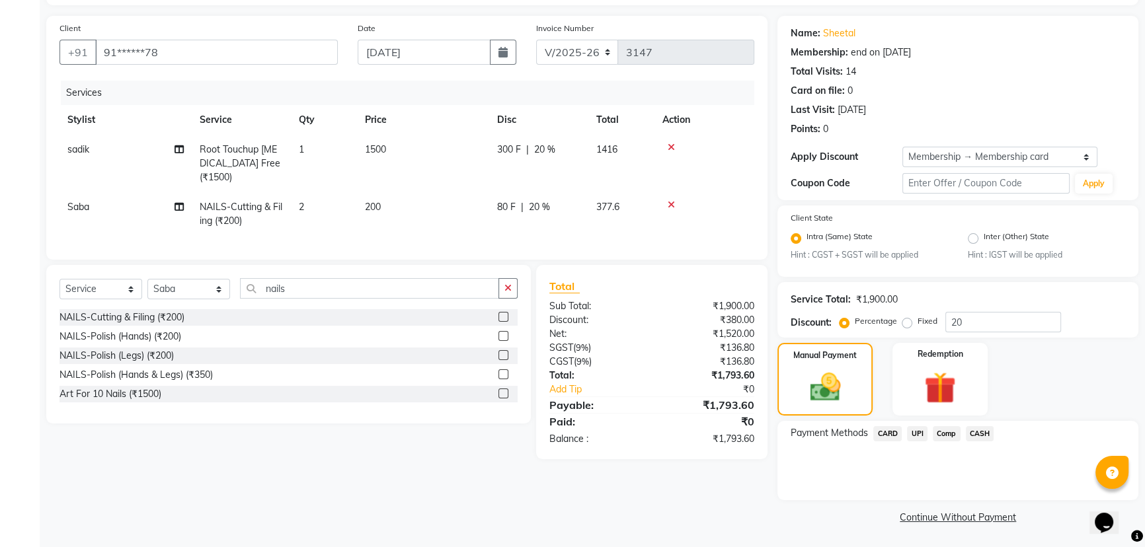
click at [919, 434] on span "UPI" at bounding box center [917, 433] width 20 height 15
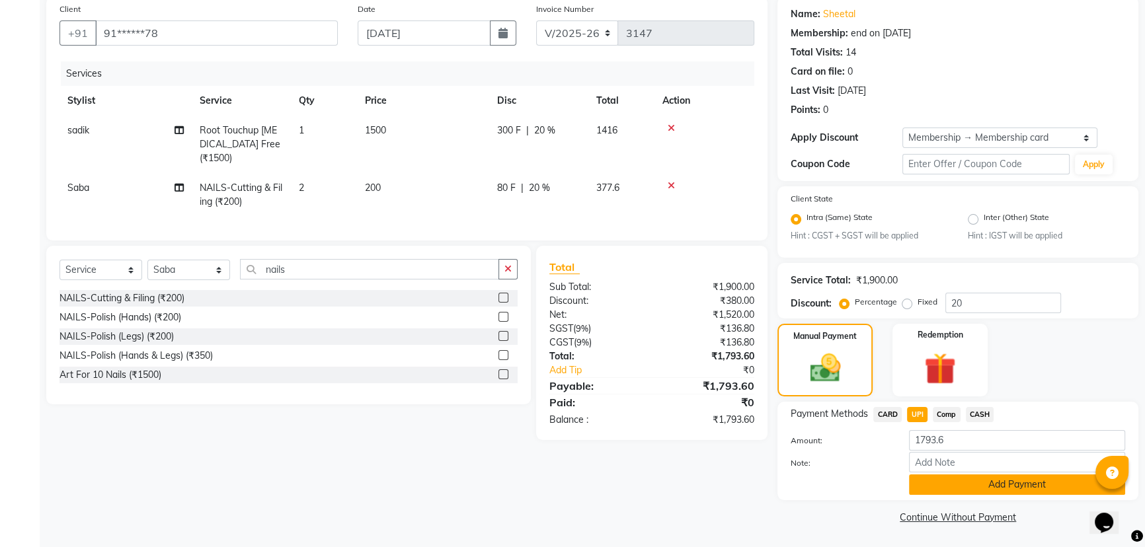
click at [933, 492] on button "Add Payment" at bounding box center [1017, 485] width 216 height 20
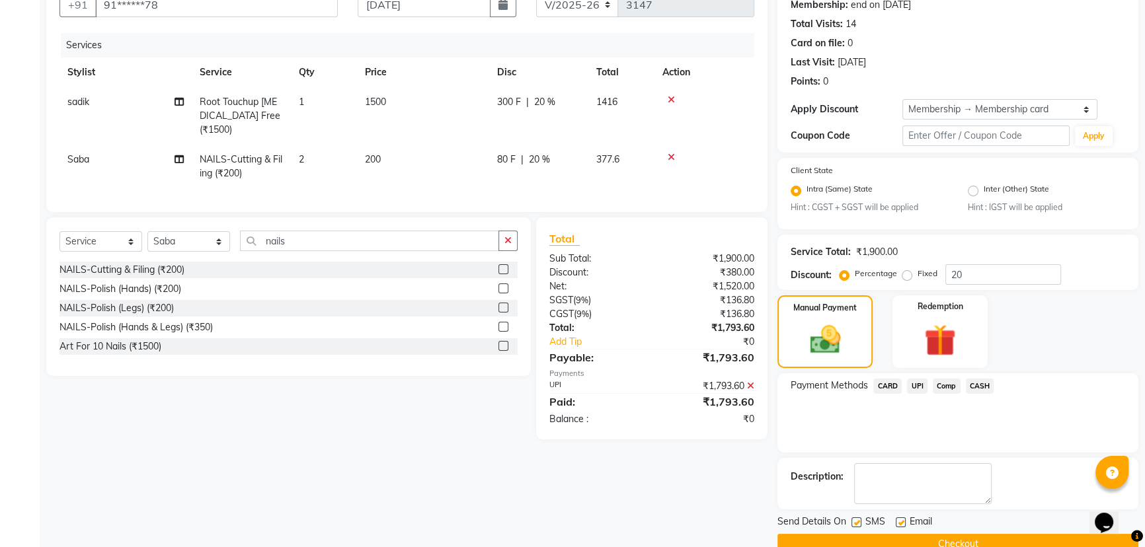
scroll to position [158, 0]
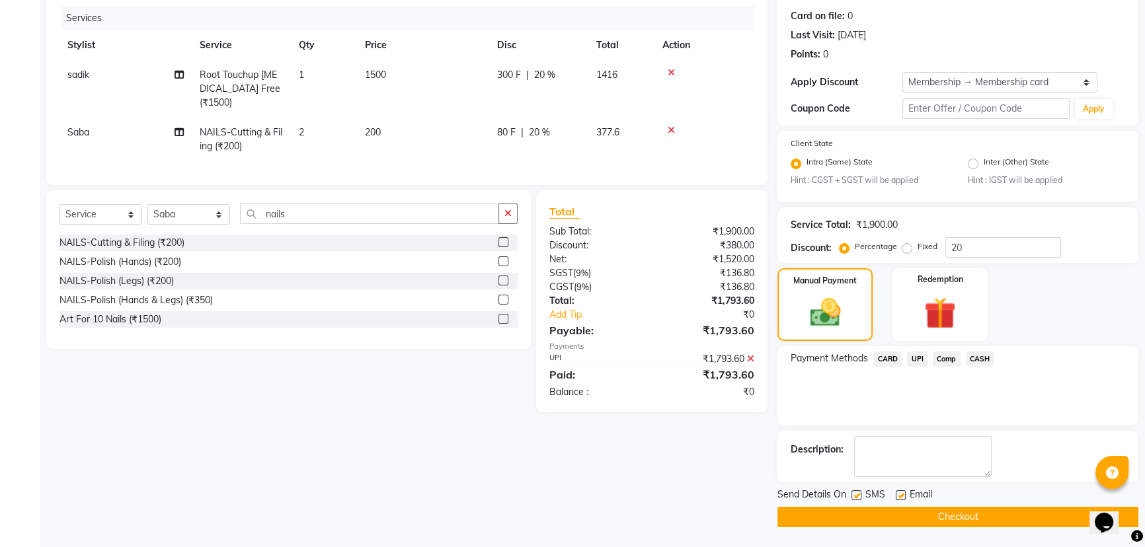
click at [858, 496] on label at bounding box center [856, 495] width 10 height 10
click at [858, 496] on input "checkbox" at bounding box center [855, 496] width 9 height 9
checkbox input "false"
click at [900, 495] on label at bounding box center [901, 495] width 10 height 10
click at [900, 495] on input "checkbox" at bounding box center [900, 496] width 9 height 9
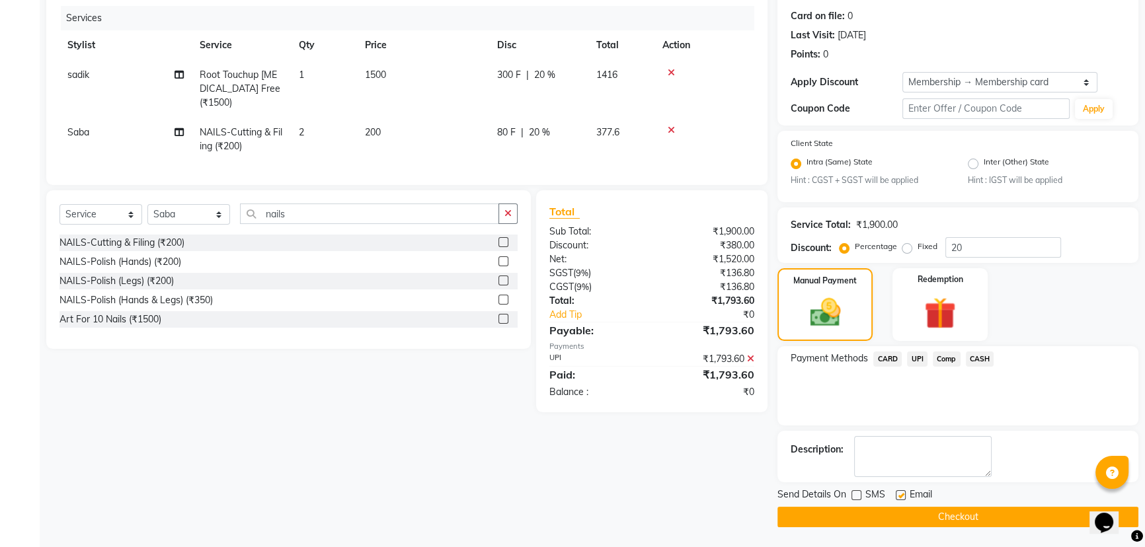
checkbox input "false"
click at [936, 518] on button "Checkout" at bounding box center [957, 517] width 361 height 20
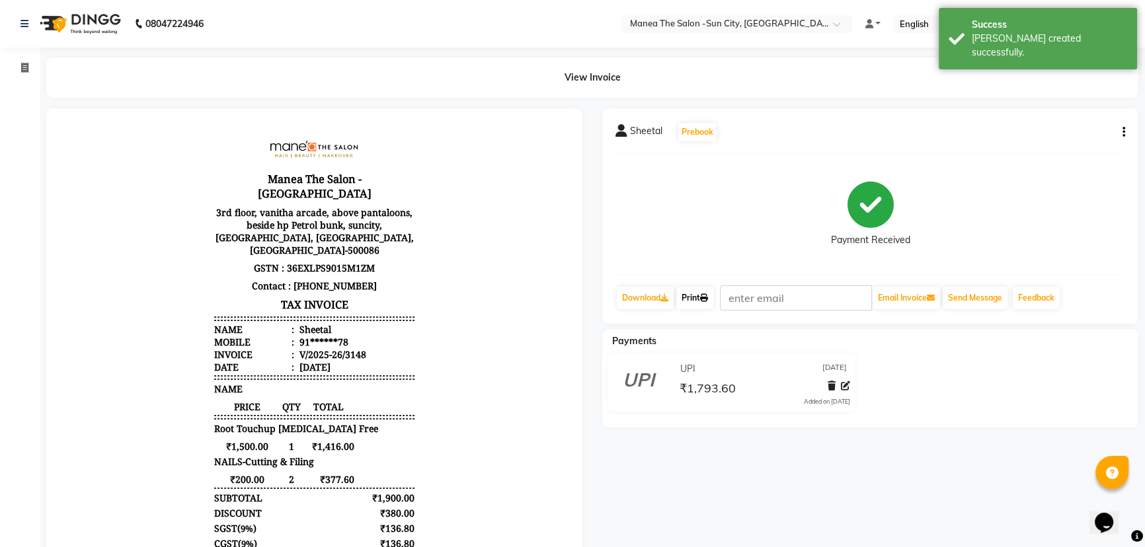
click at [708, 294] on icon at bounding box center [704, 298] width 8 height 8
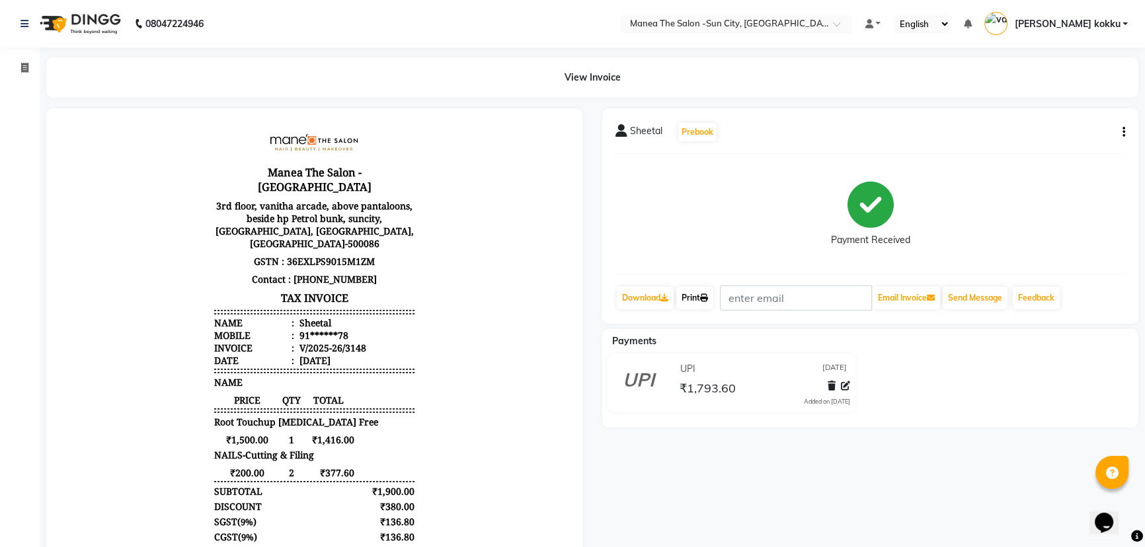
scroll to position [11, 0]
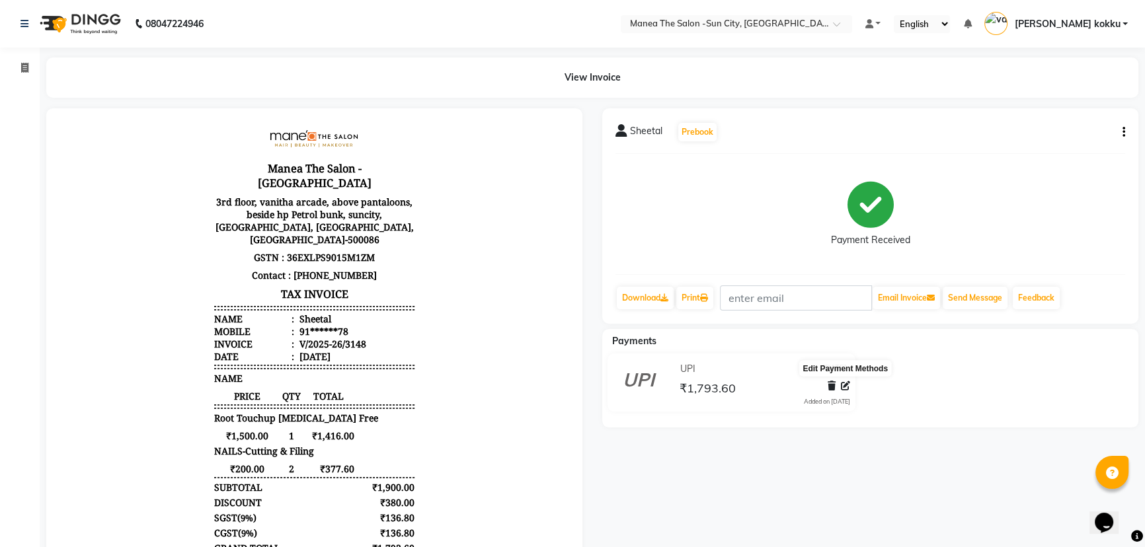
click at [846, 389] on icon at bounding box center [845, 385] width 9 height 9
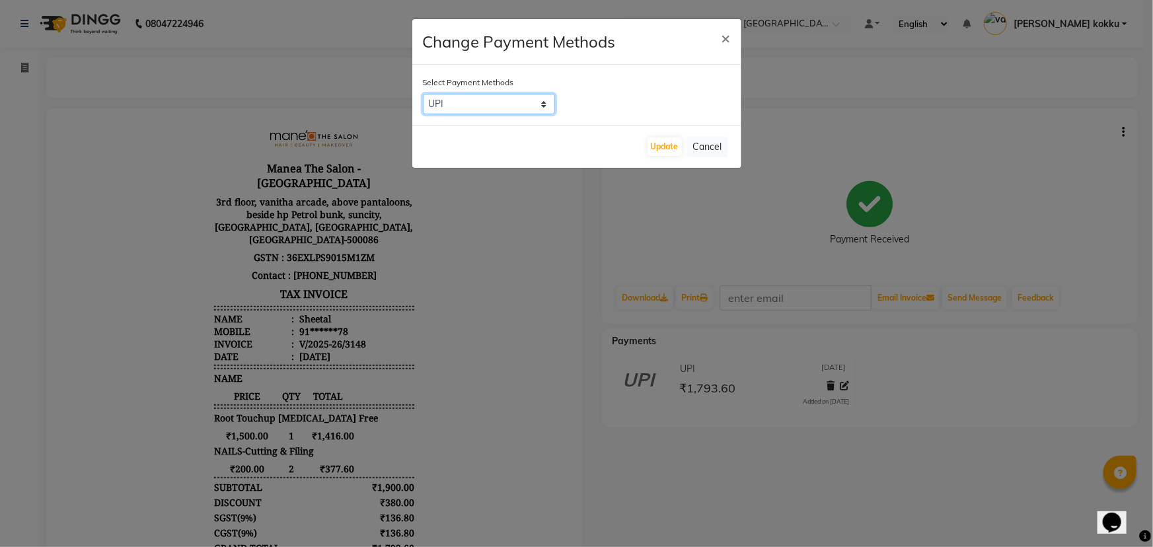
click at [475, 107] on select "CARD UPI Comp CASH" at bounding box center [489, 104] width 132 height 20
select select "1"
click at [423, 94] on select "CARD UPI Comp CASH" at bounding box center [489, 104] width 132 height 20
click at [672, 147] on button "Update" at bounding box center [665, 146] width 34 height 19
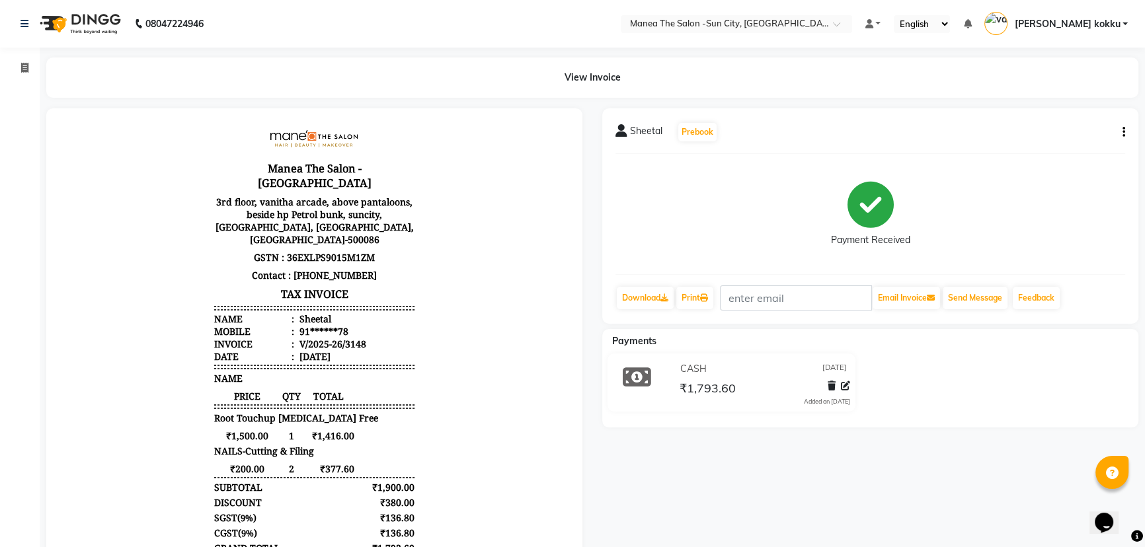
click at [1123, 132] on icon "button" at bounding box center [1123, 132] width 3 height 1
click at [1069, 142] on div "Edit Item Staff" at bounding box center [1057, 140] width 91 height 17
select select
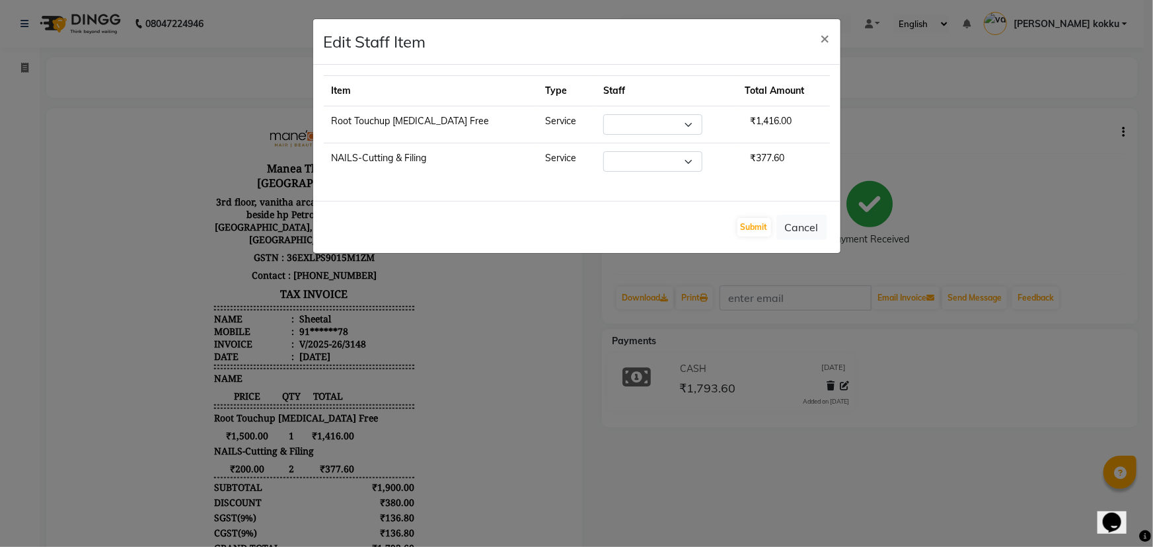
select select "85974"
select select "60378"
click at [760, 231] on button "Submit" at bounding box center [755, 227] width 34 height 19
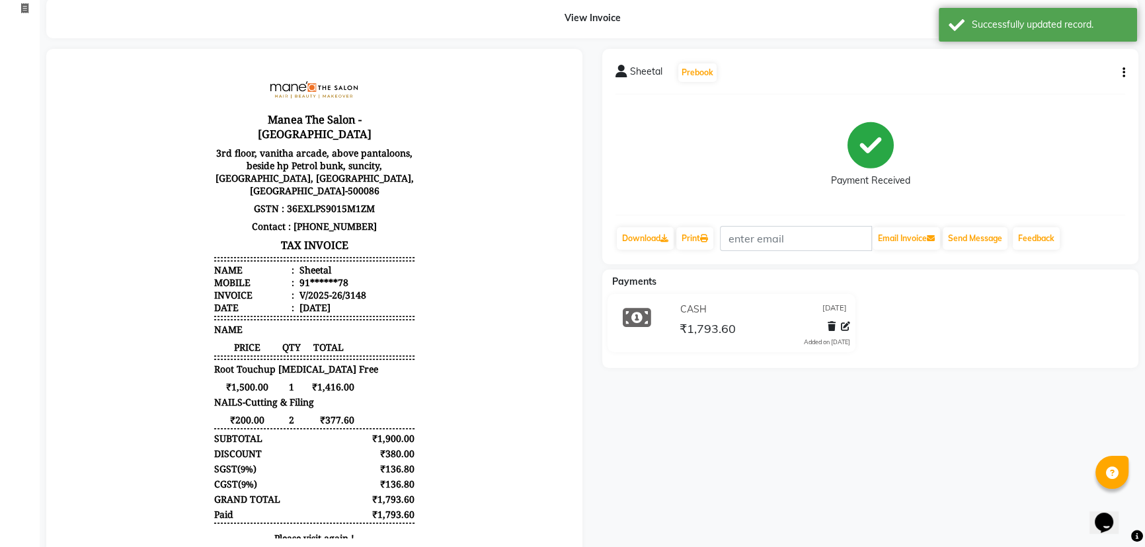
scroll to position [0, 0]
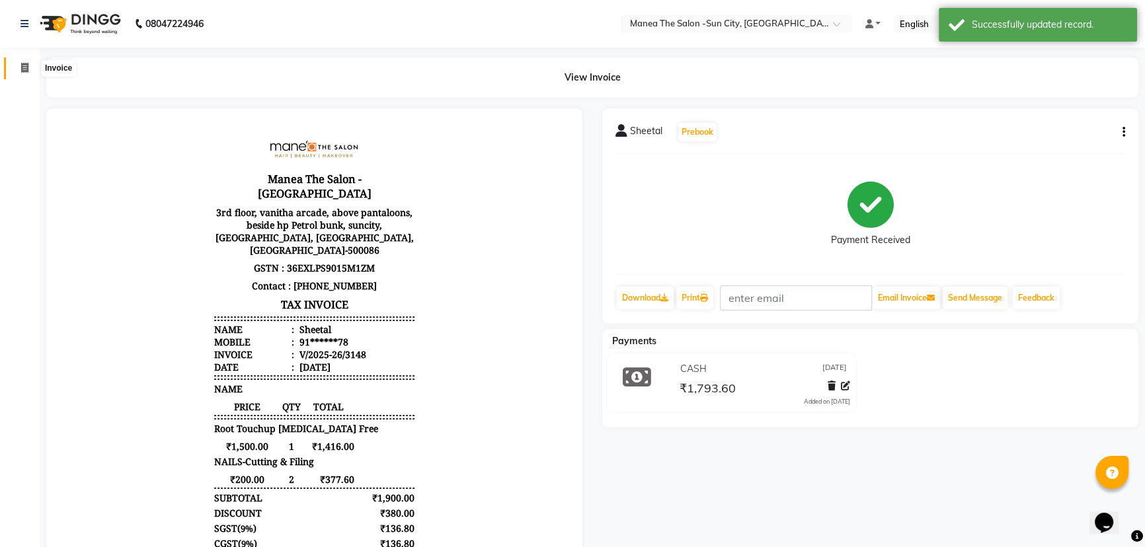
drag, startPoint x: 22, startPoint y: 67, endPoint x: 63, endPoint y: 1, distance: 77.2
click at [22, 67] on icon at bounding box center [24, 68] width 7 height 10
select select "5822"
select select "service"
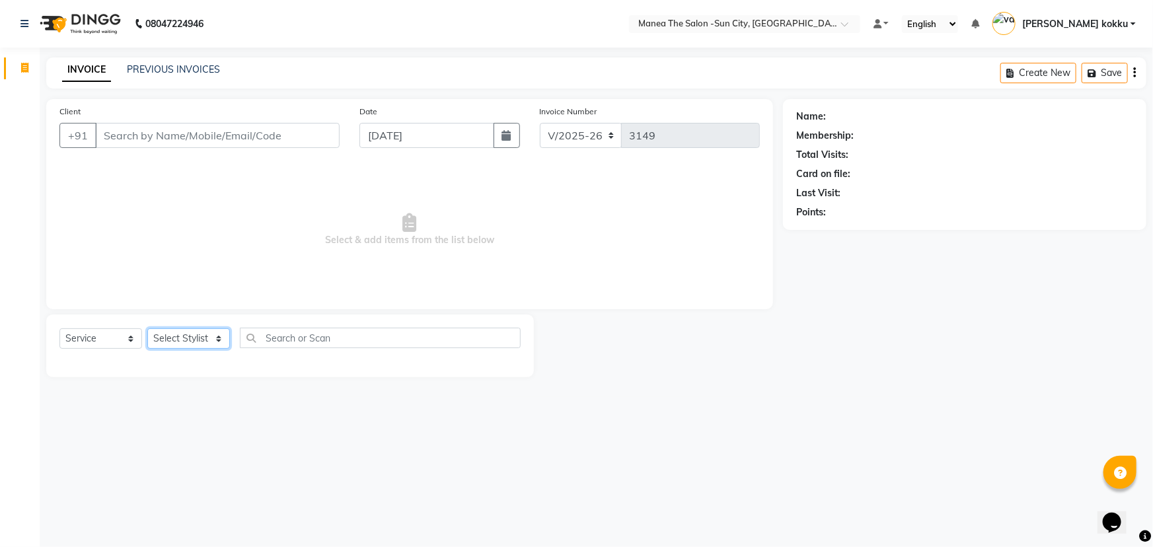
click at [194, 342] on select "Select Stylist [PERSON_NAME] [PERSON_NAME] [PERSON_NAME] Ikrar [PERSON_NAME] K …" at bounding box center [188, 338] width 83 height 20
select select "60378"
click at [147, 328] on select "Select Stylist [PERSON_NAME] [PERSON_NAME] [PERSON_NAME] Ikrar [PERSON_NAME] K …" at bounding box center [188, 338] width 83 height 20
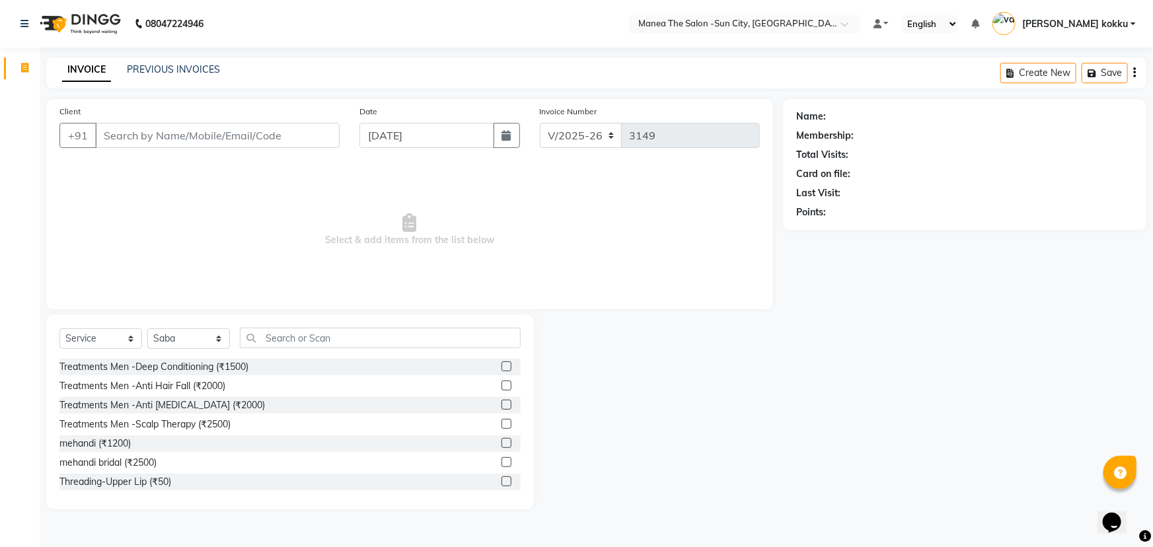
drag, startPoint x: 315, startPoint y: 323, endPoint x: 308, endPoint y: 336, distance: 14.2
click at [314, 326] on div "Select Service Product Membership Package Voucher Prepaid Gift Card Select Styl…" at bounding box center [290, 412] width 488 height 195
click at [307, 340] on input "text" at bounding box center [380, 338] width 281 height 20
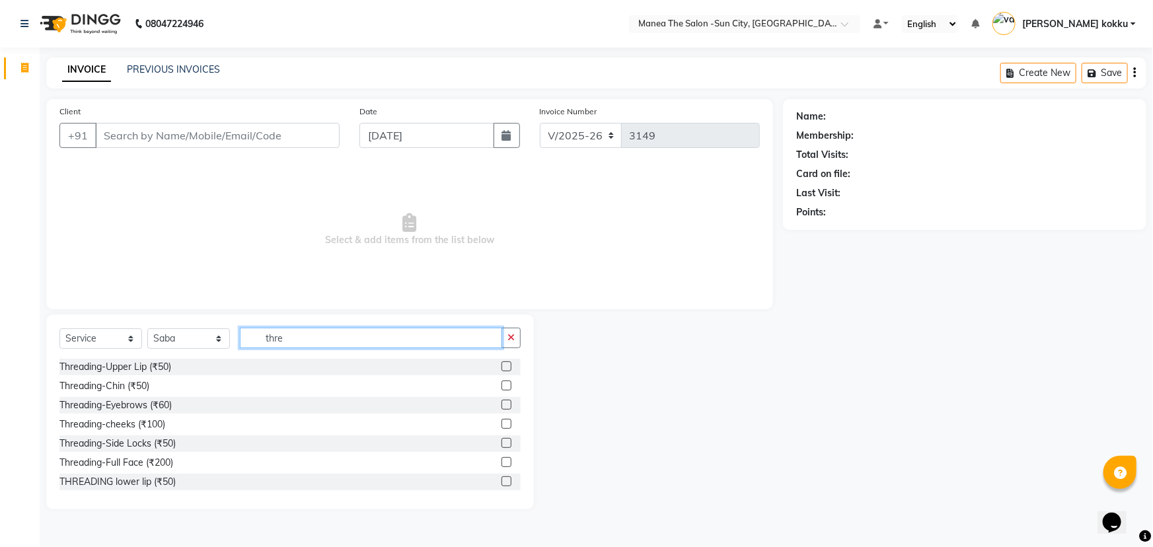
type input "thre"
click at [502, 404] on label at bounding box center [507, 405] width 10 height 10
click at [502, 404] on input "checkbox" at bounding box center [506, 405] width 9 height 9
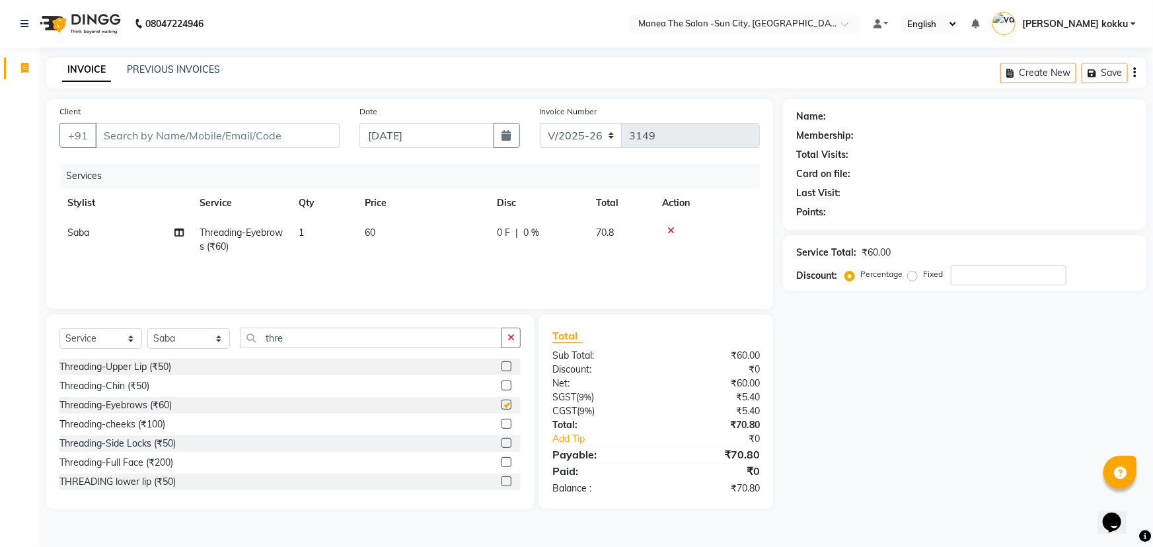
checkbox input "false"
click at [502, 367] on label at bounding box center [507, 367] width 10 height 10
click at [502, 367] on input "checkbox" at bounding box center [506, 367] width 9 height 9
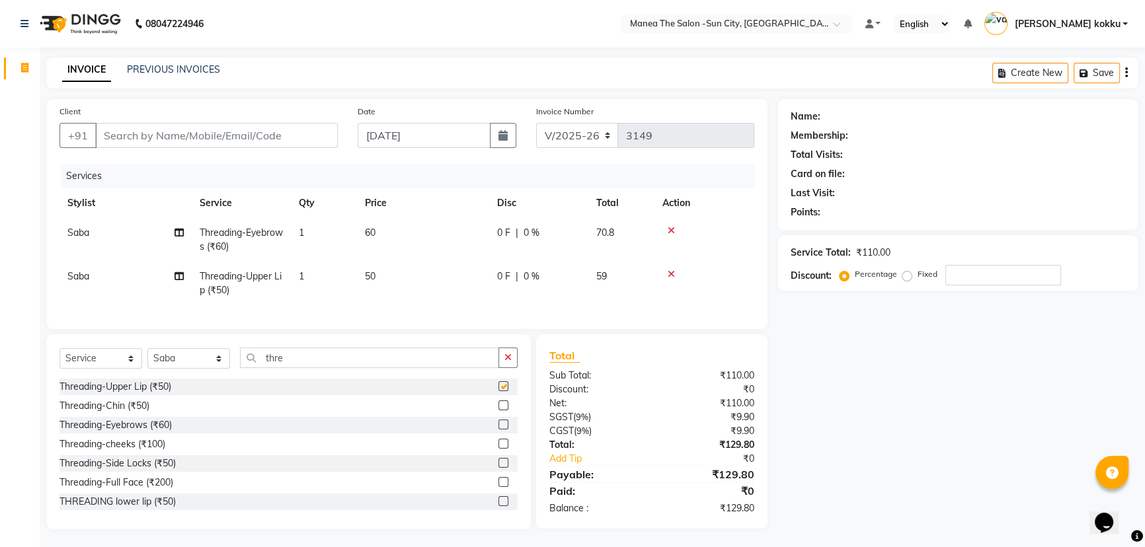
checkbox input "false"
click at [498, 506] on label at bounding box center [503, 501] width 10 height 10
click at [498, 506] on input "checkbox" at bounding box center [502, 502] width 9 height 9
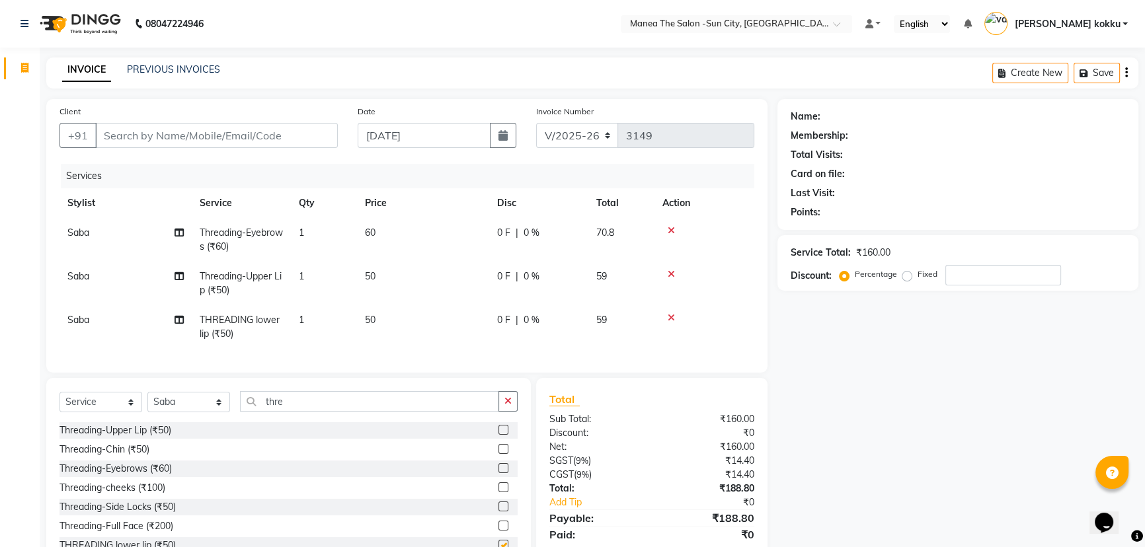
checkbox input "false"
click at [498, 454] on label at bounding box center [503, 449] width 10 height 10
click at [498, 454] on input "checkbox" at bounding box center [502, 449] width 9 height 9
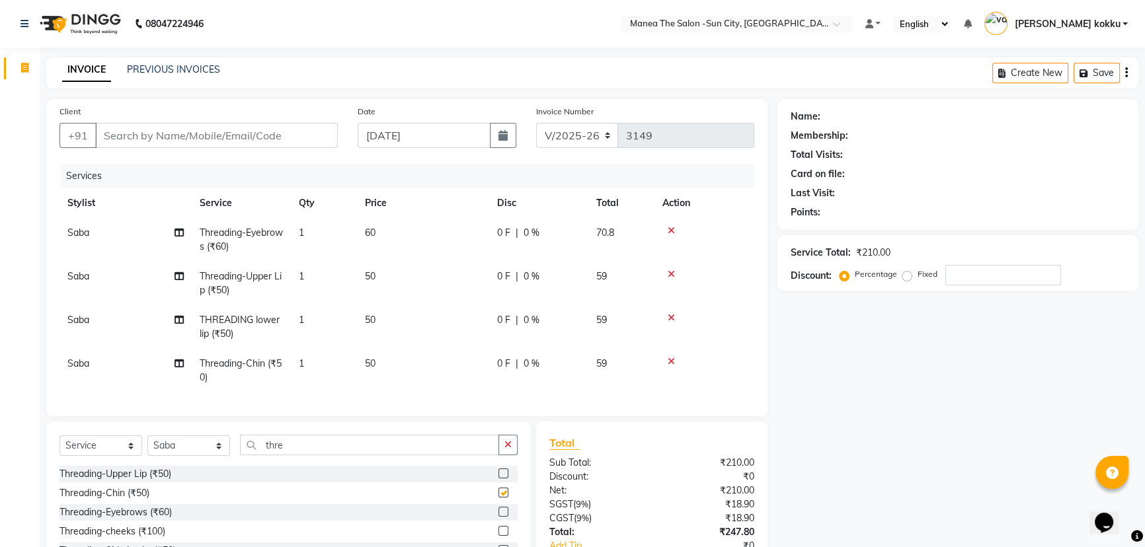
checkbox input "false"
click at [505, 447] on button "button" at bounding box center [507, 445] width 19 height 20
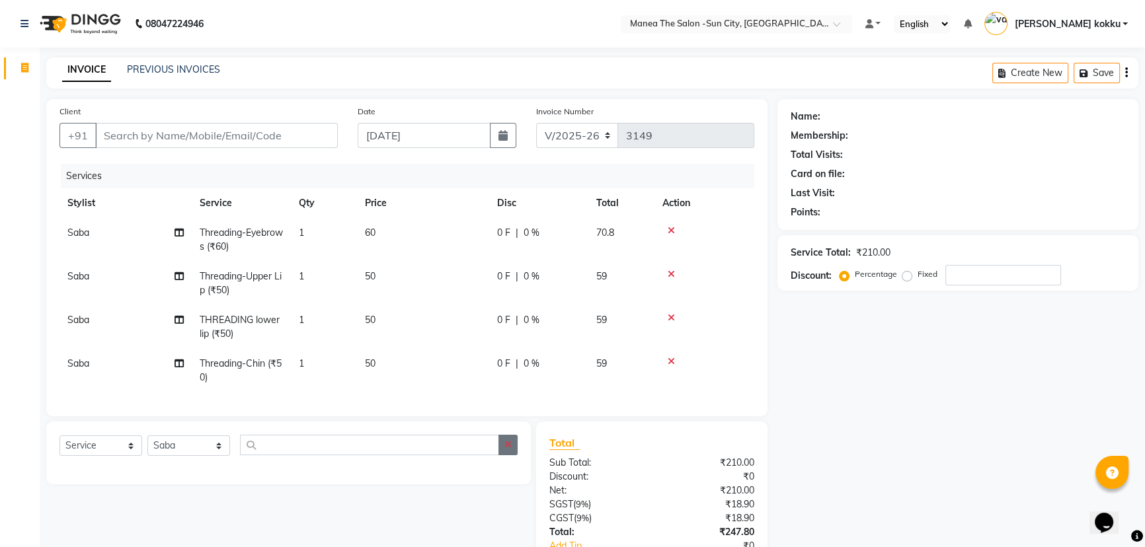
click at [508, 455] on button "button" at bounding box center [507, 445] width 19 height 20
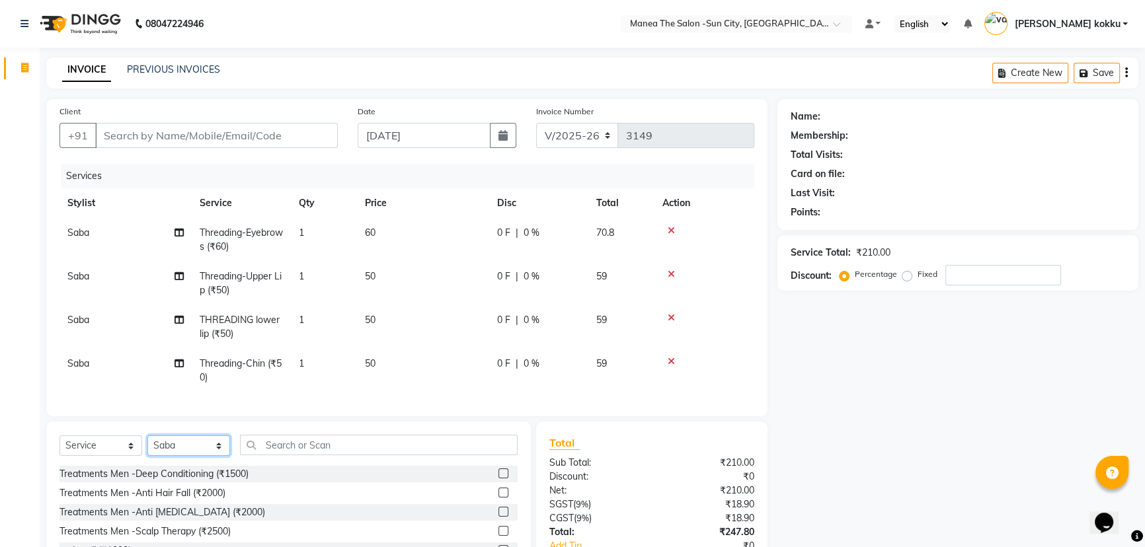
click at [202, 456] on select "Select Stylist [PERSON_NAME] [PERSON_NAME] [PERSON_NAME] Ikrar [PERSON_NAME] K …" at bounding box center [188, 446] width 83 height 20
select select "89893"
click at [147, 445] on select "Select Stylist [PERSON_NAME] [PERSON_NAME] [PERSON_NAME] Ikrar [PERSON_NAME] K …" at bounding box center [188, 446] width 83 height 20
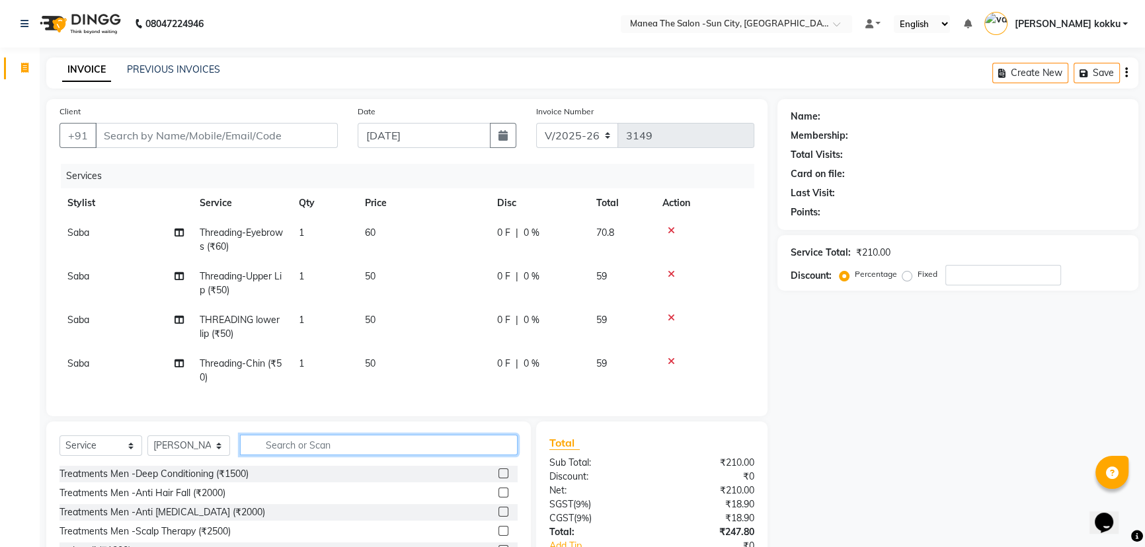
click at [324, 455] on input "text" at bounding box center [379, 445] width 278 height 20
type input "gel"
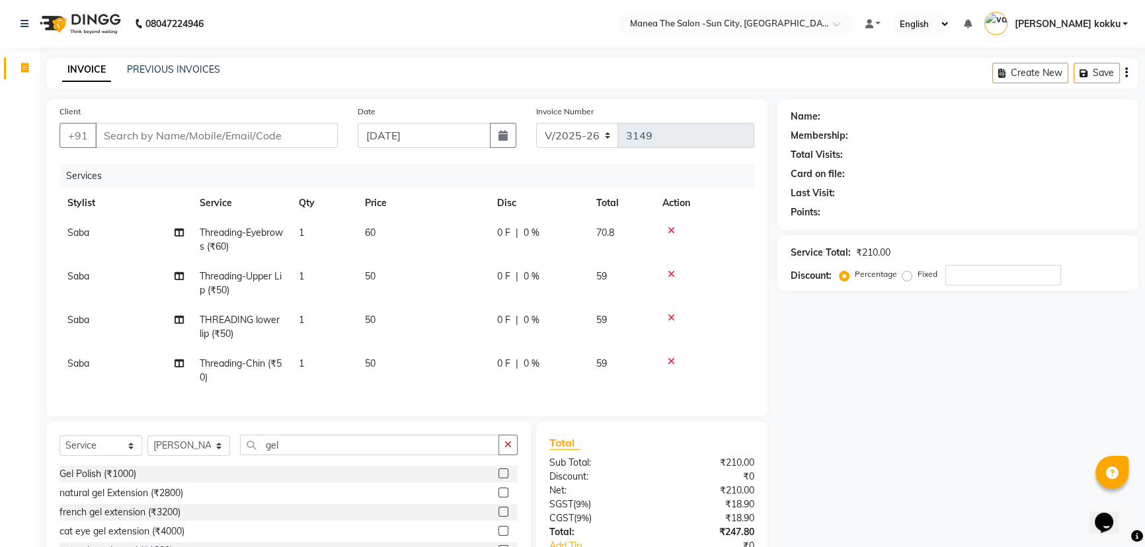
click at [498, 479] on label at bounding box center [503, 474] width 10 height 10
click at [498, 479] on input "checkbox" at bounding box center [502, 474] width 9 height 9
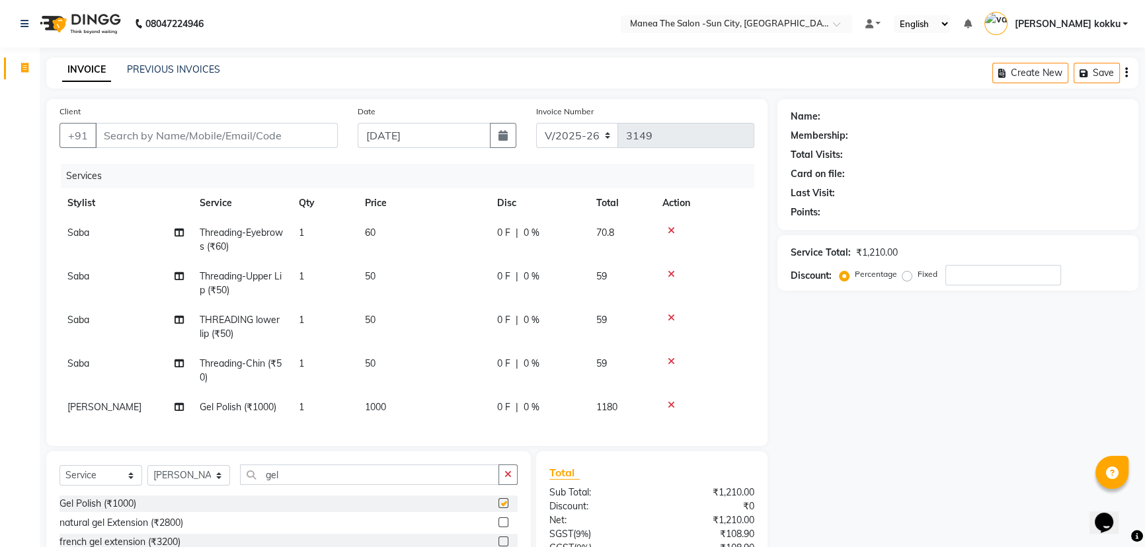
checkbox input "false"
click at [290, 132] on input "Client" at bounding box center [216, 135] width 243 height 25
type input "9"
type input "0"
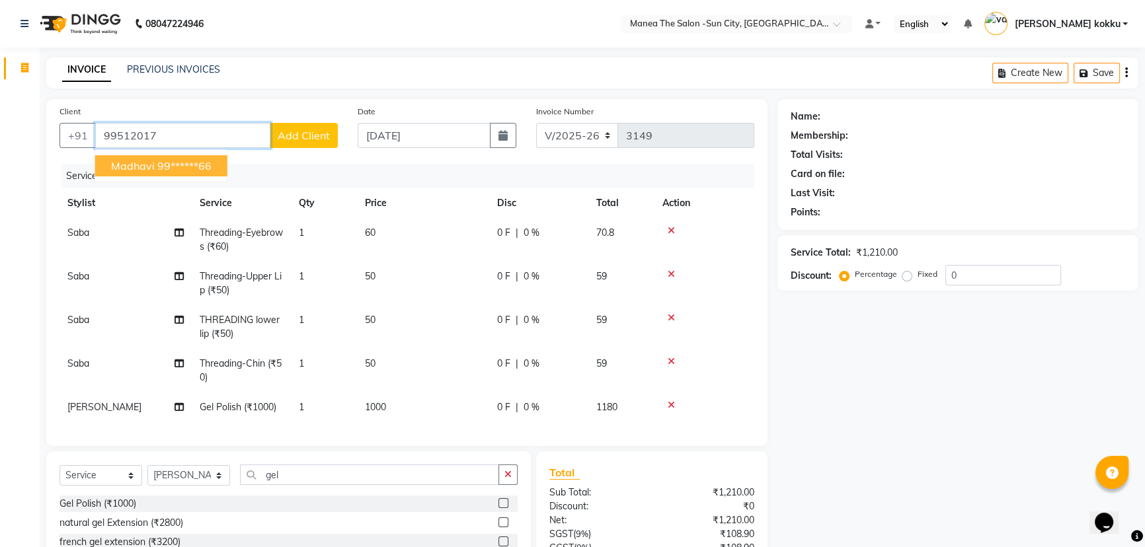
click at [201, 163] on ngb-highlight "99******66" at bounding box center [184, 165] width 54 height 13
type input "99******66"
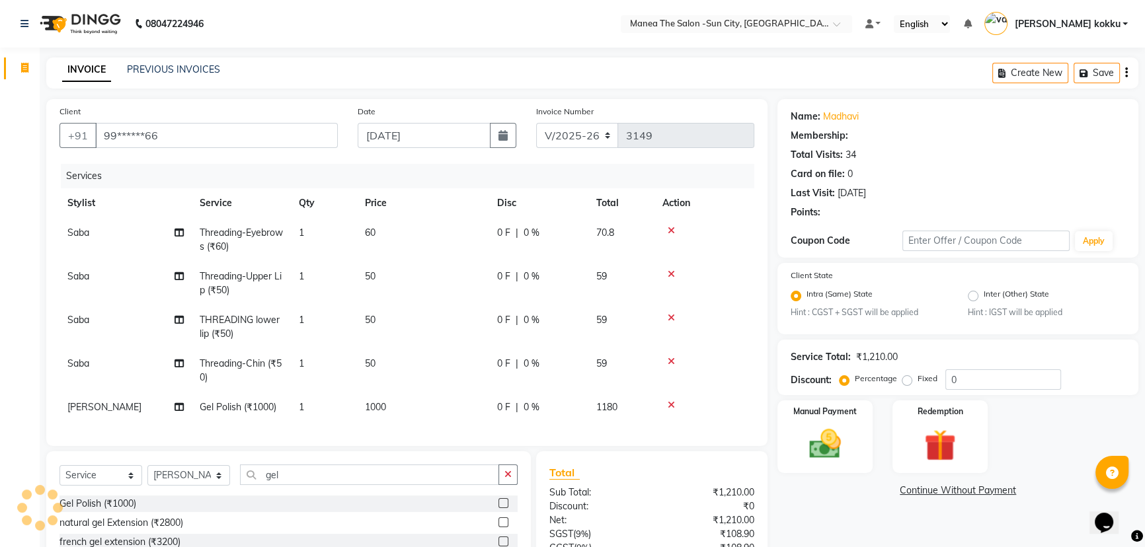
select select "1: Object"
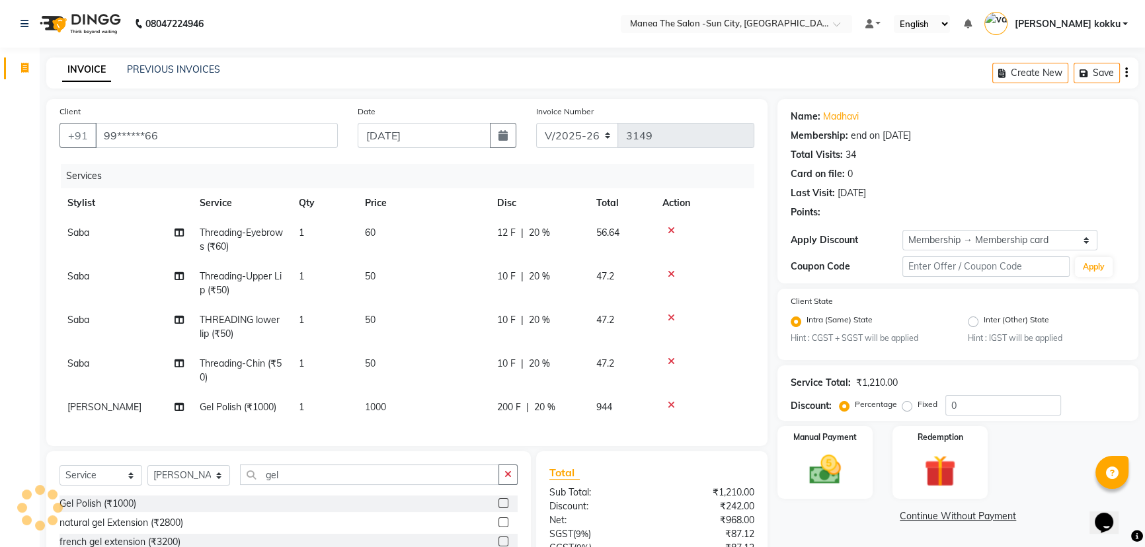
type input "20"
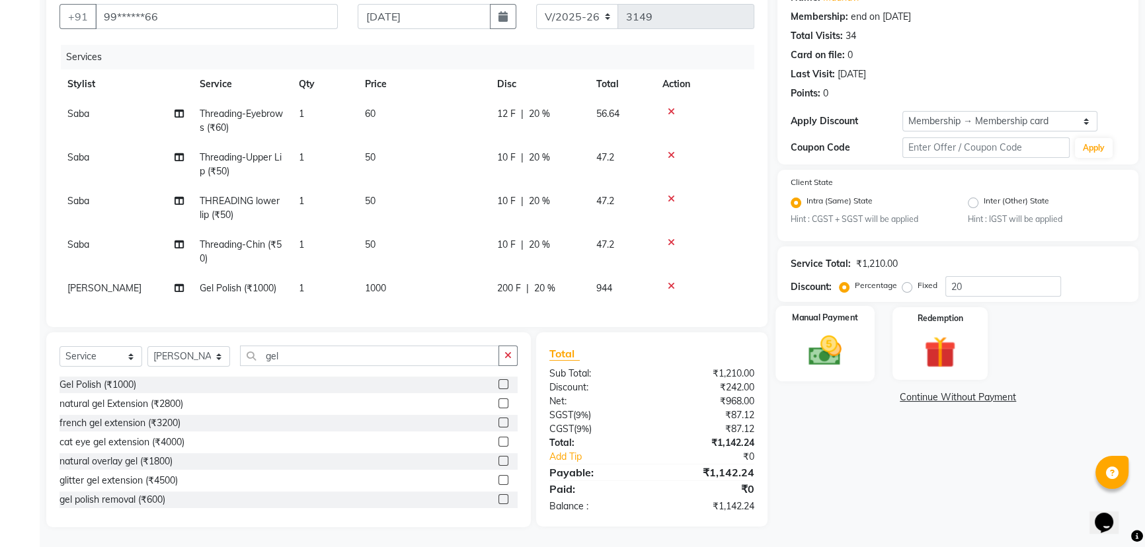
click at [815, 344] on img at bounding box center [825, 351] width 54 height 38
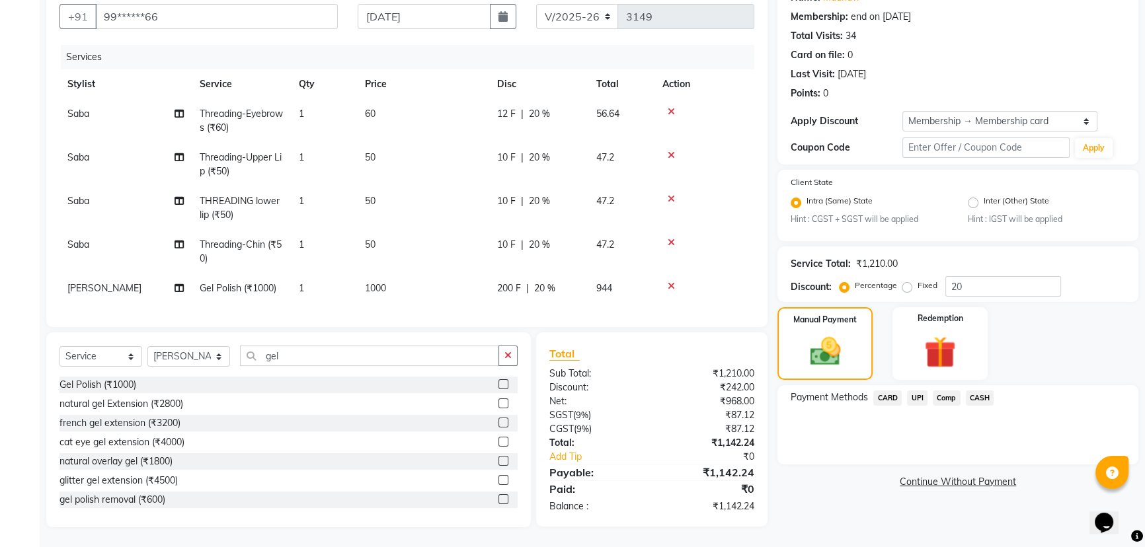
click at [915, 391] on span "UPI" at bounding box center [917, 398] width 20 height 15
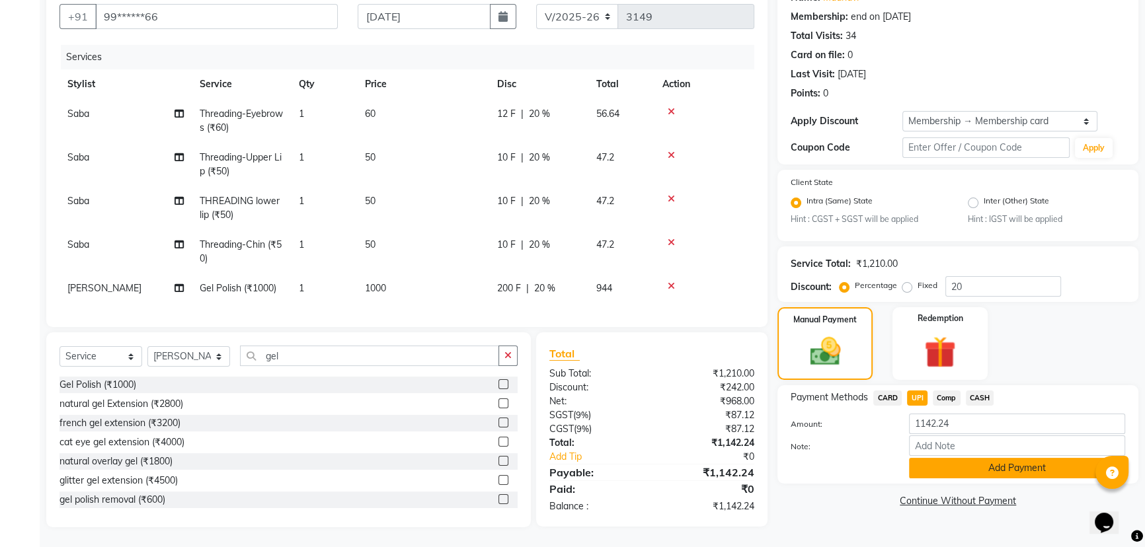
click at [956, 459] on button "Add Payment" at bounding box center [1017, 468] width 216 height 20
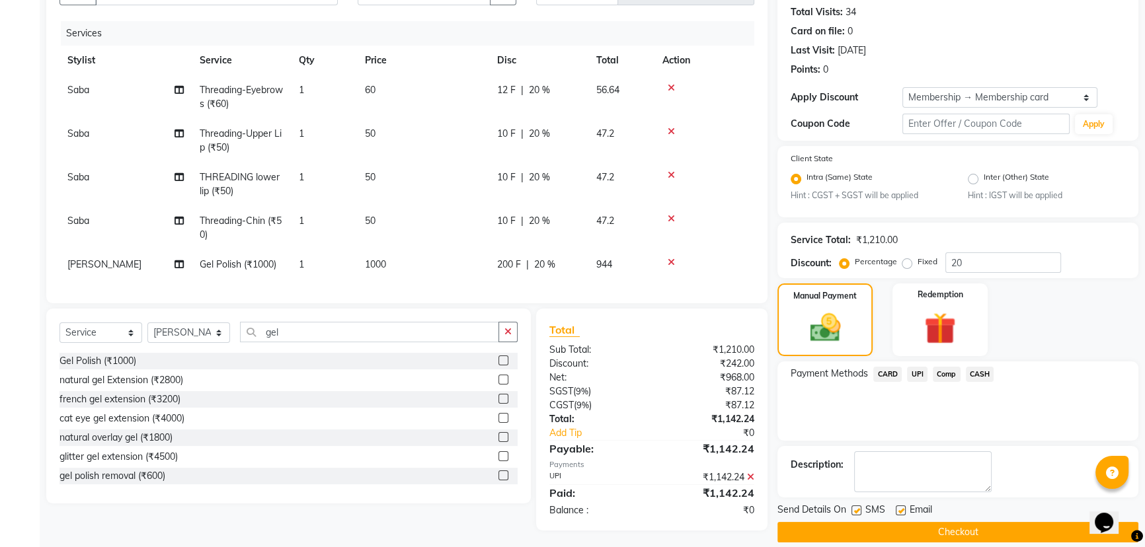
scroll to position [158, 0]
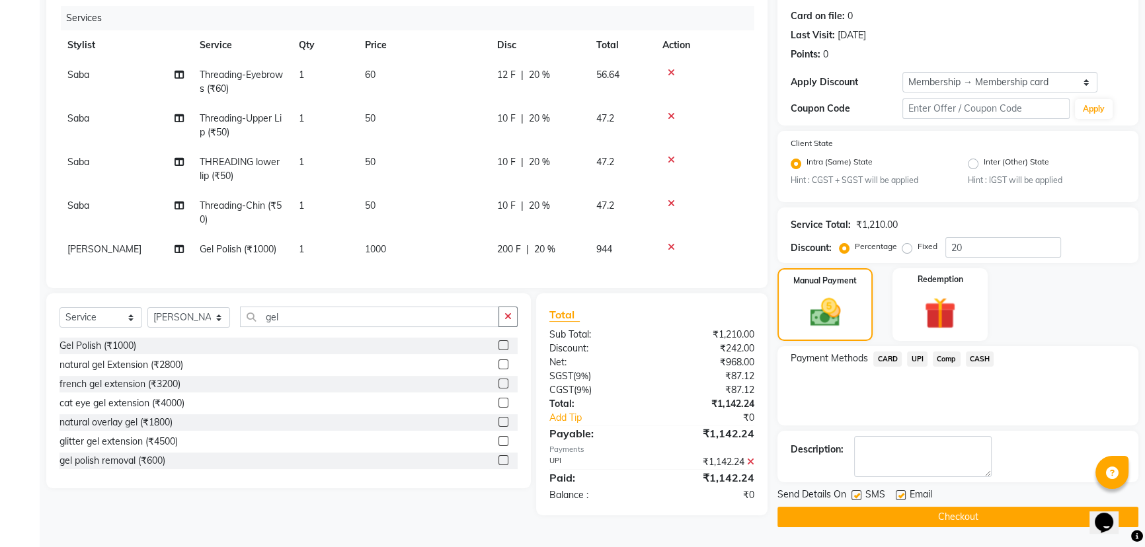
click at [857, 496] on label at bounding box center [856, 495] width 10 height 10
click at [857, 496] on input "checkbox" at bounding box center [855, 496] width 9 height 9
checkbox input "false"
click at [900, 494] on label at bounding box center [901, 495] width 10 height 10
click at [900, 494] on input "checkbox" at bounding box center [900, 496] width 9 height 9
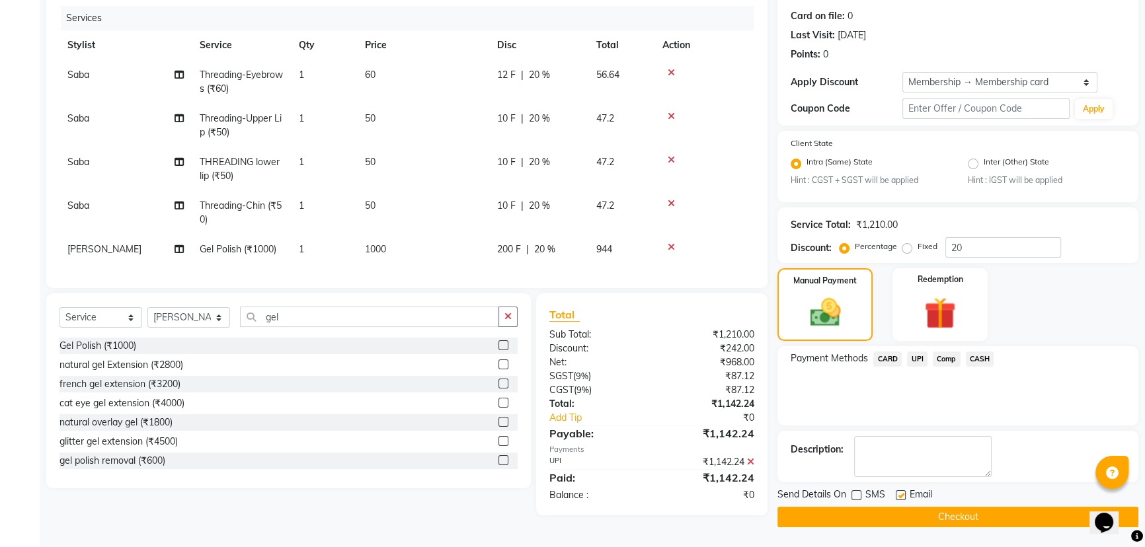
checkbox input "false"
click at [898, 521] on button "Checkout" at bounding box center [957, 517] width 361 height 20
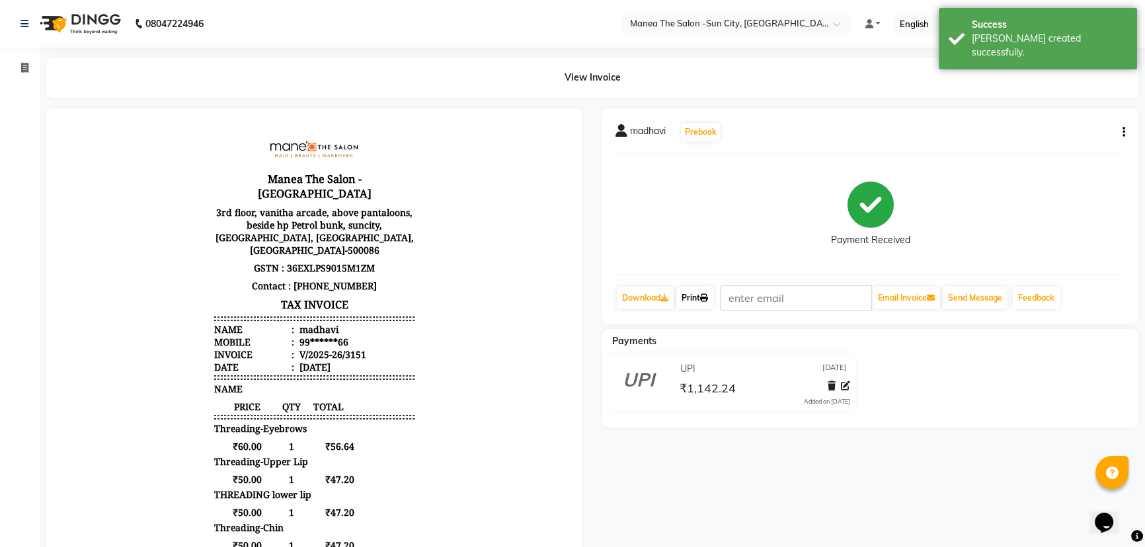
click at [682, 293] on link "Print" at bounding box center [694, 298] width 37 height 22
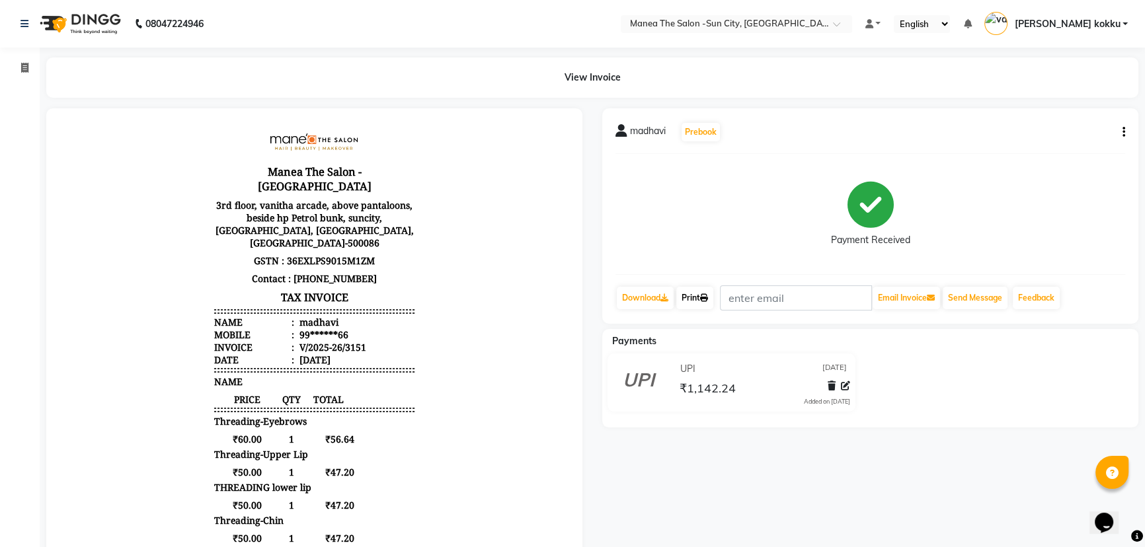
scroll to position [11, 0]
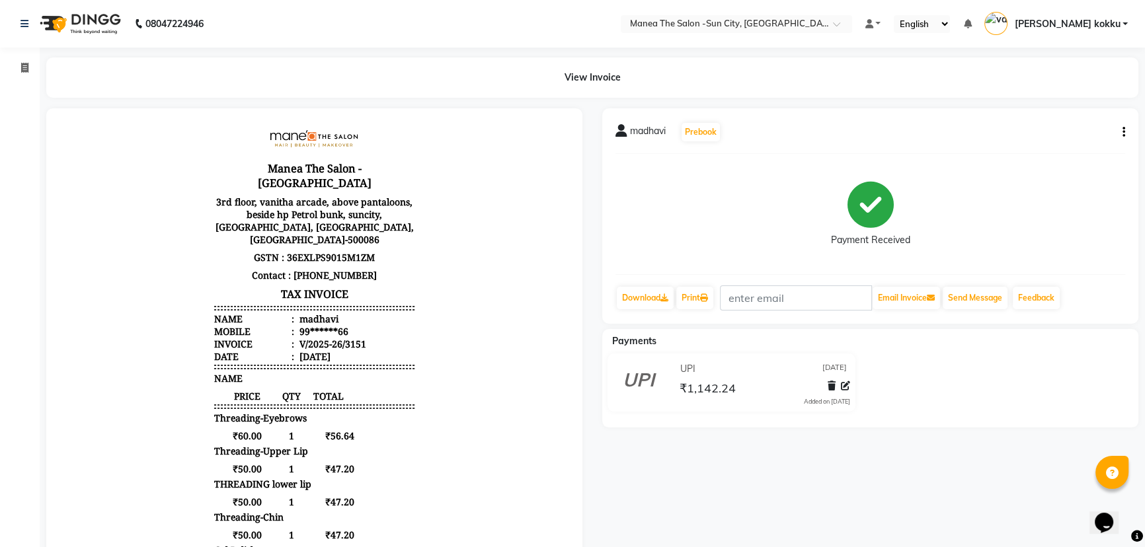
click at [1124, 133] on icon "button" at bounding box center [1123, 132] width 3 height 1
click at [1076, 146] on div "Edit Item Staff" at bounding box center [1057, 140] width 91 height 17
select select
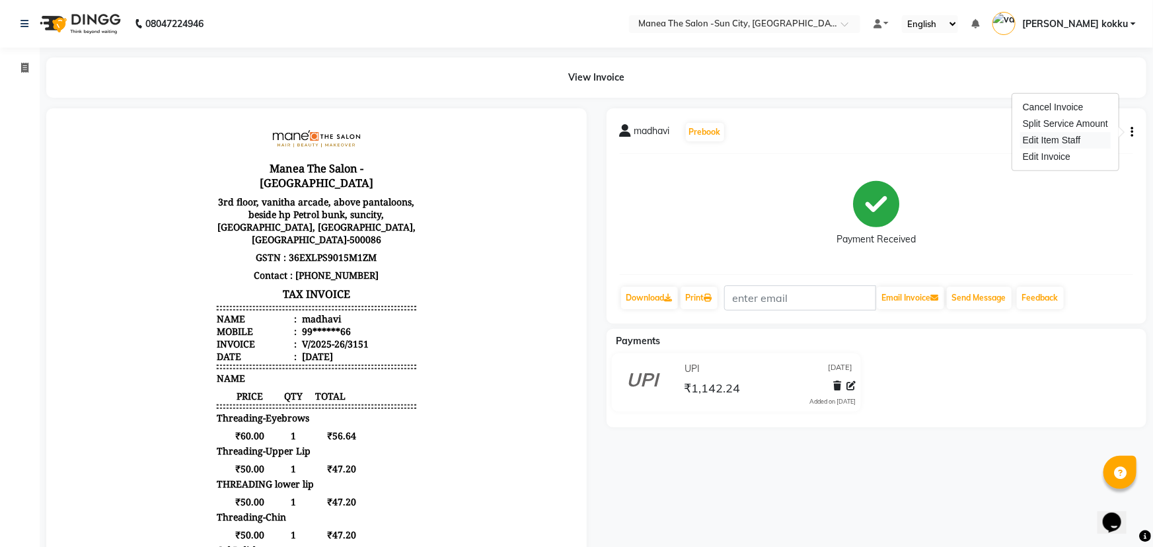
select select
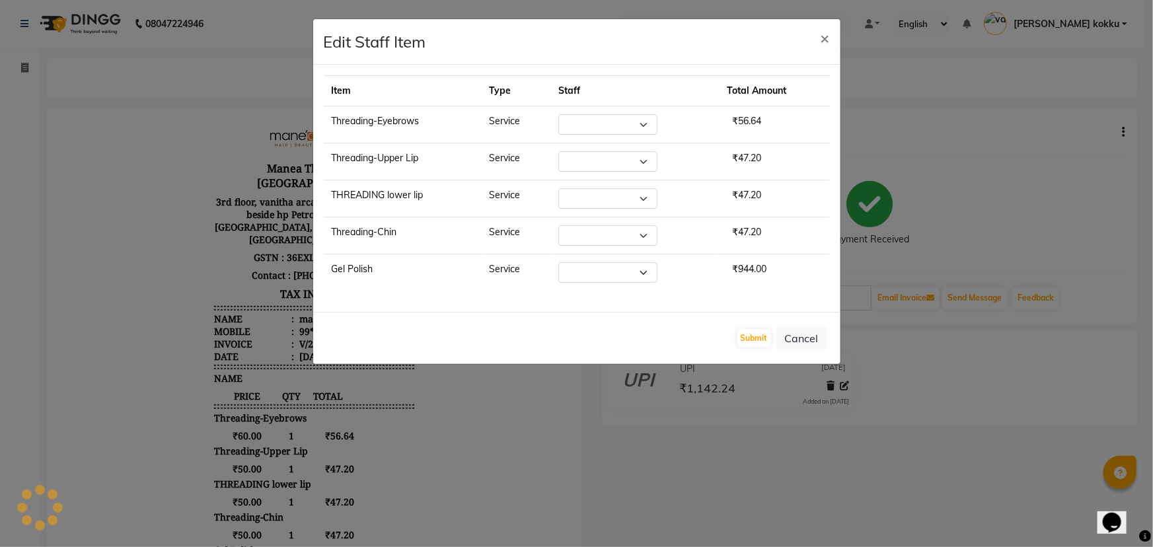
select select "60378"
select select "89893"
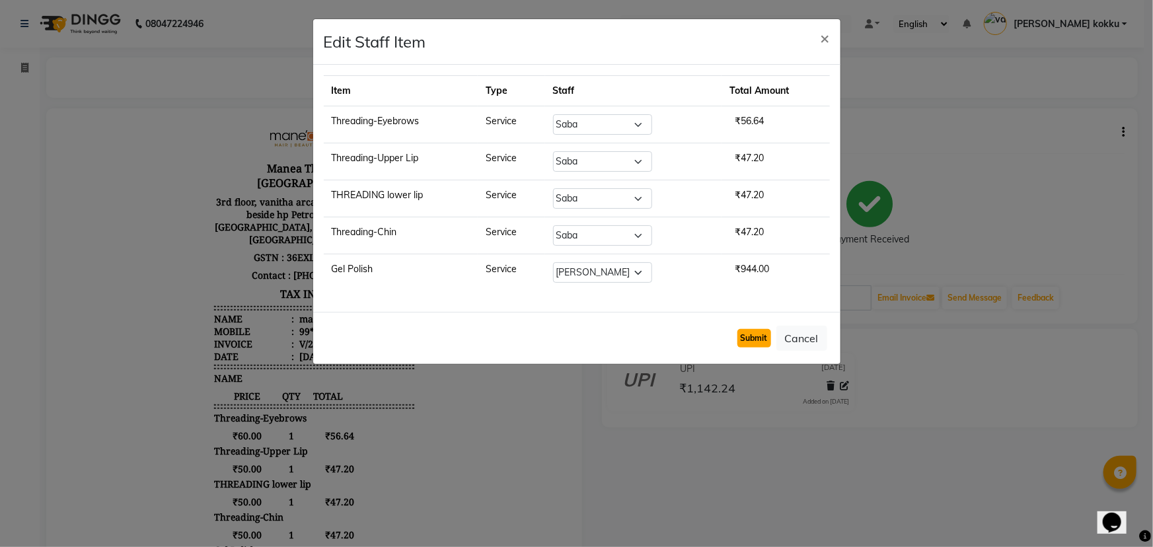
click at [744, 337] on button "Submit" at bounding box center [755, 338] width 34 height 19
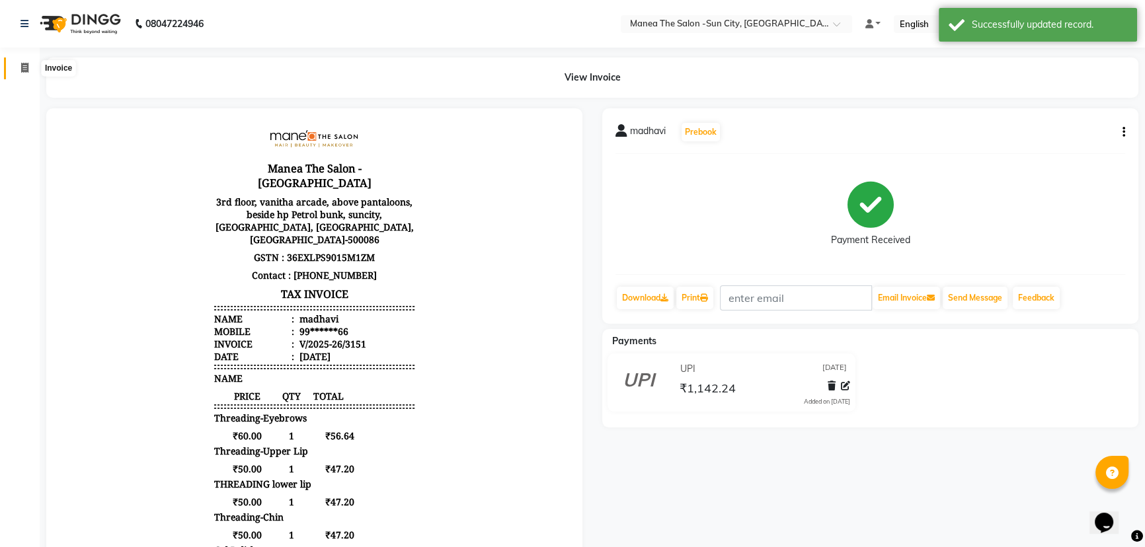
click at [26, 67] on icon at bounding box center [24, 68] width 7 height 10
select select "5822"
select select "service"
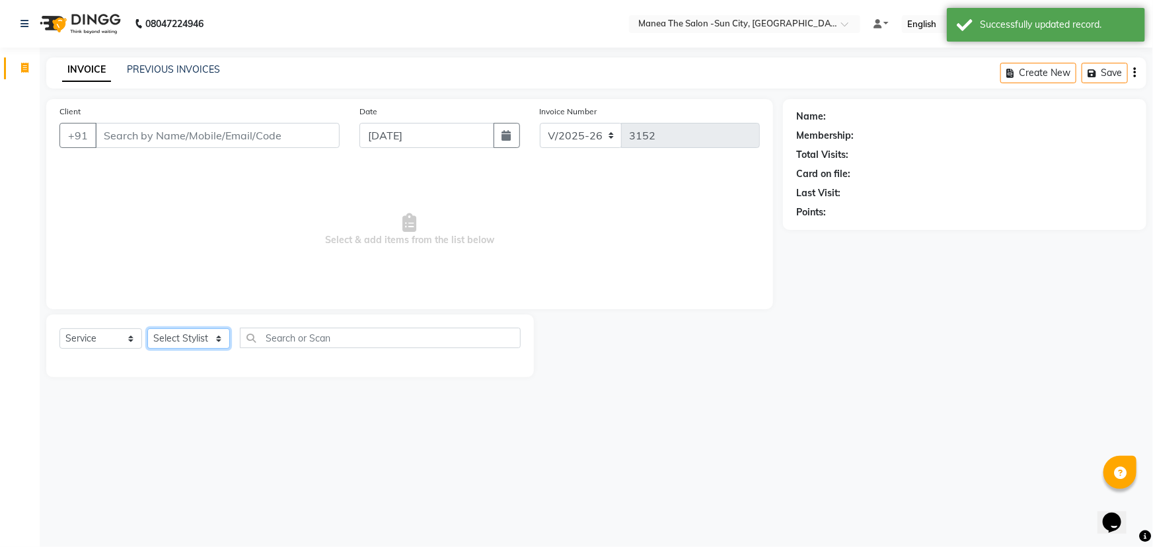
click at [200, 337] on select "Select Stylist" at bounding box center [188, 338] width 83 height 20
select select "85974"
click at [147, 328] on select "Select Stylist [PERSON_NAME] [PERSON_NAME] [PERSON_NAME] Ikrar [PERSON_NAME] K …" at bounding box center [188, 338] width 83 height 20
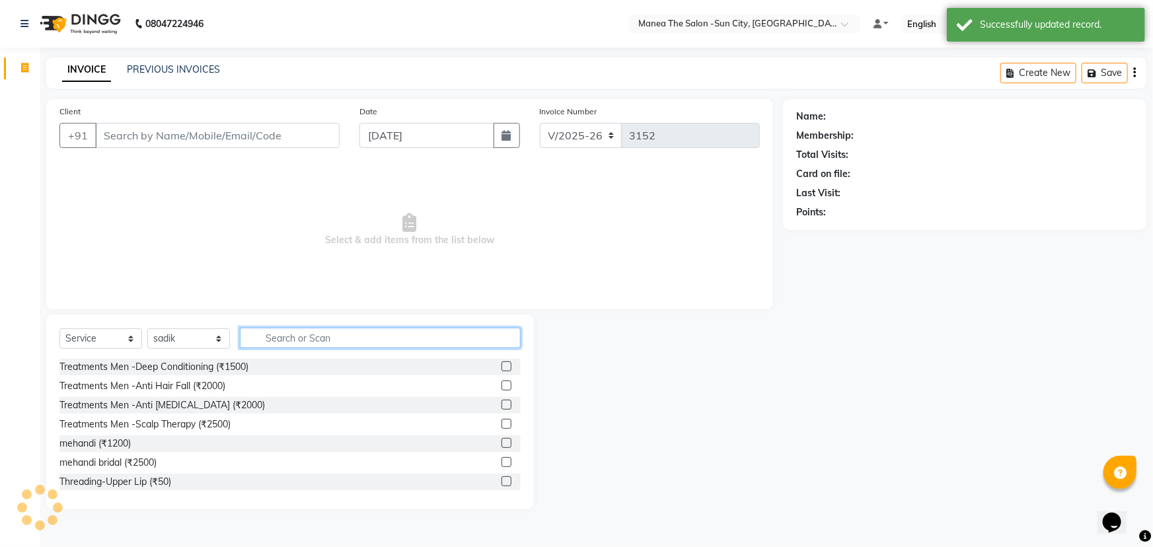
click at [268, 330] on input "text" at bounding box center [380, 338] width 281 height 20
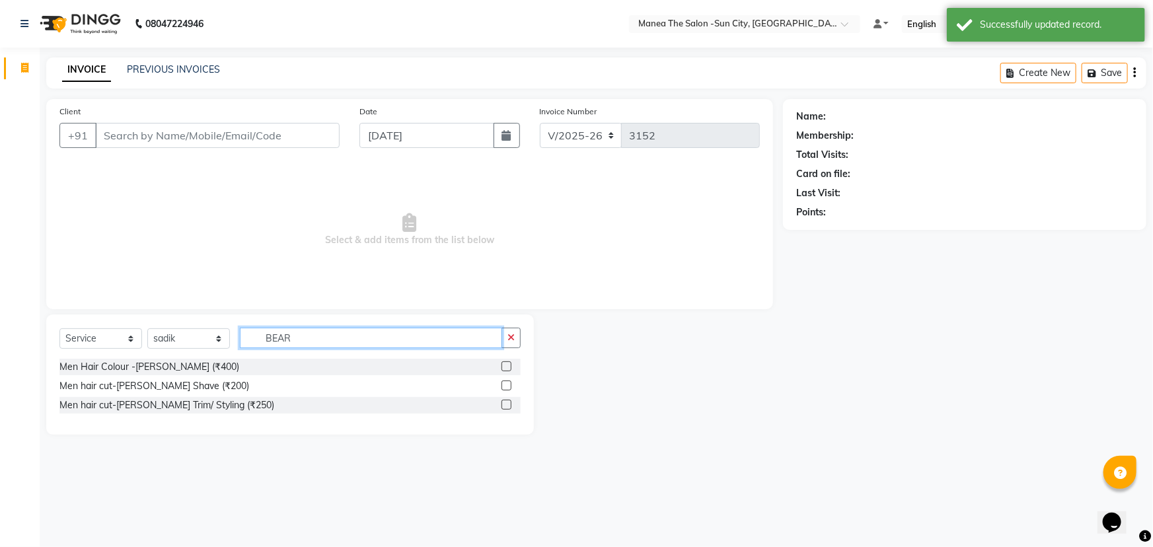
type input "BEAR"
click at [504, 408] on label at bounding box center [507, 405] width 10 height 10
click at [504, 408] on input "checkbox" at bounding box center [506, 405] width 9 height 9
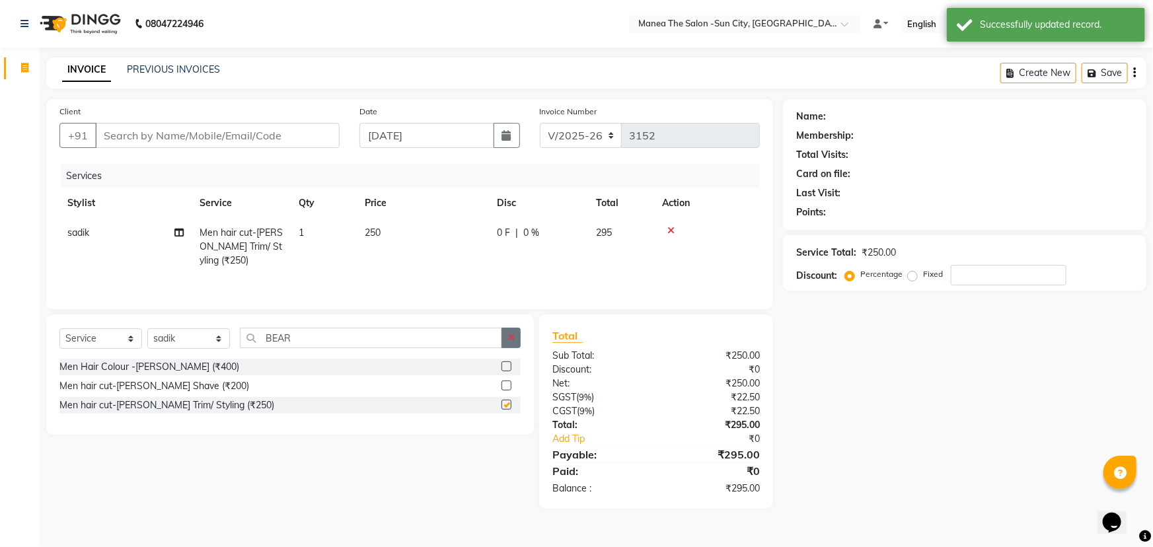
checkbox input "false"
click at [510, 336] on icon "button" at bounding box center [511, 337] width 7 height 9
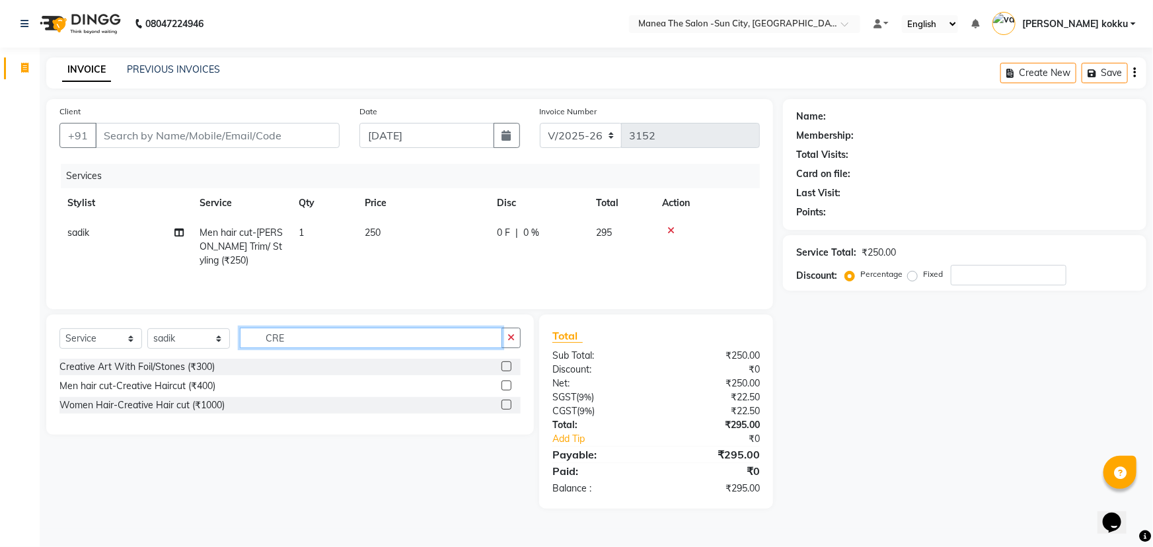
type input "CRE"
click at [509, 389] on label at bounding box center [507, 386] width 10 height 10
click at [509, 389] on input "checkbox" at bounding box center [506, 386] width 9 height 9
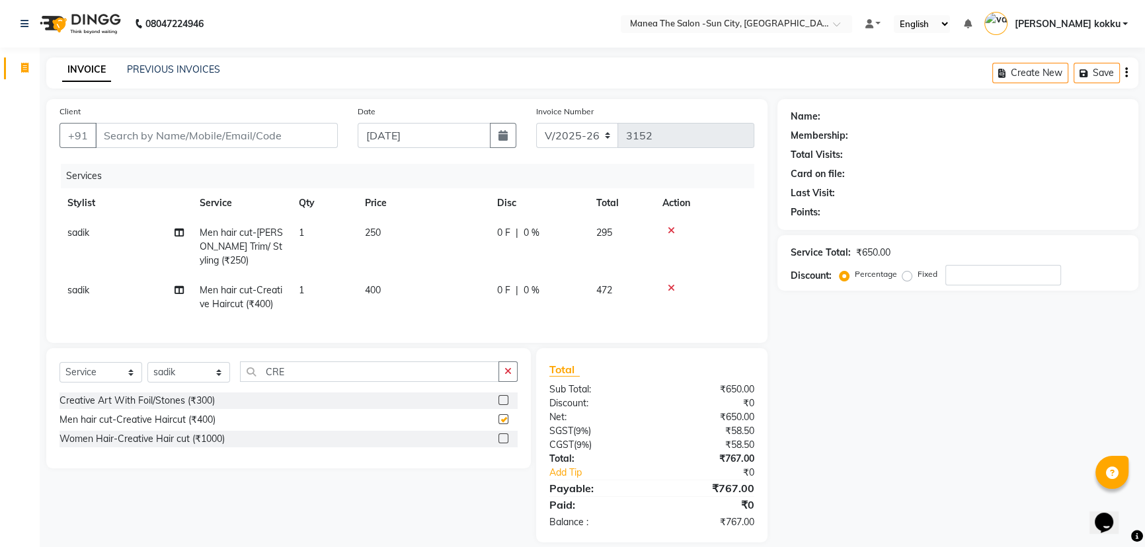
checkbox input "false"
click at [310, 382] on input "CRE" at bounding box center [369, 372] width 259 height 20
type input "BEA"
click at [498, 444] on label at bounding box center [503, 439] width 10 height 10
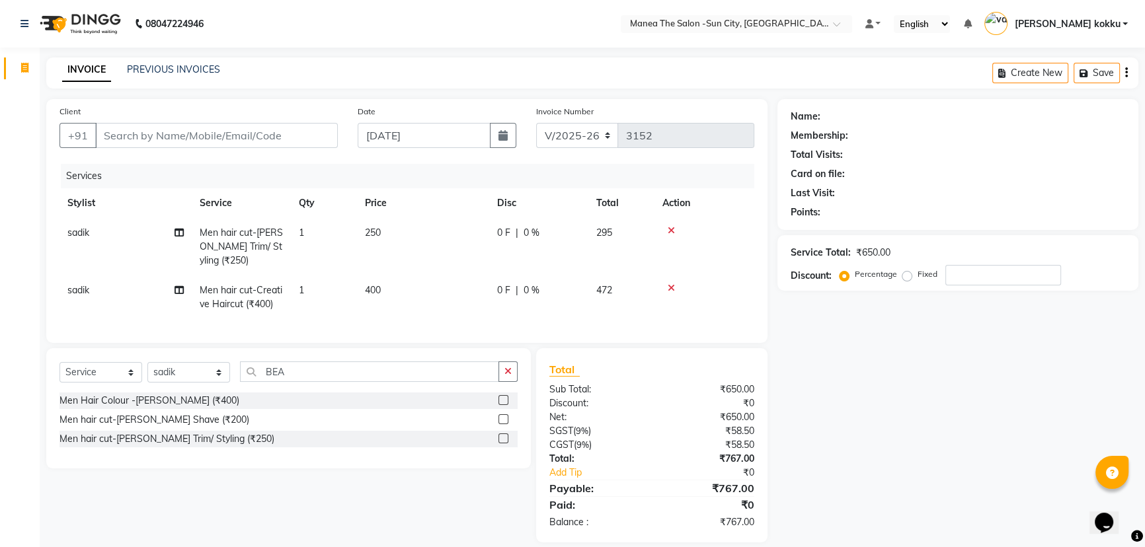
click at [498, 444] on input "checkbox" at bounding box center [502, 439] width 9 height 9
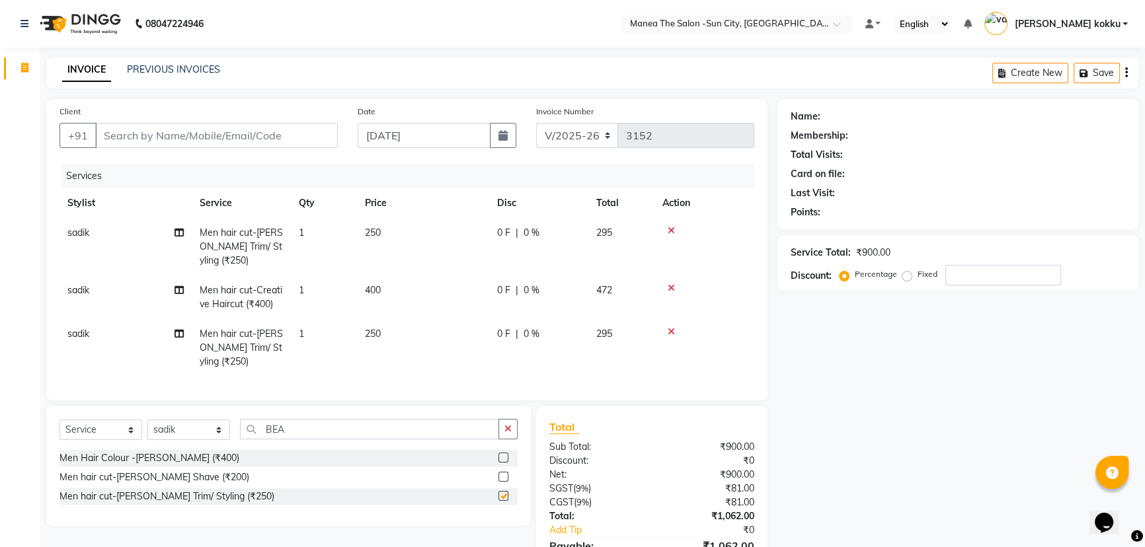
checkbox input "false"
click at [163, 465] on div "Men Hair Colour -[PERSON_NAME] (₹400)" at bounding box center [149, 458] width 180 height 14
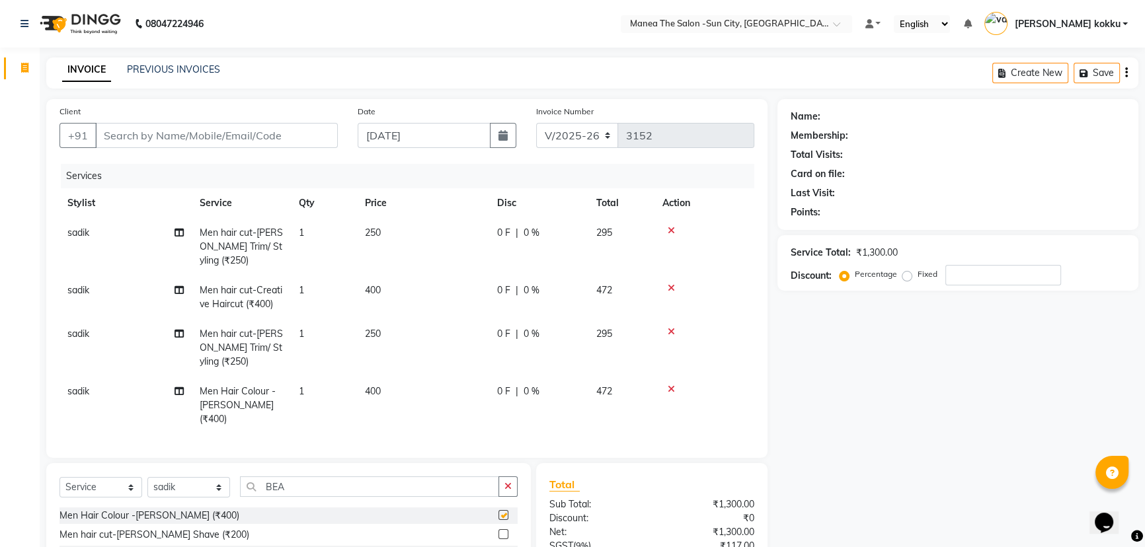
checkbox input "false"
click at [668, 330] on icon at bounding box center [671, 331] width 7 height 9
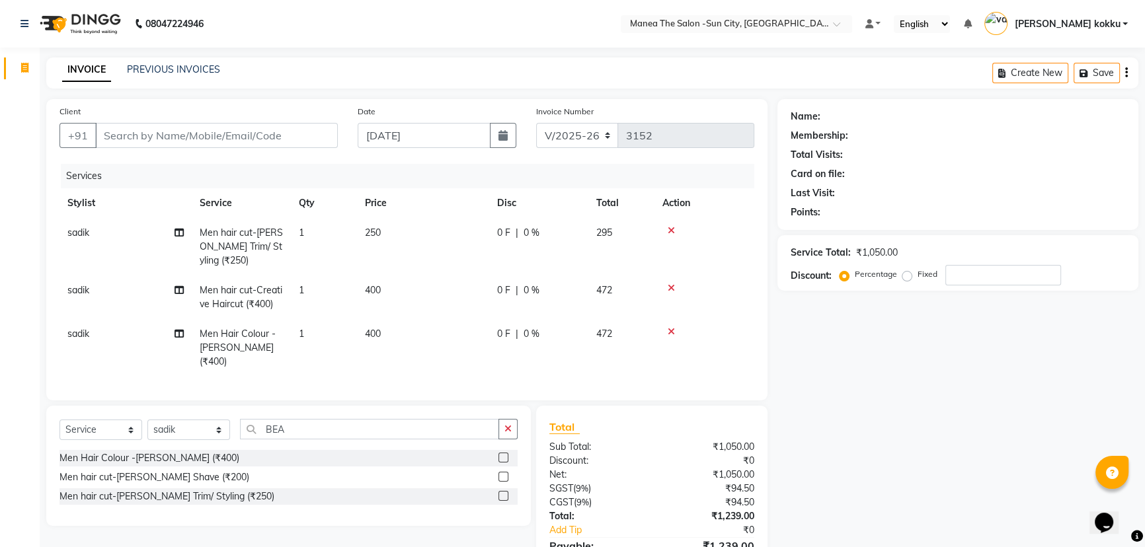
click at [930, 347] on div "Name: Membership: Total Visits: Card on file: Last Visit: Points: Service Total…" at bounding box center [962, 349] width 371 height 501
click at [520, 34] on nav "08047224946 Select Location × Manea The Salon -Sun City, Bandlaguda Default Pan…" at bounding box center [572, 24] width 1145 height 48
click at [848, 314] on div "Name: Membership: Total Visits: Card on file: Last Visit: Points: Service Total…" at bounding box center [962, 349] width 371 height 501
click at [598, 33] on nav "08047224946 Select Location × Manea The Salon -Sun City, Bandlaguda Default Pan…" at bounding box center [572, 24] width 1145 height 48
click at [623, 83] on div "INVOICE PREVIOUS INVOICES Create New Save" at bounding box center [592, 73] width 1092 height 31
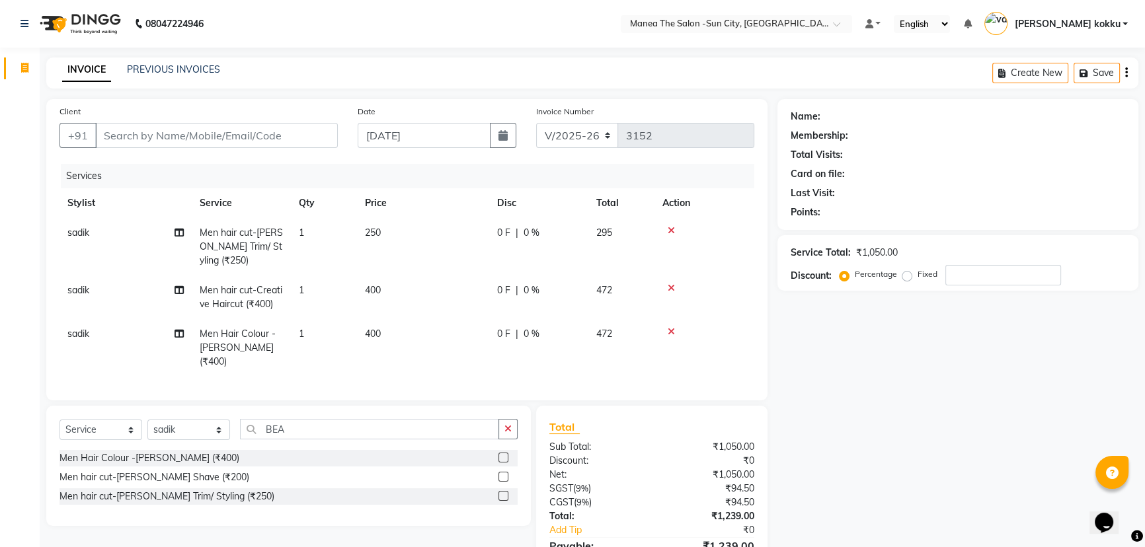
click at [269, 13] on nav "08047224946 Select Location × Manea The Salon -Sun City, Bandlaguda Default Pan…" at bounding box center [572, 24] width 1145 height 48
click at [288, 65] on div "INVOICE PREVIOUS INVOICES Create New Save" at bounding box center [592, 73] width 1092 height 31
click at [237, 130] on input "Client" at bounding box center [216, 135] width 243 height 25
click at [408, 30] on nav "08047224946 Select Location × Manea The Salon -Sun City, Bandlaguda Default Pan…" at bounding box center [572, 24] width 1145 height 48
click at [369, 78] on div "INVOICE PREVIOUS INVOICES Create New Save" at bounding box center [592, 73] width 1092 height 31
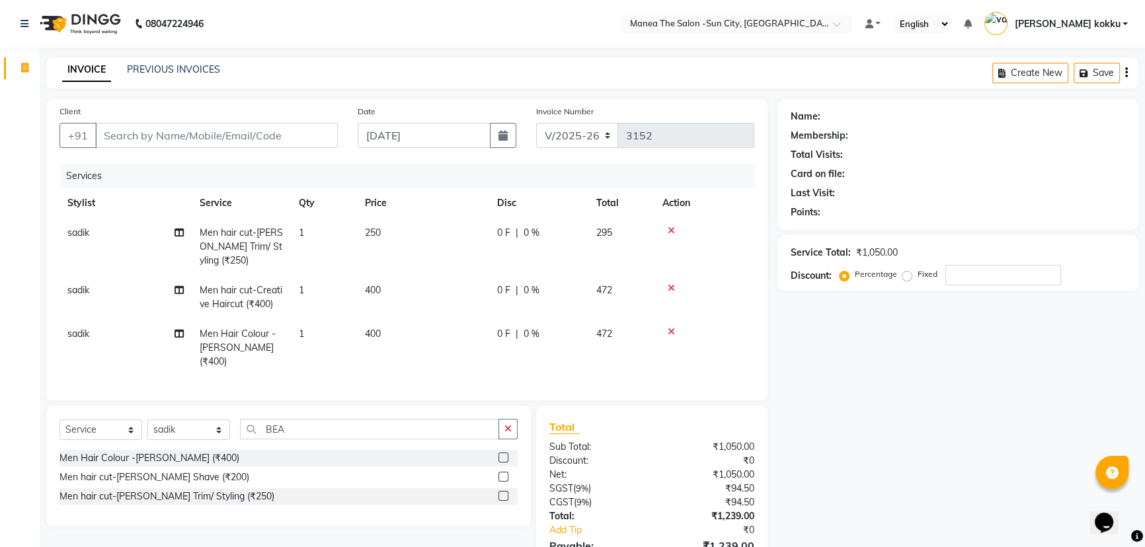
click at [387, 26] on nav "08047224946 Select Location × Manea The Salon -Sun City, Bandlaguda Default Pan…" at bounding box center [572, 24] width 1145 height 48
click at [414, 11] on nav "08047224946 Select Location × Manea The Salon -Sun City, Bandlaguda Default Pan…" at bounding box center [572, 24] width 1145 height 48
click at [284, 14] on nav "08047224946 Select Location × Manea The Salon -Sun City, Bandlaguda Default Pan…" at bounding box center [572, 24] width 1145 height 48
click at [401, 18] on nav "08047224946 Select Location × Manea The Salon -Sun City, Bandlaguda Default Pan…" at bounding box center [572, 24] width 1145 height 48
click at [373, 31] on nav "08047224946 Select Location × Manea The Salon -Sun City, Bandlaguda Default Pan…" at bounding box center [572, 24] width 1145 height 48
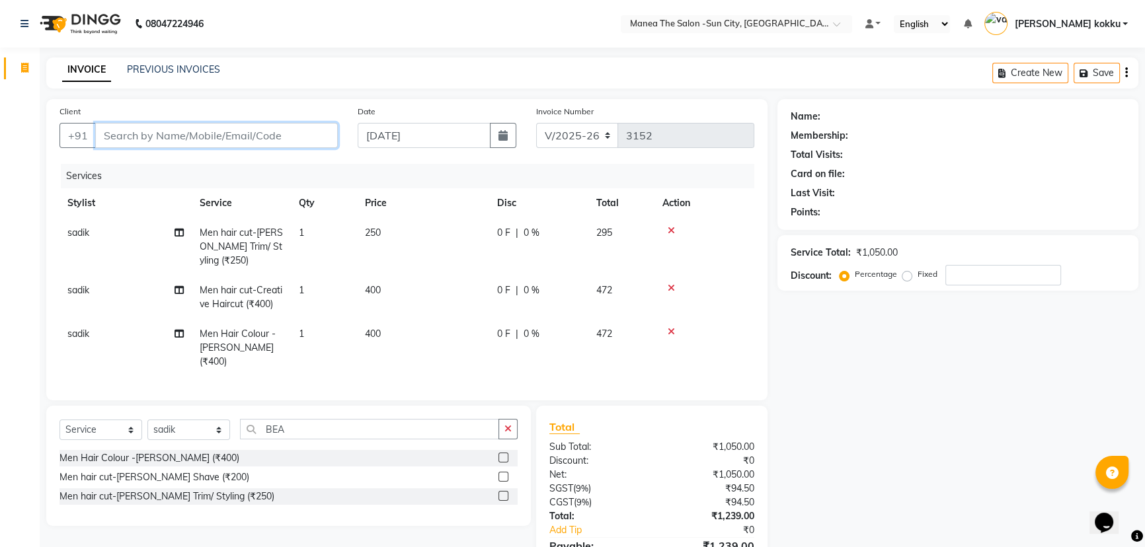
click at [240, 134] on input "Client" at bounding box center [216, 135] width 243 height 25
type input "9"
type input "0"
type input "9885986909"
click at [330, 132] on button "Add Client" at bounding box center [304, 135] width 68 height 25
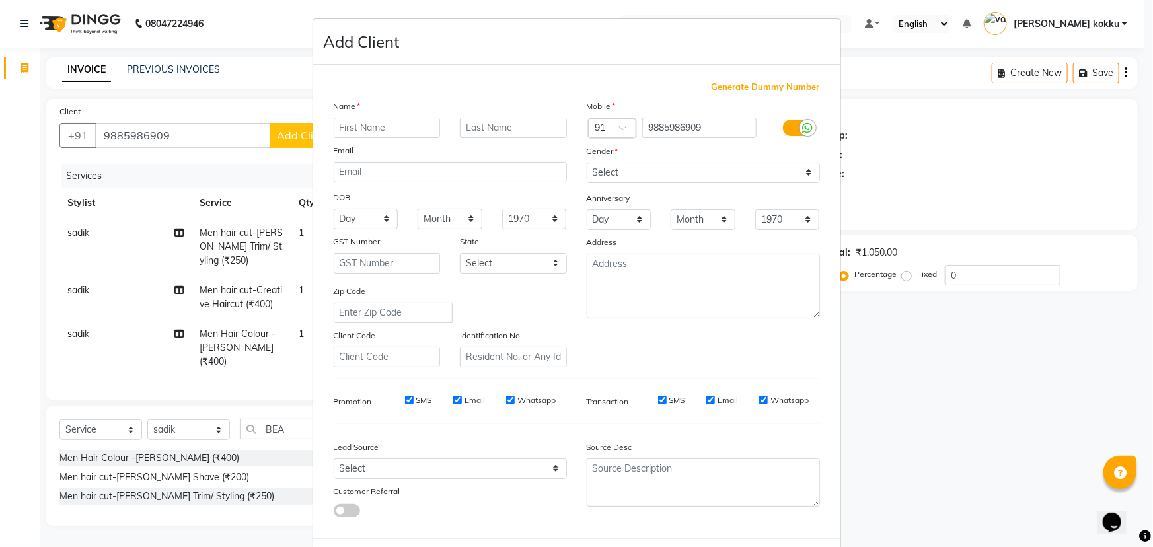
click at [403, 128] on input "text" at bounding box center [387, 128] width 107 height 20
type input "ISHWAR"
click at [767, 174] on select "Select Male Female Other Prefer Not To Say" at bounding box center [703, 173] width 233 height 20
select select "male"
click at [587, 163] on select "Select Male Female Other Prefer Not To Say" at bounding box center [703, 173] width 233 height 20
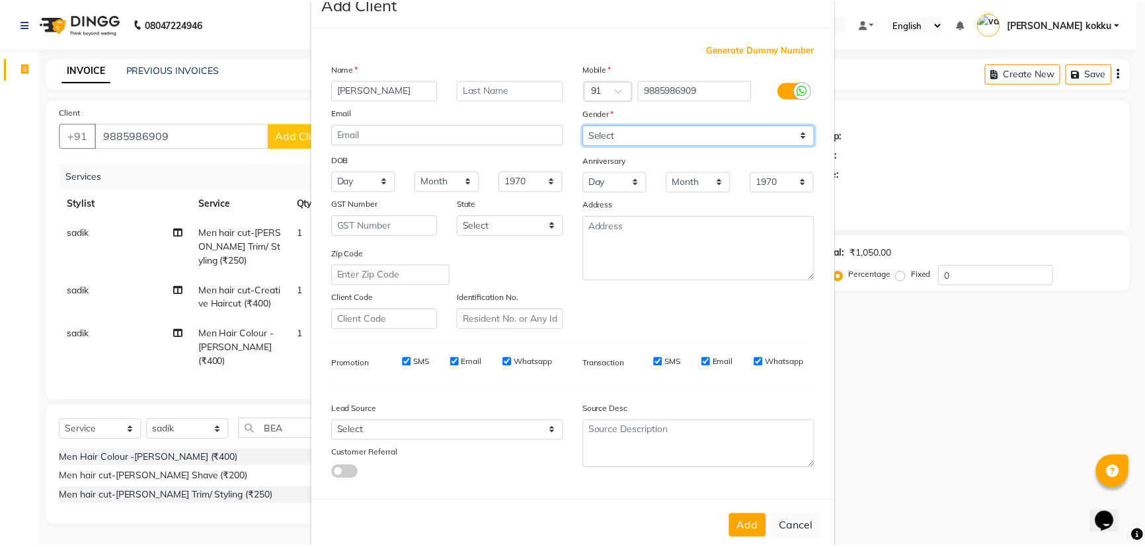
scroll to position [66, 0]
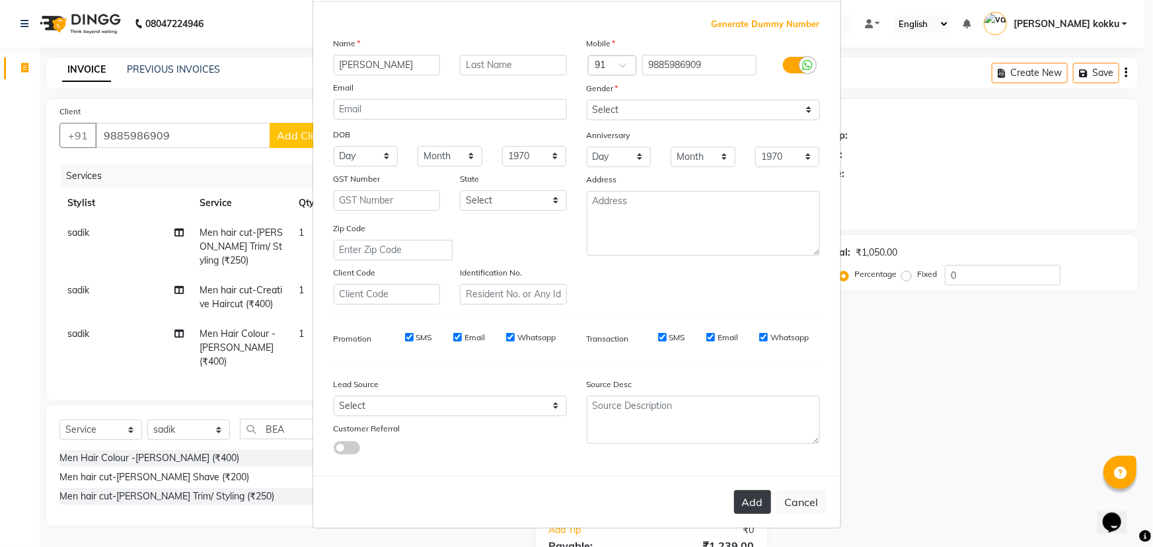
click at [748, 502] on button "Add" at bounding box center [752, 502] width 37 height 24
type input "98******09"
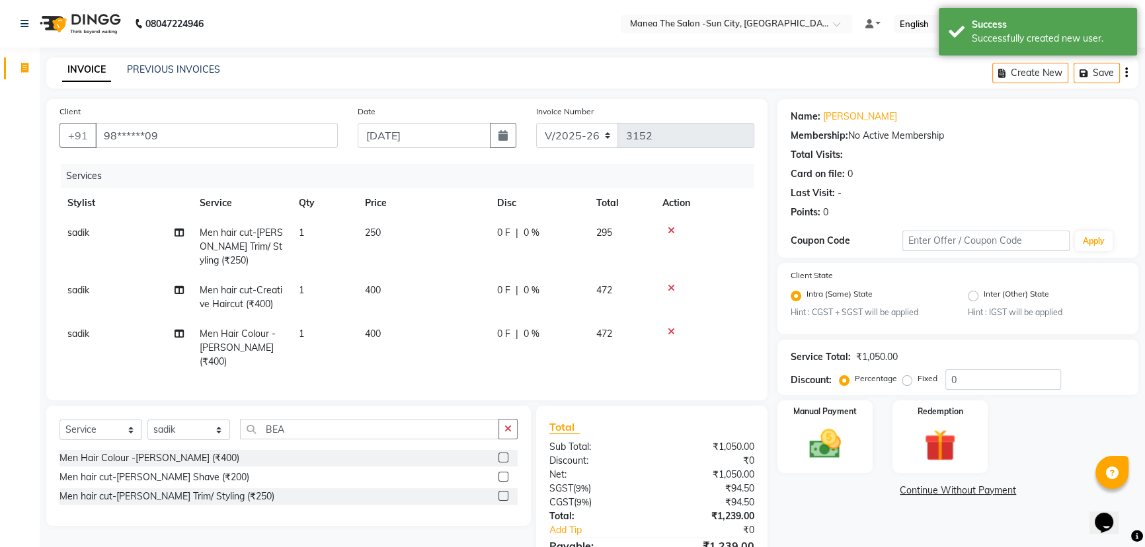
drag, startPoint x: 748, startPoint y: 504, endPoint x: 899, endPoint y: 530, distance: 153.7
click at [898, 534] on div "Name: Ishwar Membership: No Active Membership Total Visits: Card on file: 0 Las…" at bounding box center [962, 349] width 371 height 501
click at [833, 436] on img at bounding box center [825, 445] width 54 height 38
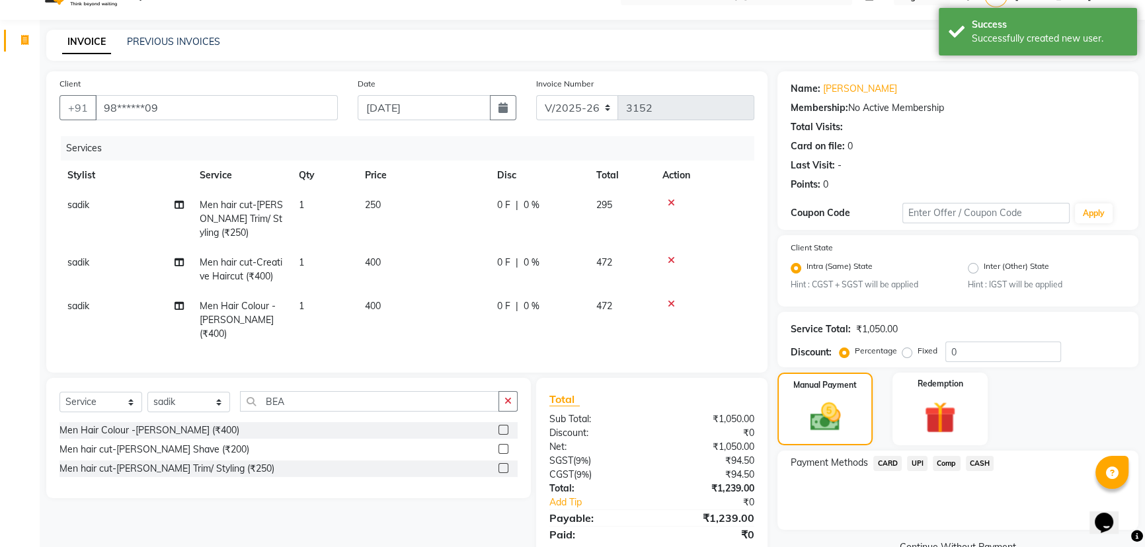
scroll to position [68, 0]
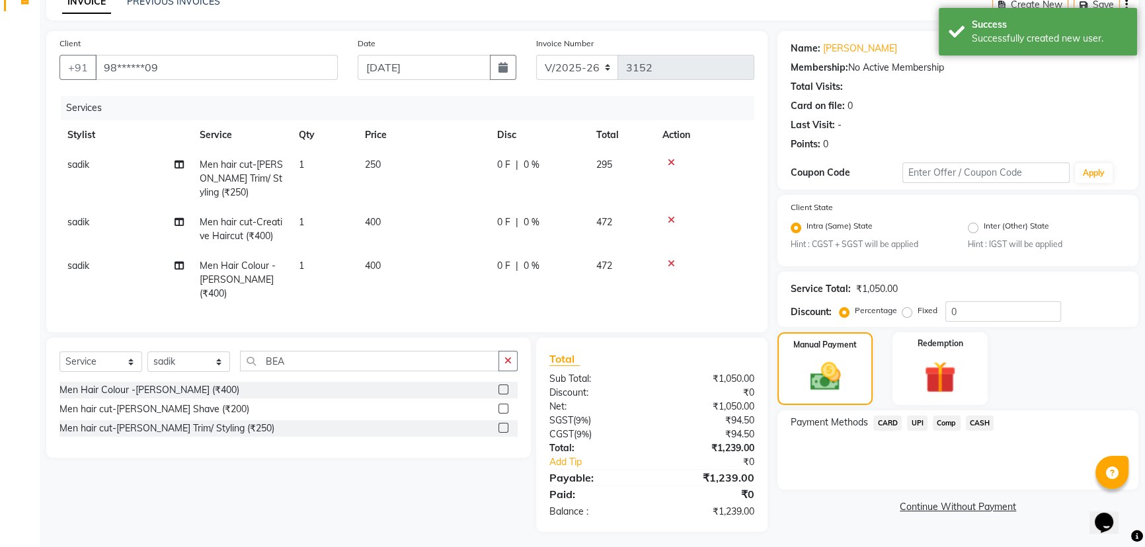
click at [913, 422] on span "UPI" at bounding box center [917, 423] width 20 height 15
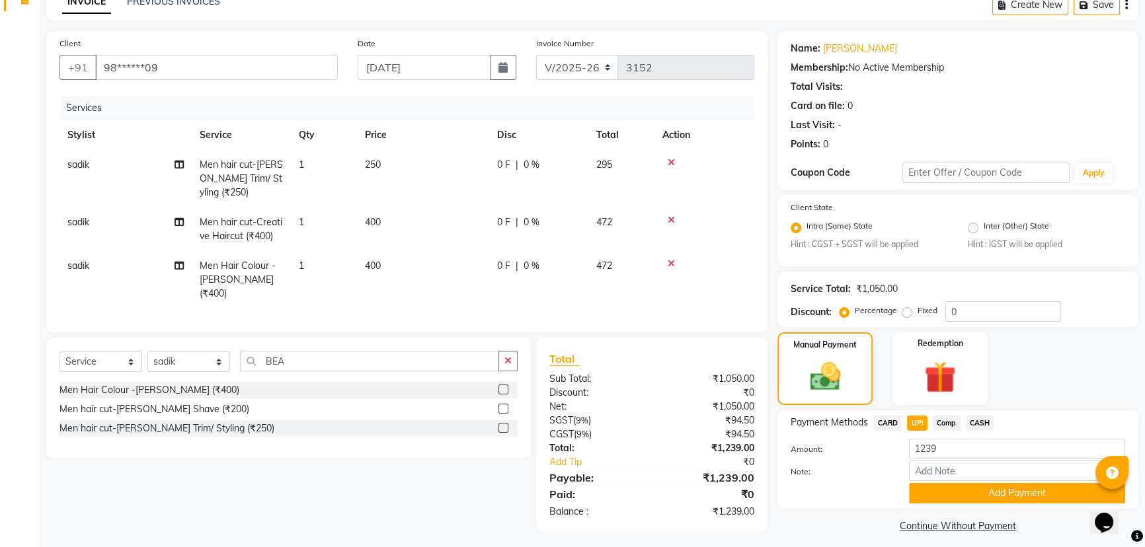
click at [672, 219] on icon at bounding box center [671, 219] width 7 height 9
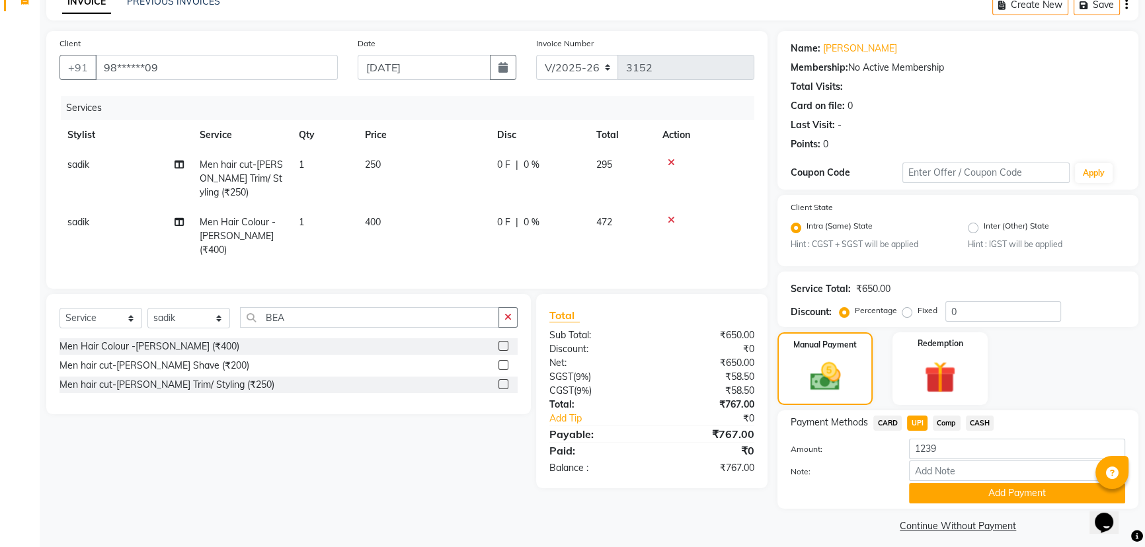
click at [738, 206] on td at bounding box center [704, 179] width 100 height 58
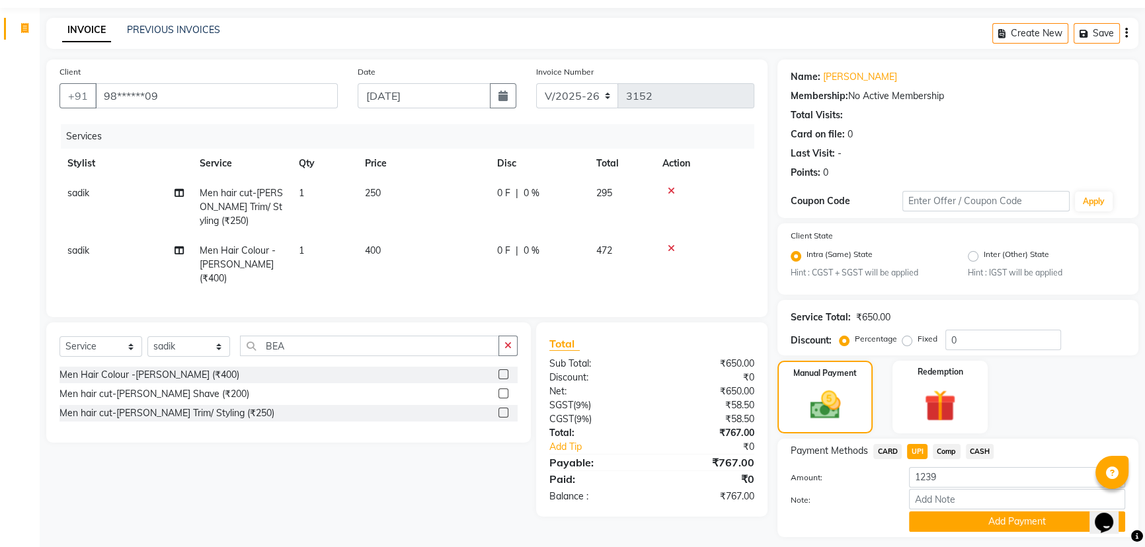
scroll to position [77, 0]
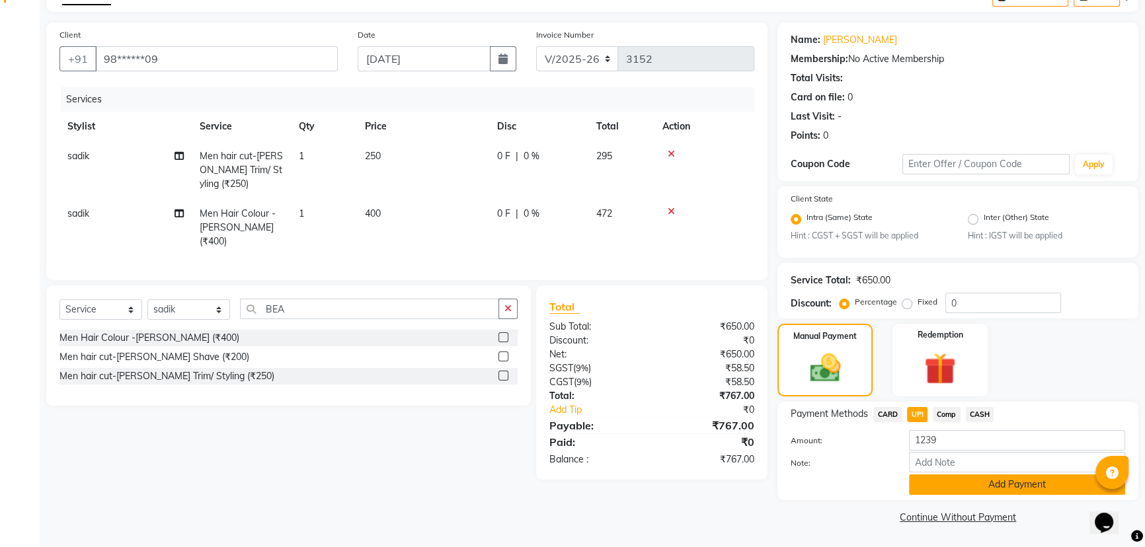
click at [950, 488] on button "Add Payment" at bounding box center [1017, 485] width 216 height 20
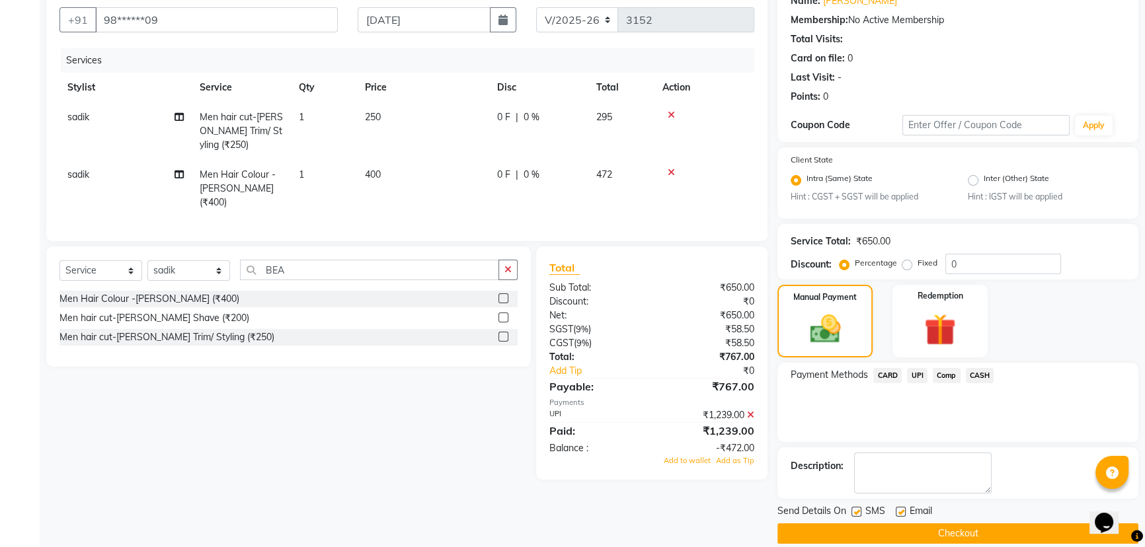
scroll to position [132, 0]
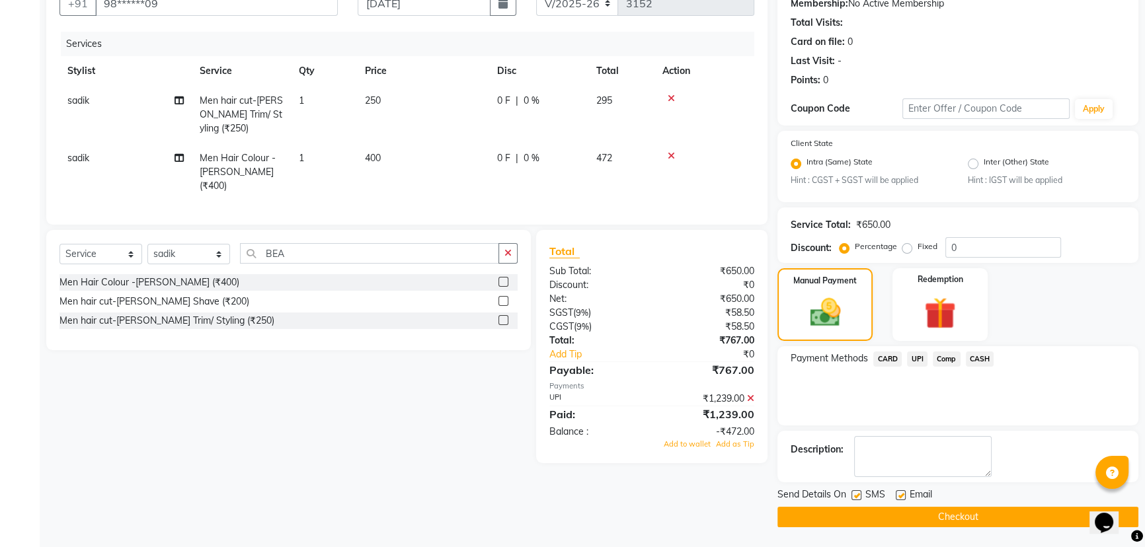
click at [750, 394] on icon at bounding box center [750, 398] width 7 height 9
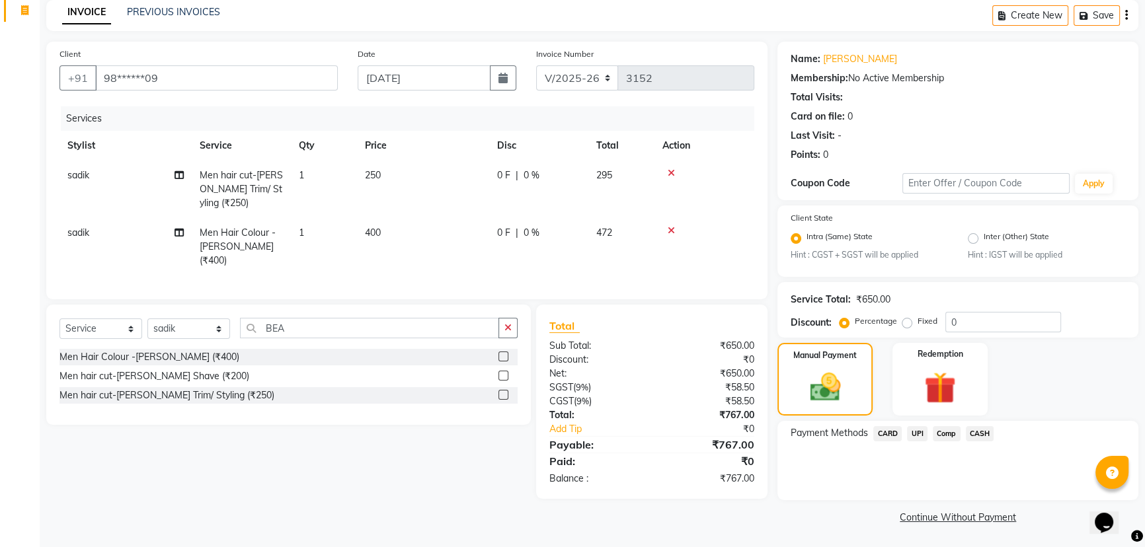
scroll to position [58, 0]
click at [918, 432] on span "UPI" at bounding box center [917, 433] width 20 height 15
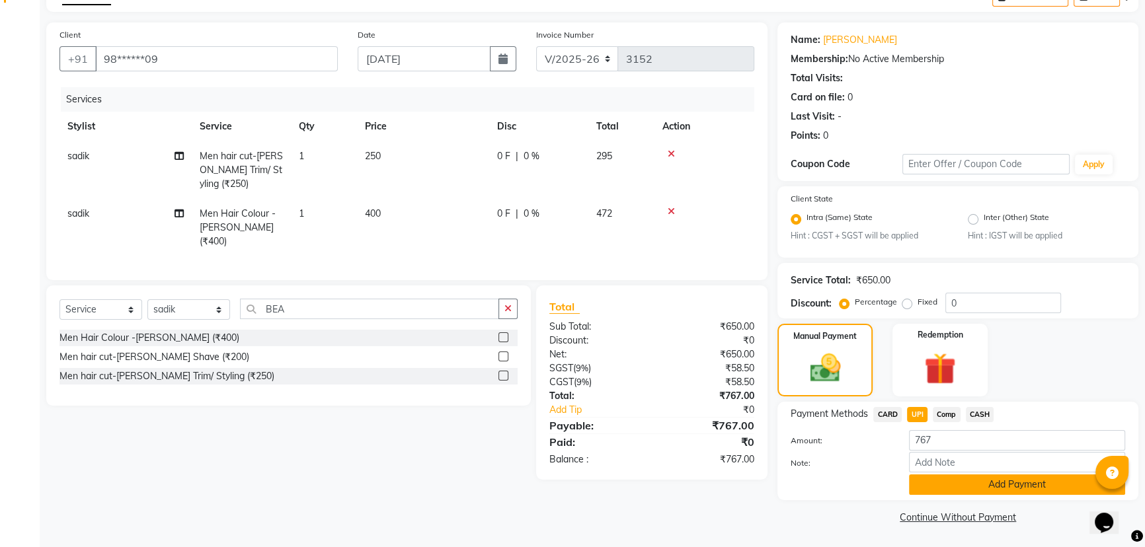
click at [935, 482] on button "Add Payment" at bounding box center [1017, 485] width 216 height 20
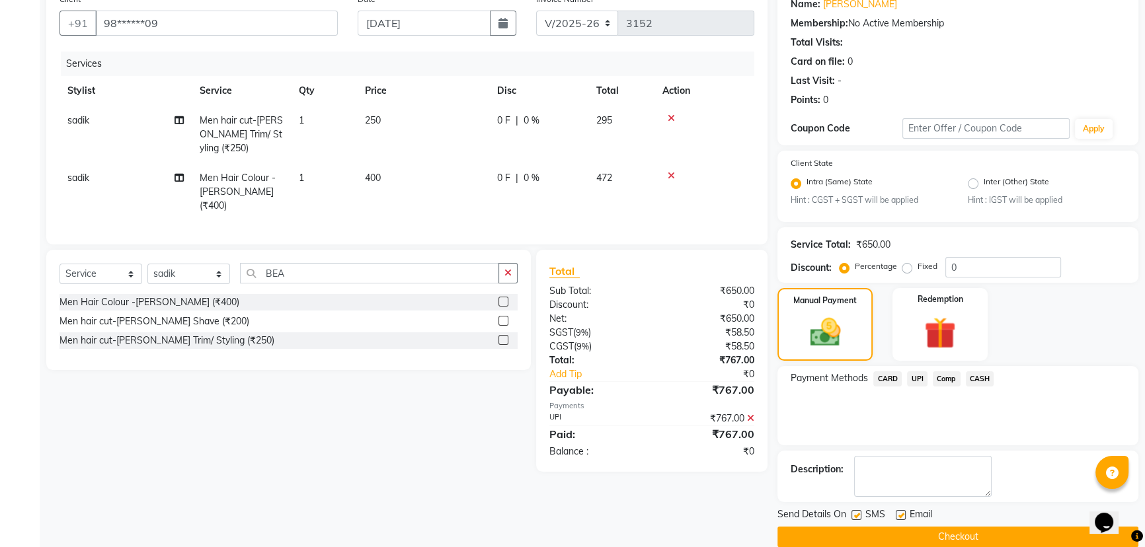
scroll to position [132, 0]
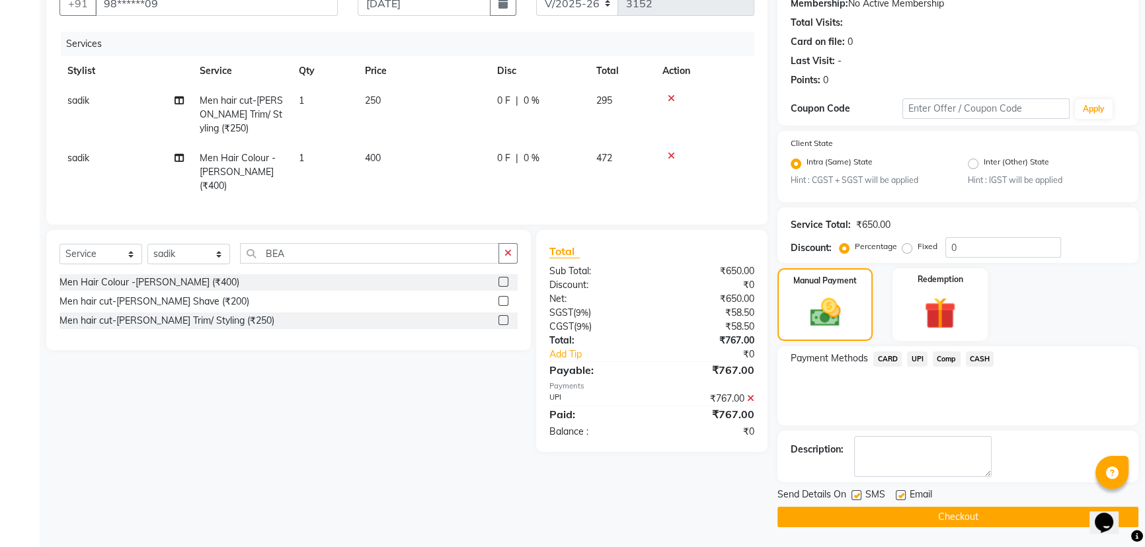
click at [857, 494] on label at bounding box center [856, 495] width 10 height 10
click at [857, 494] on input "checkbox" at bounding box center [855, 496] width 9 height 9
checkbox input "false"
click at [861, 515] on button "Checkout" at bounding box center [957, 517] width 361 height 20
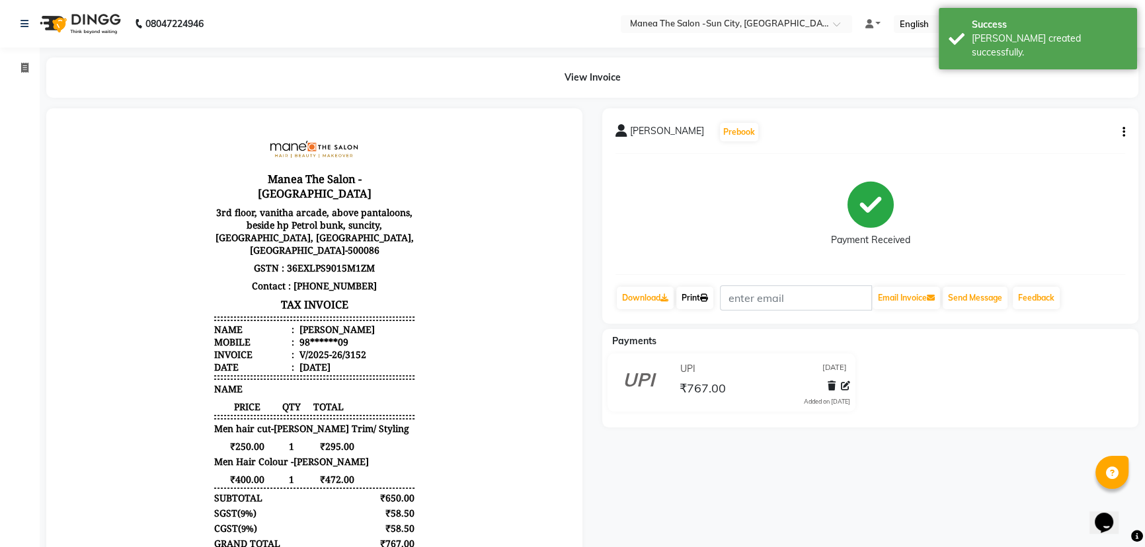
click at [695, 296] on link "Print" at bounding box center [694, 298] width 37 height 22
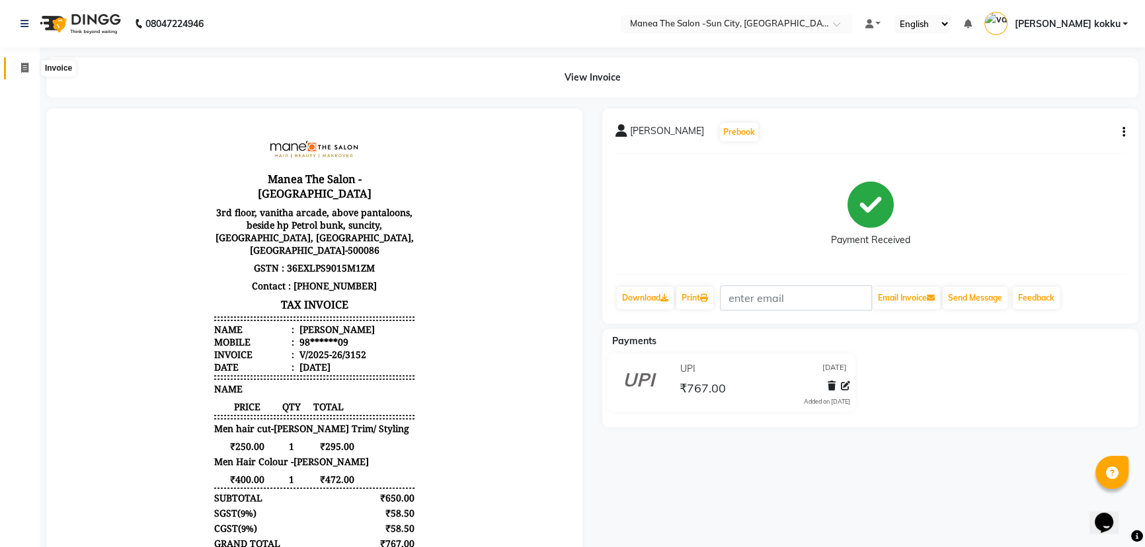
click at [19, 64] on span at bounding box center [24, 68] width 23 height 15
select select "service"
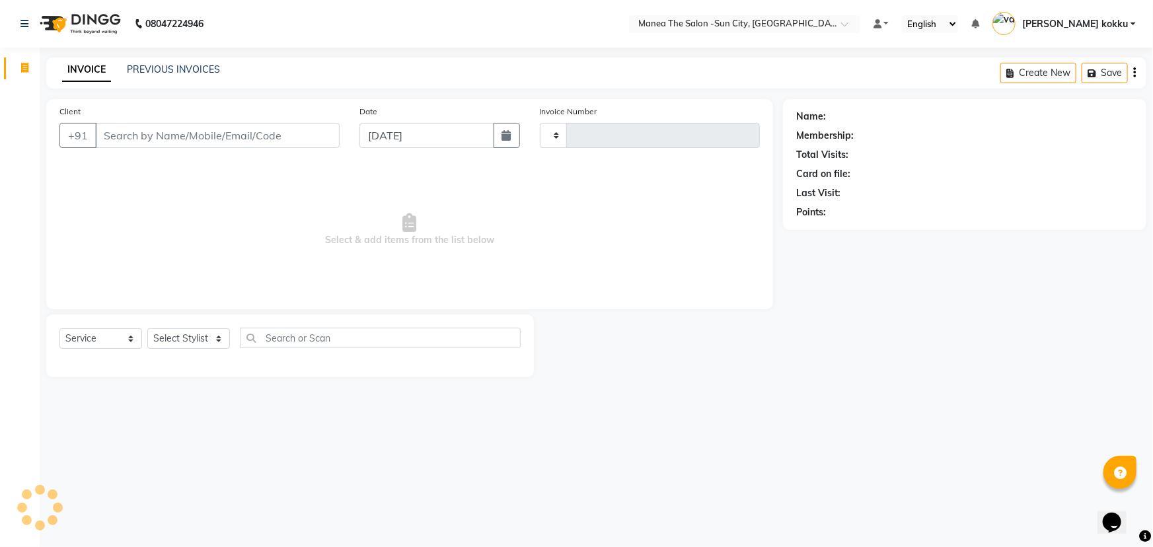
type input "3153"
select select "5822"
click at [183, 331] on select "Select Stylist [PERSON_NAME] [PERSON_NAME] [PERSON_NAME] Ikrar [PERSON_NAME] K …" at bounding box center [188, 338] width 83 height 20
select select "78639"
click at [147, 328] on select "Select Stylist [PERSON_NAME] [PERSON_NAME] [PERSON_NAME] Ikrar [PERSON_NAME] K …" at bounding box center [188, 338] width 83 height 20
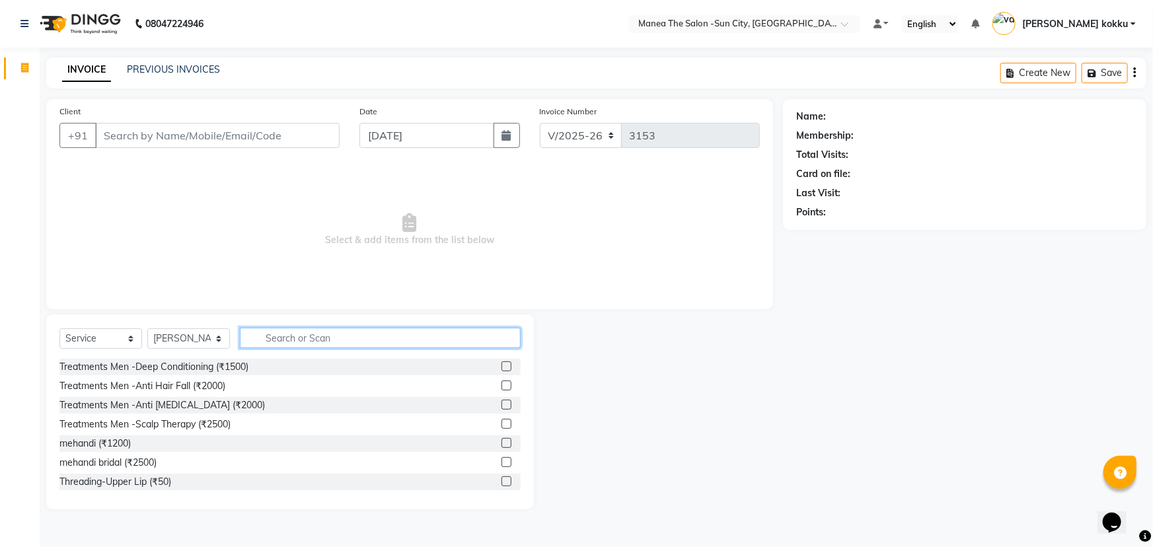
click at [313, 339] on input "text" at bounding box center [380, 338] width 281 height 20
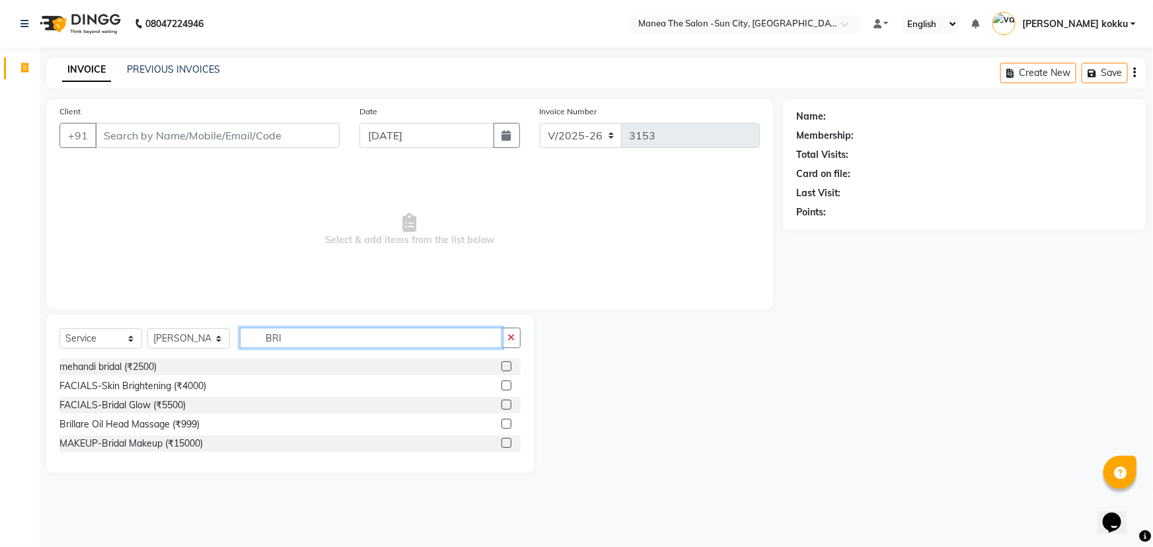
type input "BRI"
click at [510, 405] on label at bounding box center [507, 405] width 10 height 10
click at [510, 405] on input "checkbox" at bounding box center [506, 405] width 9 height 9
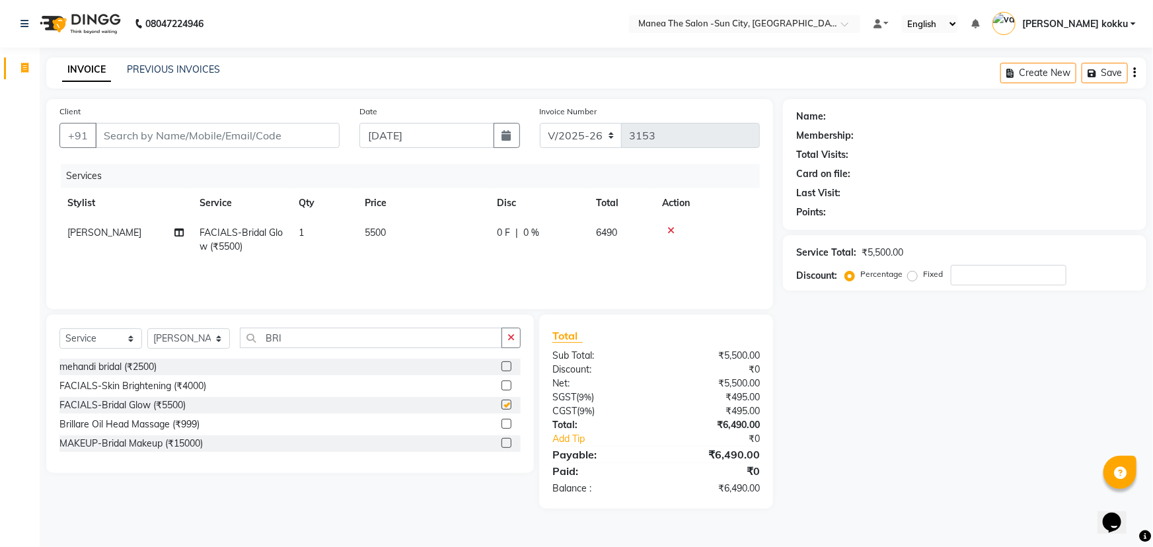
checkbox input "false"
click at [510, 336] on icon "button" at bounding box center [511, 337] width 7 height 9
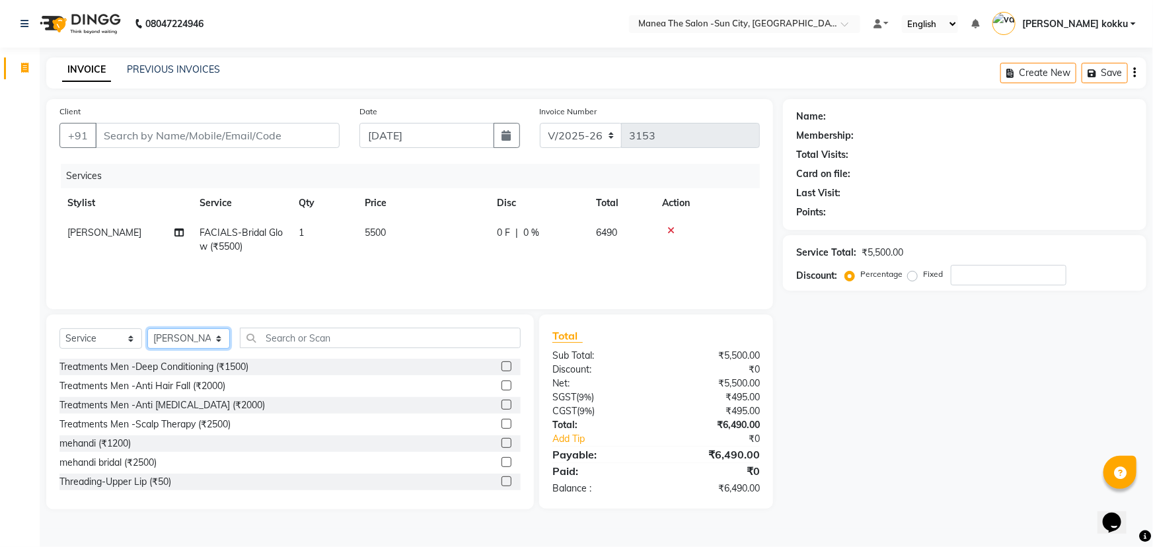
click at [183, 338] on select "Select Stylist [PERSON_NAME] [PERSON_NAME] [PERSON_NAME] Ikrar [PERSON_NAME] K …" at bounding box center [188, 338] width 83 height 20
select select "40515"
click at [147, 328] on select "Select Stylist [PERSON_NAME] [PERSON_NAME] [PERSON_NAME] Ikrar [PERSON_NAME] K …" at bounding box center [188, 338] width 83 height 20
click at [288, 339] on input "text" at bounding box center [380, 338] width 281 height 20
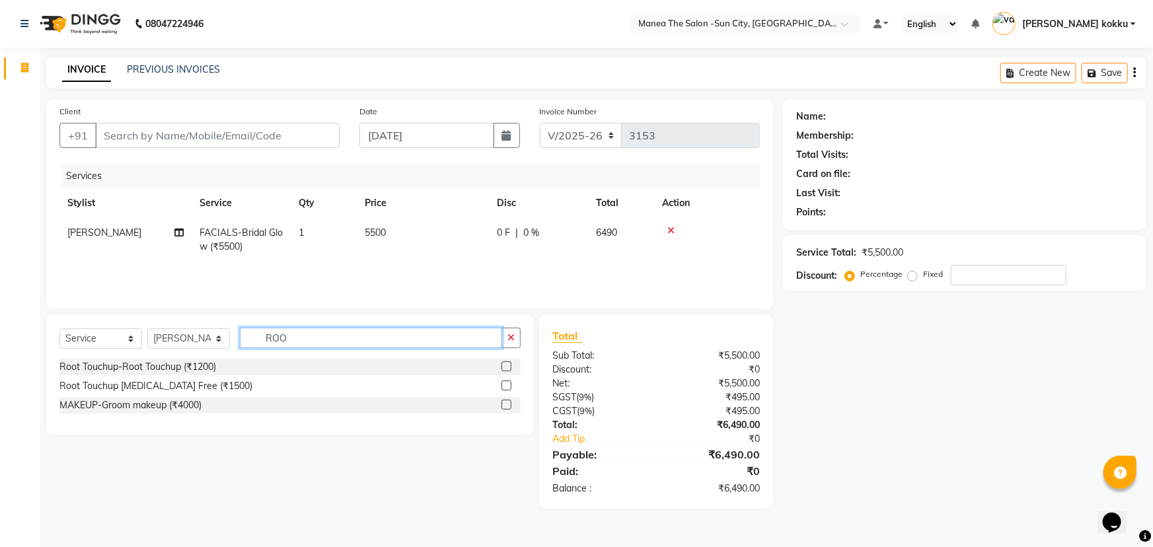
type input "ROO"
click at [504, 389] on label at bounding box center [507, 386] width 10 height 10
click at [504, 389] on input "checkbox" at bounding box center [506, 386] width 9 height 9
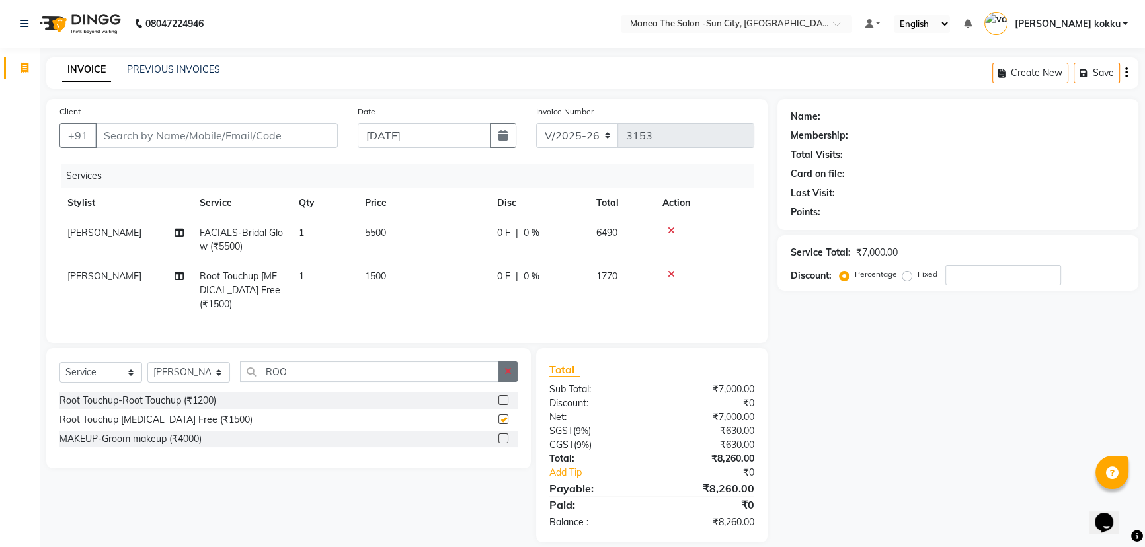
checkbox input "false"
click at [509, 376] on icon "button" at bounding box center [507, 371] width 7 height 9
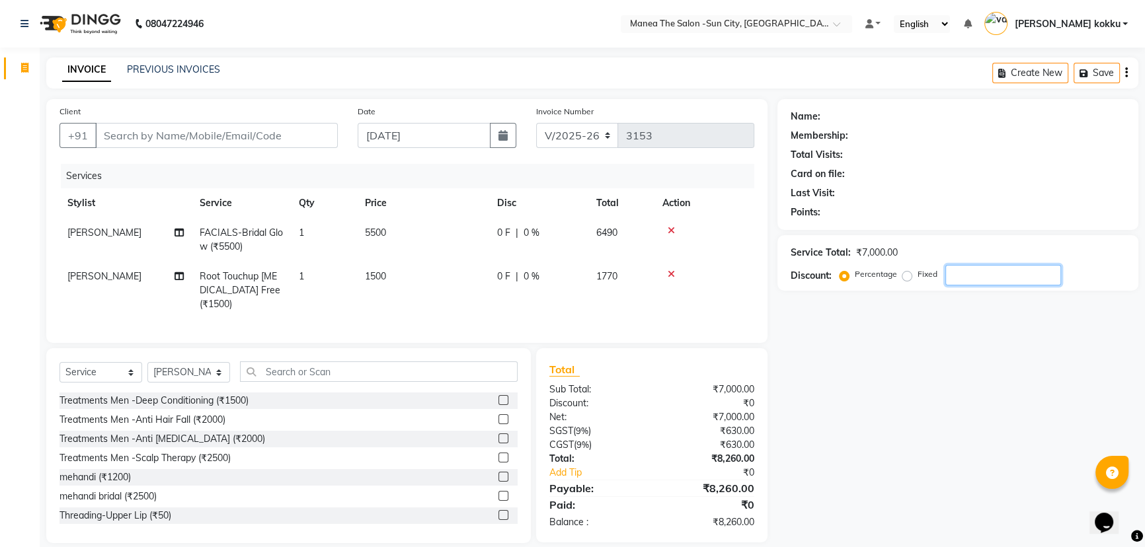
click at [994, 281] on input "number" at bounding box center [1003, 275] width 116 height 20
type input "20"
click at [392, 272] on td "1500" at bounding box center [423, 291] width 132 height 58
select select "40515"
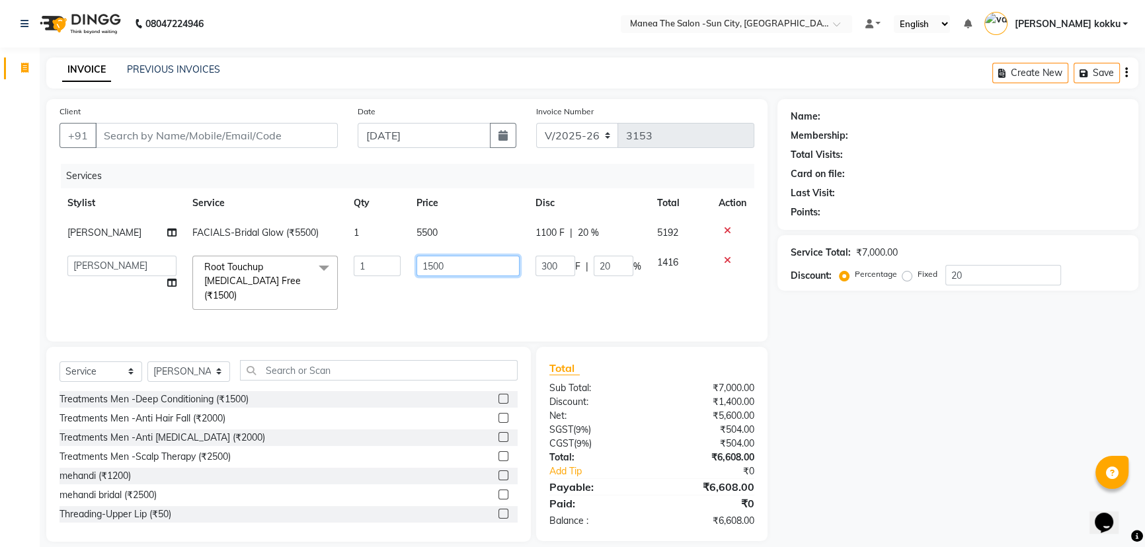
click at [448, 266] on input "1500" at bounding box center [467, 266] width 103 height 20
type input "1"
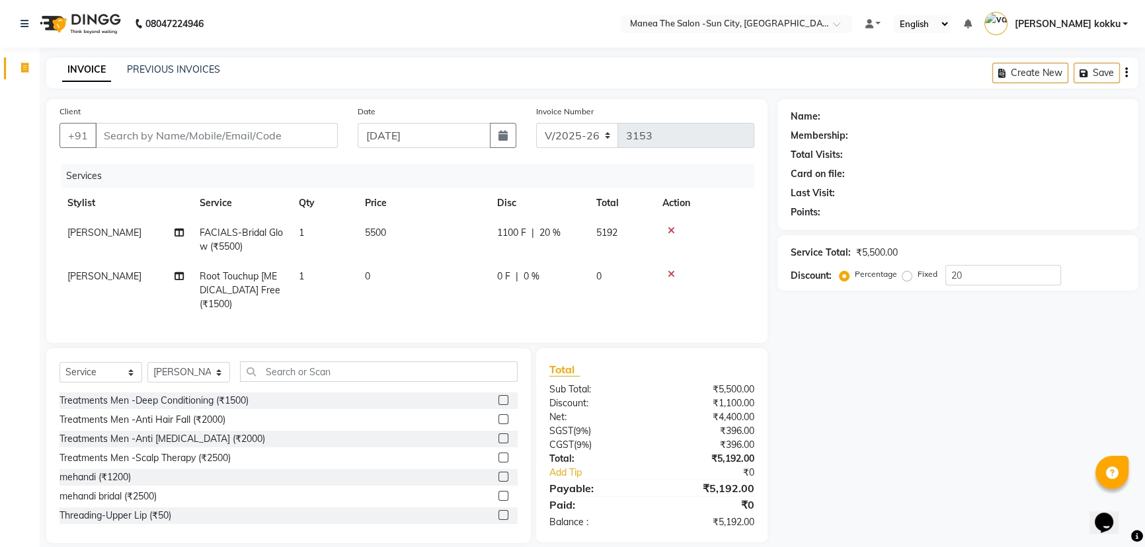
click at [730, 262] on td at bounding box center [704, 291] width 100 height 58
click at [674, 274] on icon at bounding box center [671, 274] width 7 height 9
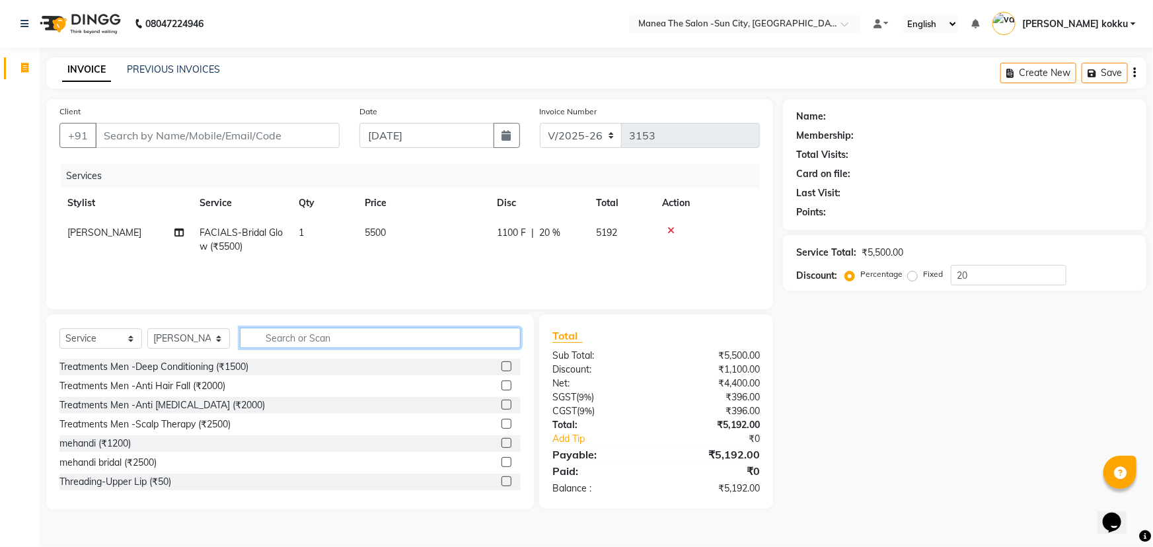
click at [258, 337] on input "text" at bounding box center [380, 338] width 281 height 20
type input "GLO"
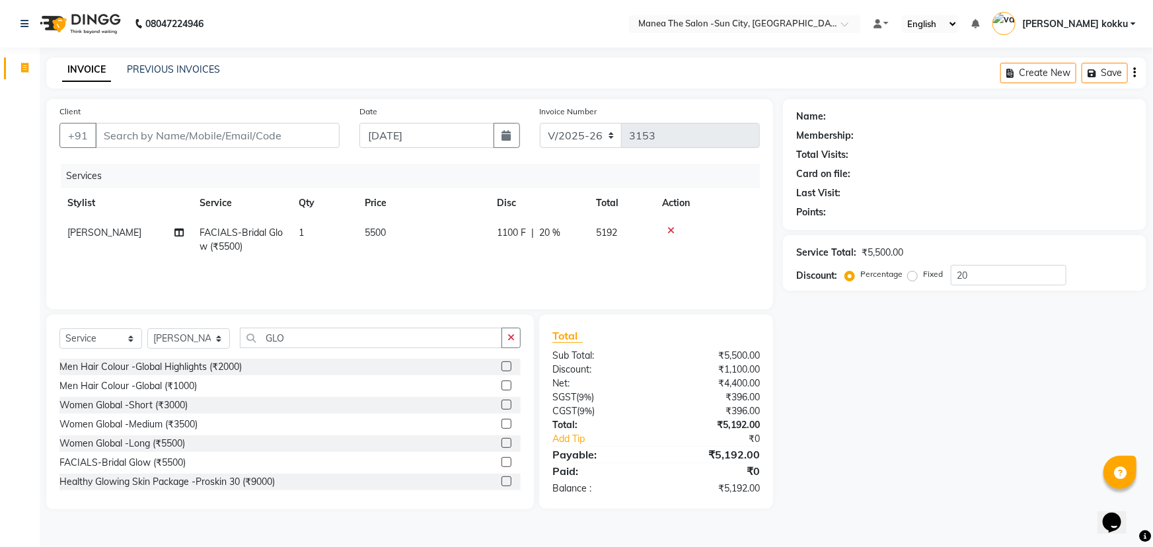
click at [502, 404] on label at bounding box center [507, 405] width 10 height 10
click at [502, 404] on input "checkbox" at bounding box center [506, 405] width 9 height 9
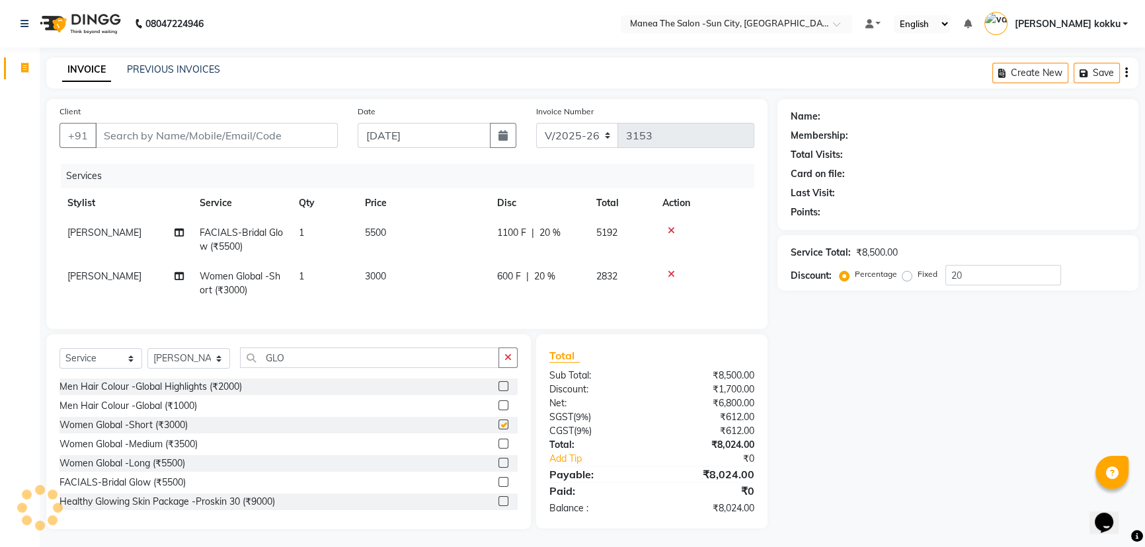
checkbox input "false"
click at [506, 362] on icon "button" at bounding box center [507, 357] width 7 height 9
